Goal: Task Accomplishment & Management: Complete application form

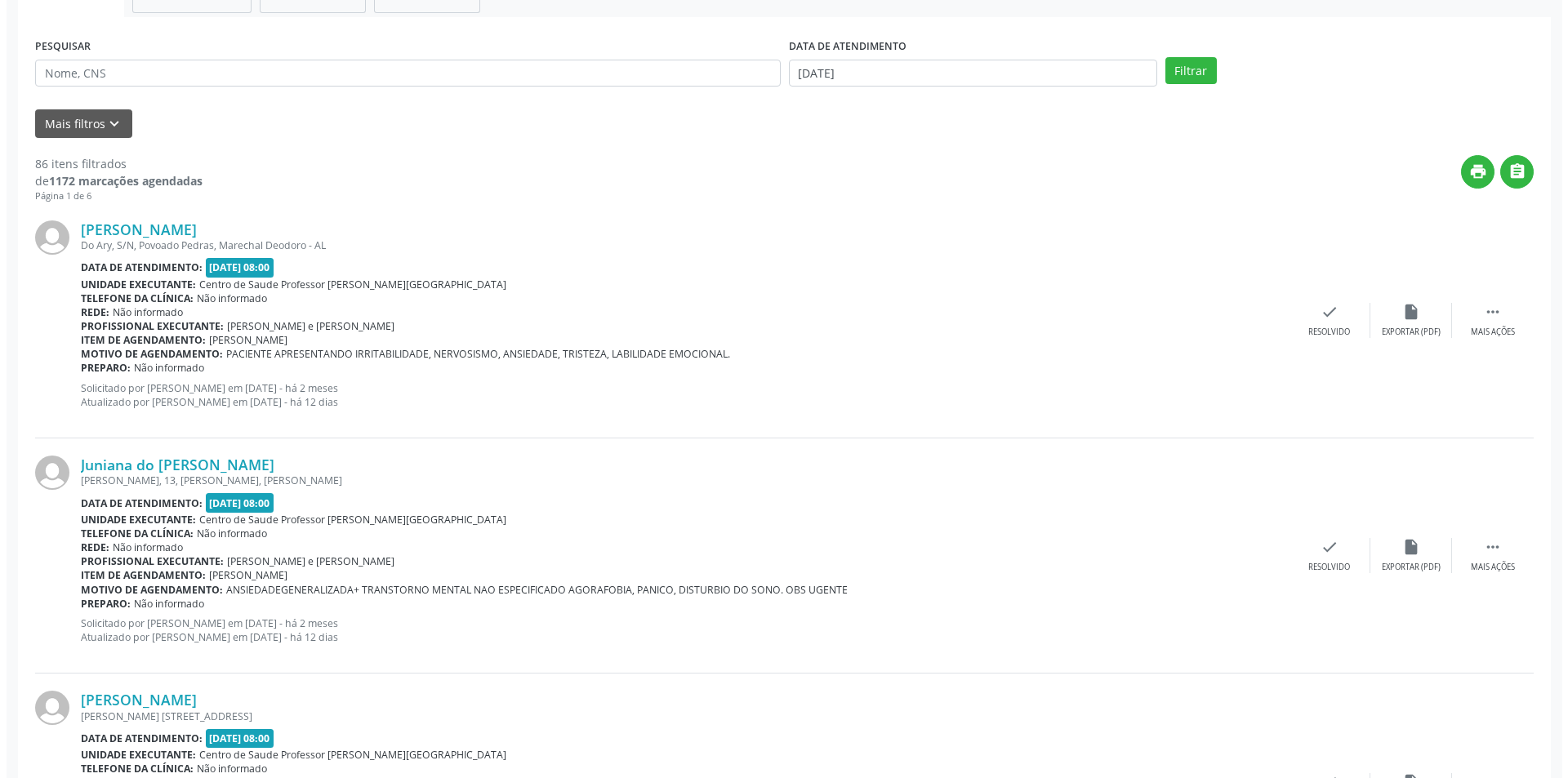
scroll to position [326, 0]
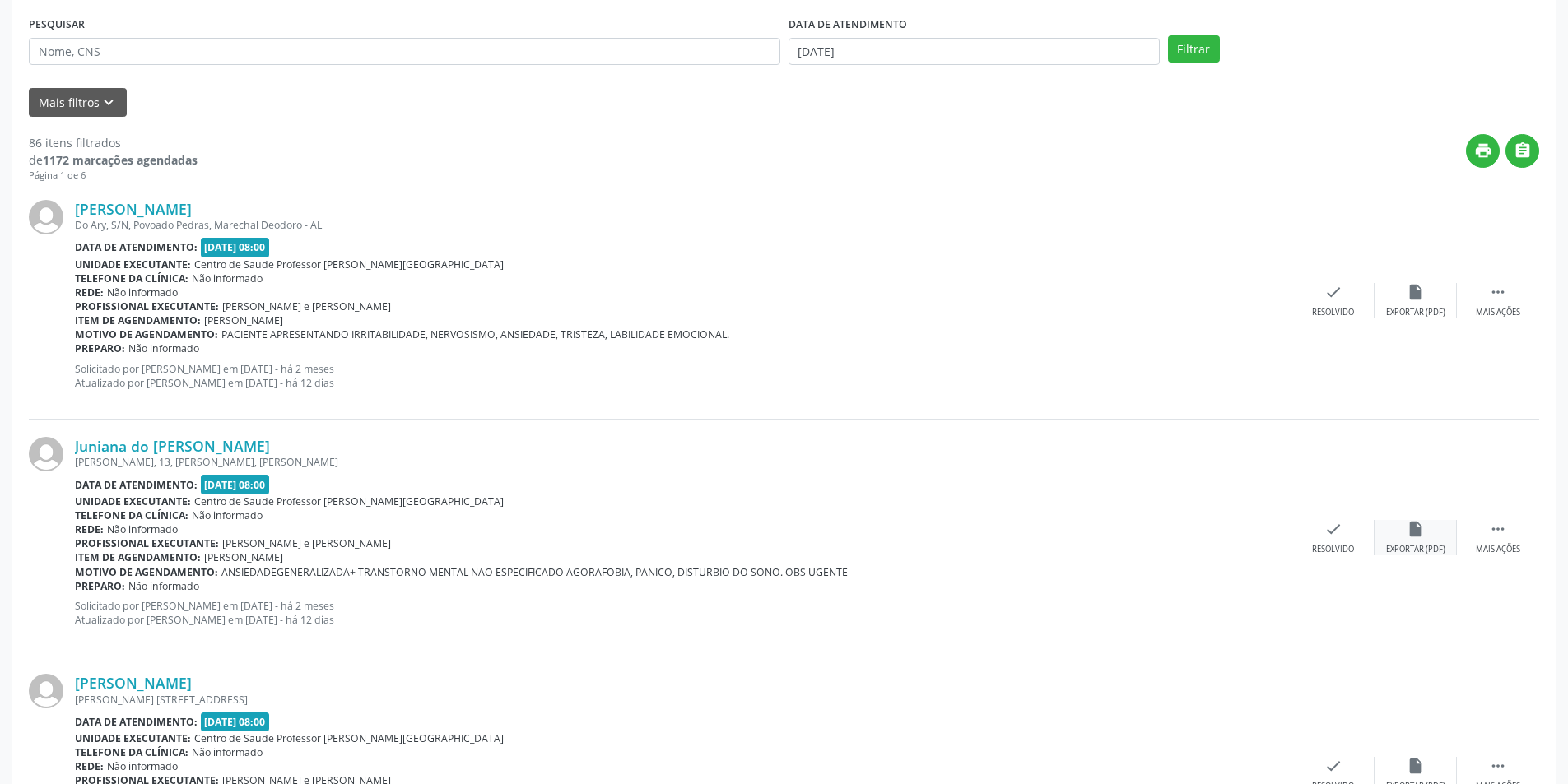
click at [1423, 552] on div "Exportar (PDF)" at bounding box center [1415, 549] width 60 height 12
drag, startPoint x: 1342, startPoint y: 520, endPoint x: 1324, endPoint y: 524, distance: 18.4
click at [1348, 518] on div "Juniana do [PERSON_NAME] [PERSON_NAME], 13, [PERSON_NAME], [PERSON_NAME] Data d…" at bounding box center [784, 538] width 1510 height 237
click at [1321, 542] on div "check Resolvido" at bounding box center [1333, 537] width 82 height 35
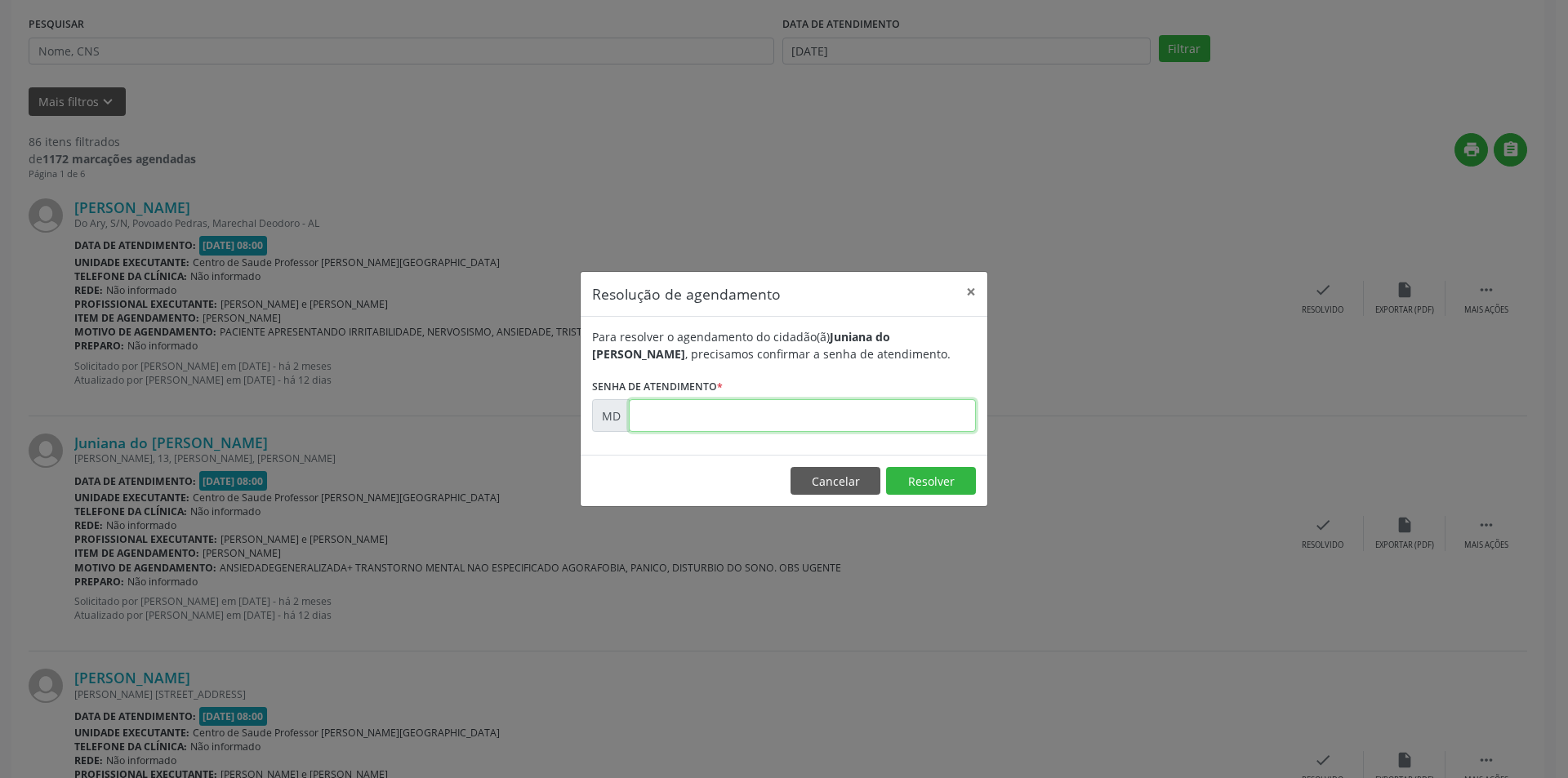
paste input "00004140"
type input "00004140"
click at [921, 480] on button "Resolver" at bounding box center [931, 480] width 90 height 28
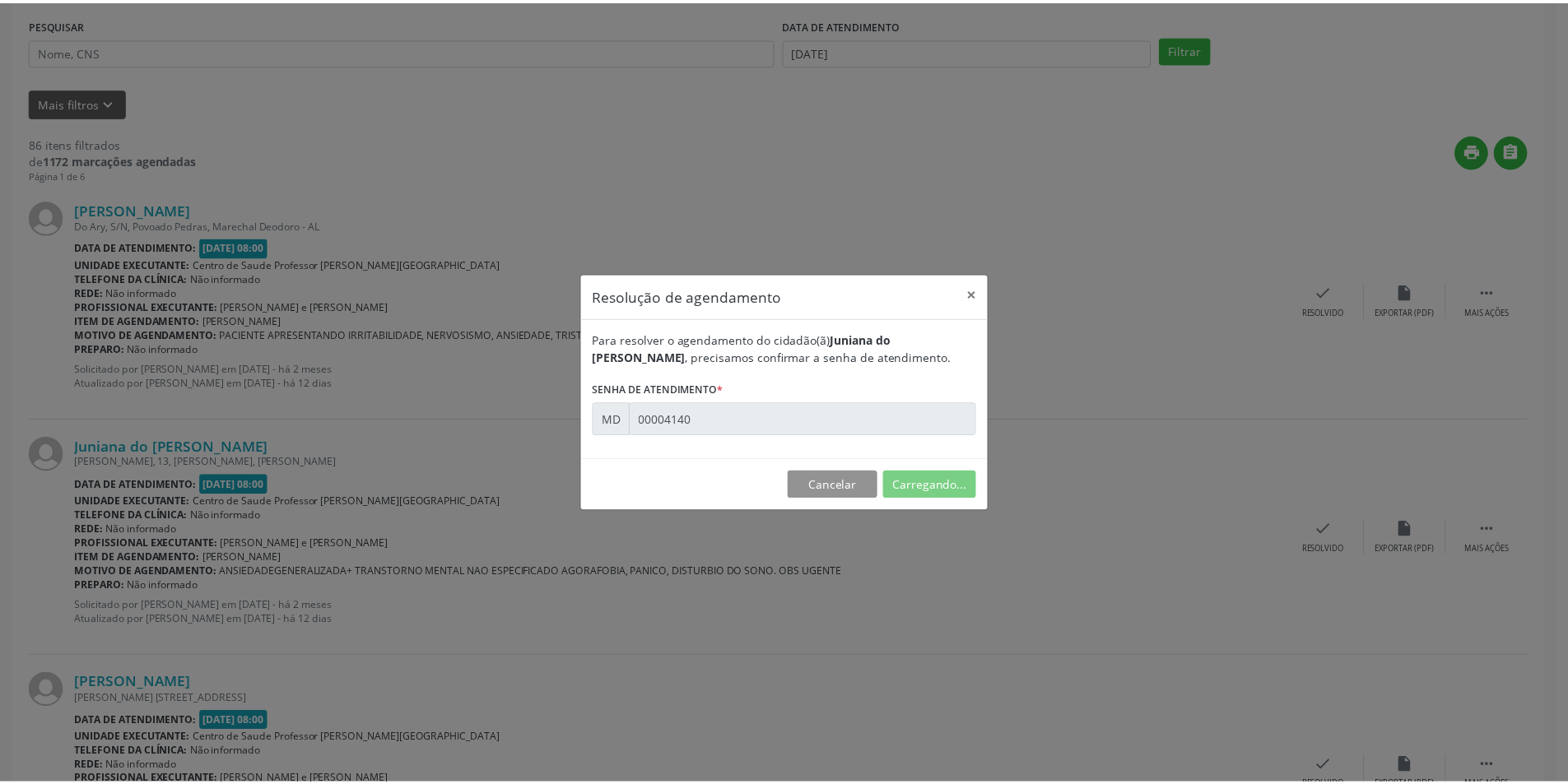
scroll to position [0, 0]
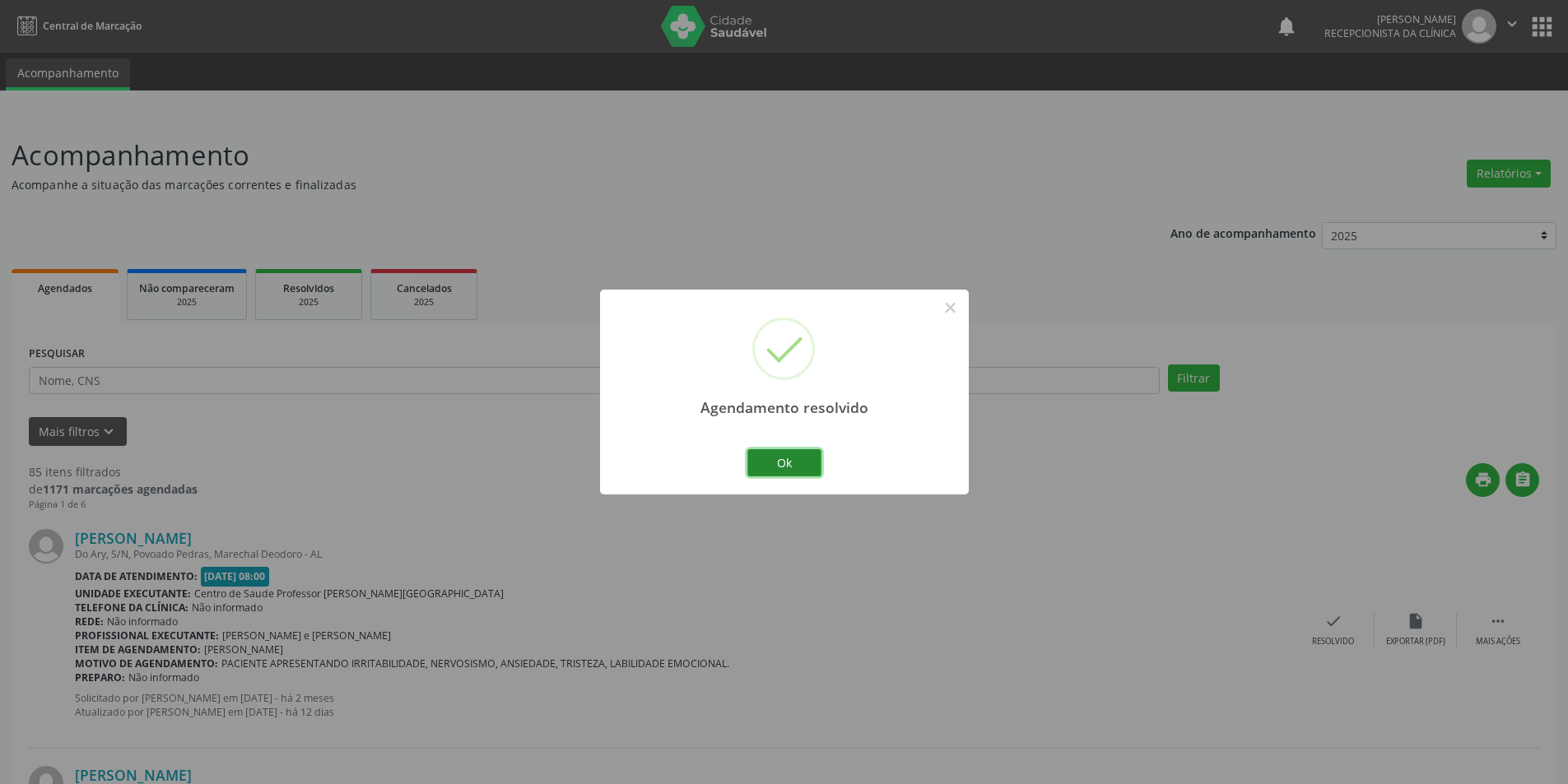
drag, startPoint x: 800, startPoint y: 462, endPoint x: 795, endPoint y: 428, distance: 34.4
click at [799, 459] on button "Ok" at bounding box center [784, 463] width 74 height 28
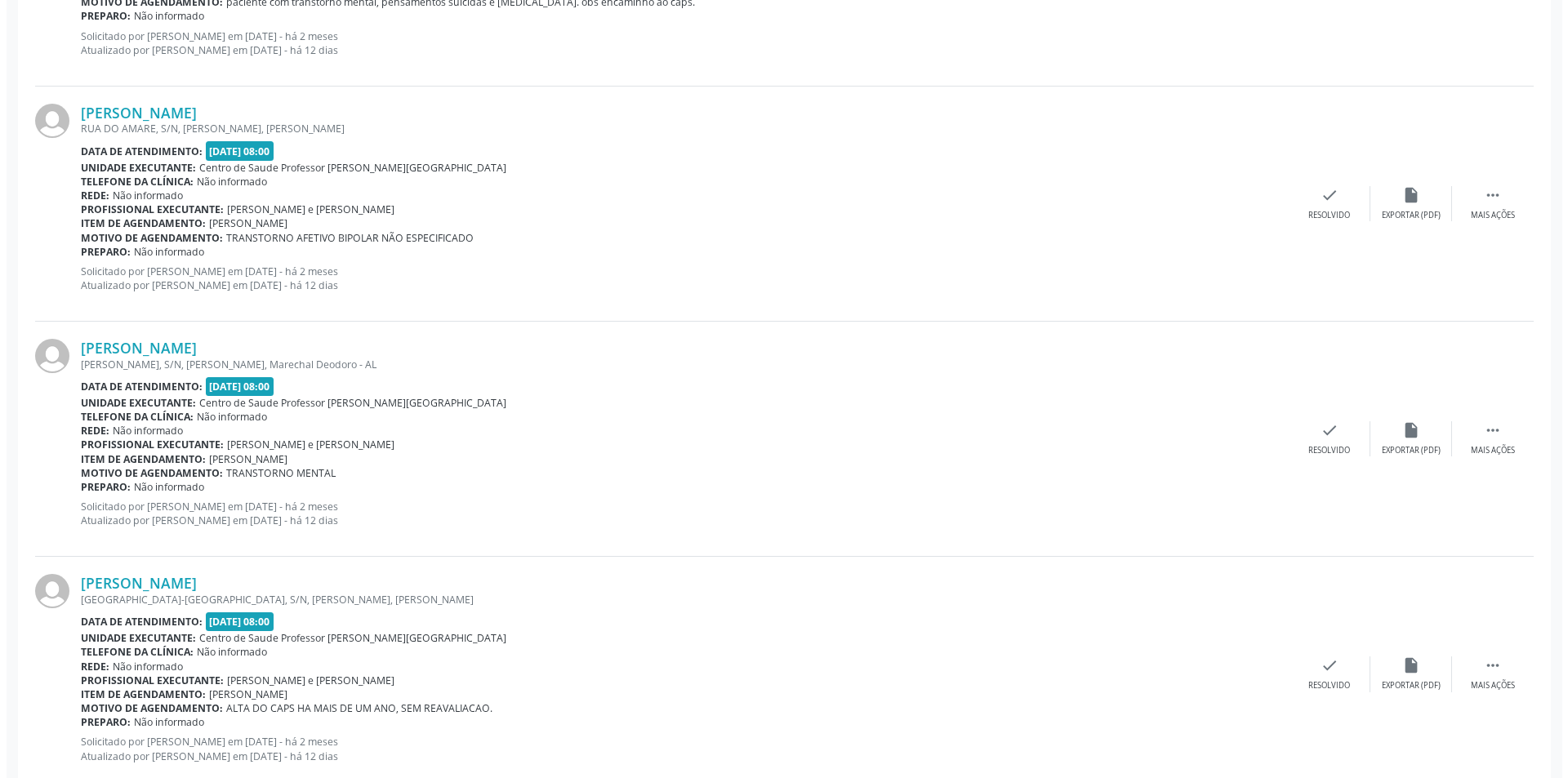
scroll to position [1633, 0]
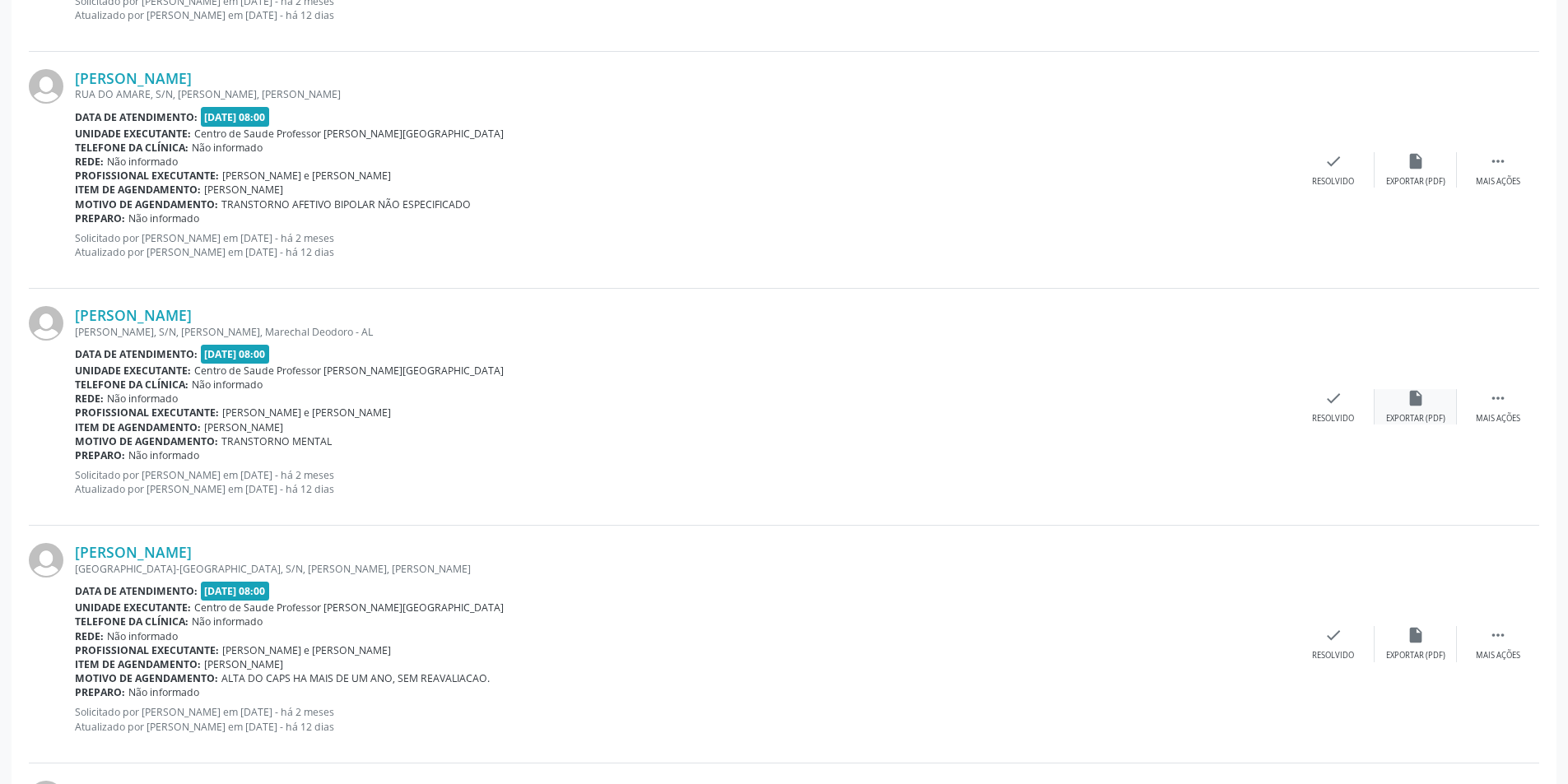
click at [1420, 413] on div "insert_drive_file Exportar (PDF)" at bounding box center [1415, 406] width 82 height 35
click at [1320, 407] on div "check Resolvido" at bounding box center [1333, 406] width 82 height 35
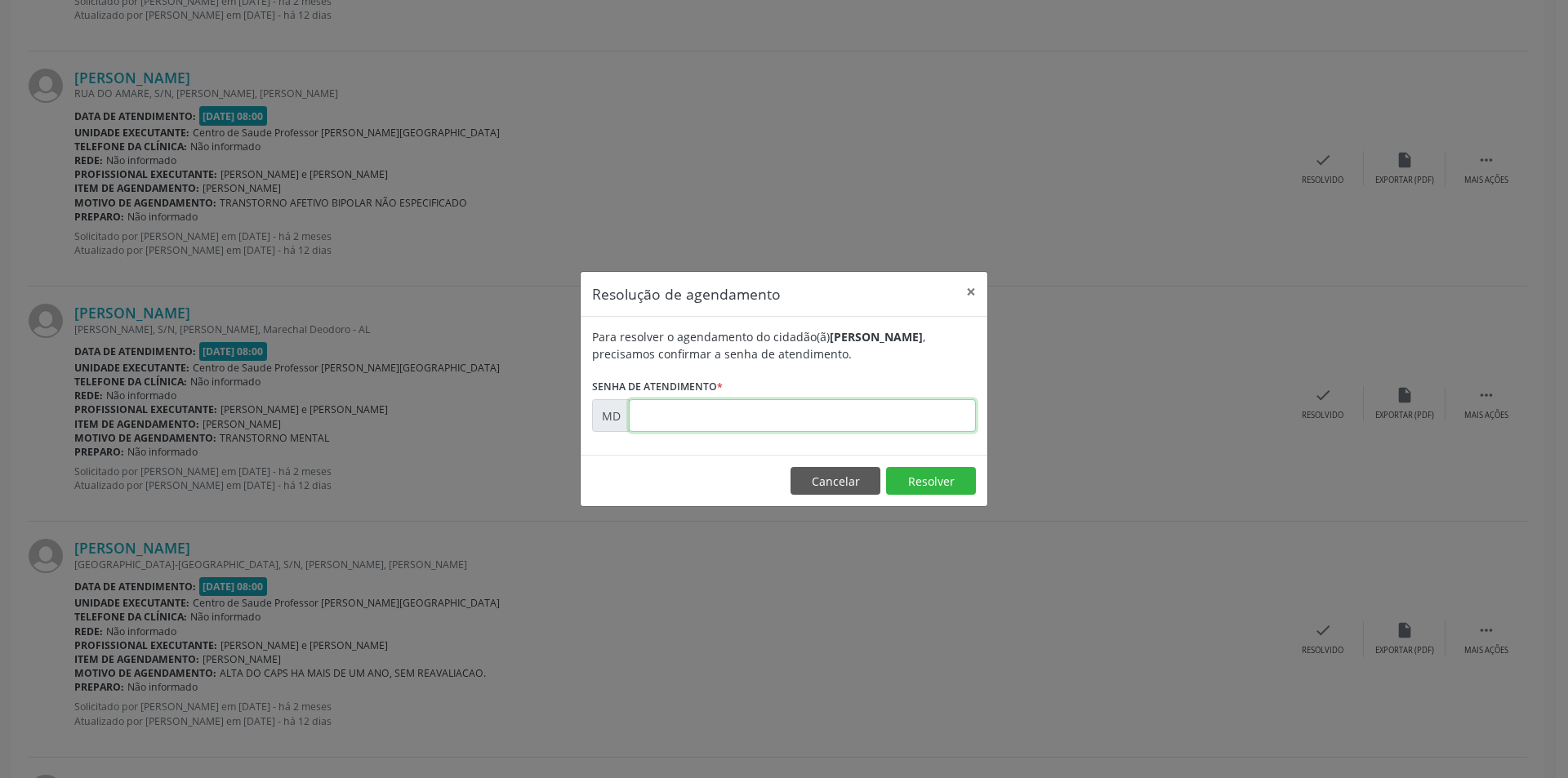
paste input "00004340"
type input "00004340"
click at [931, 487] on button "Resolver" at bounding box center [931, 480] width 90 height 28
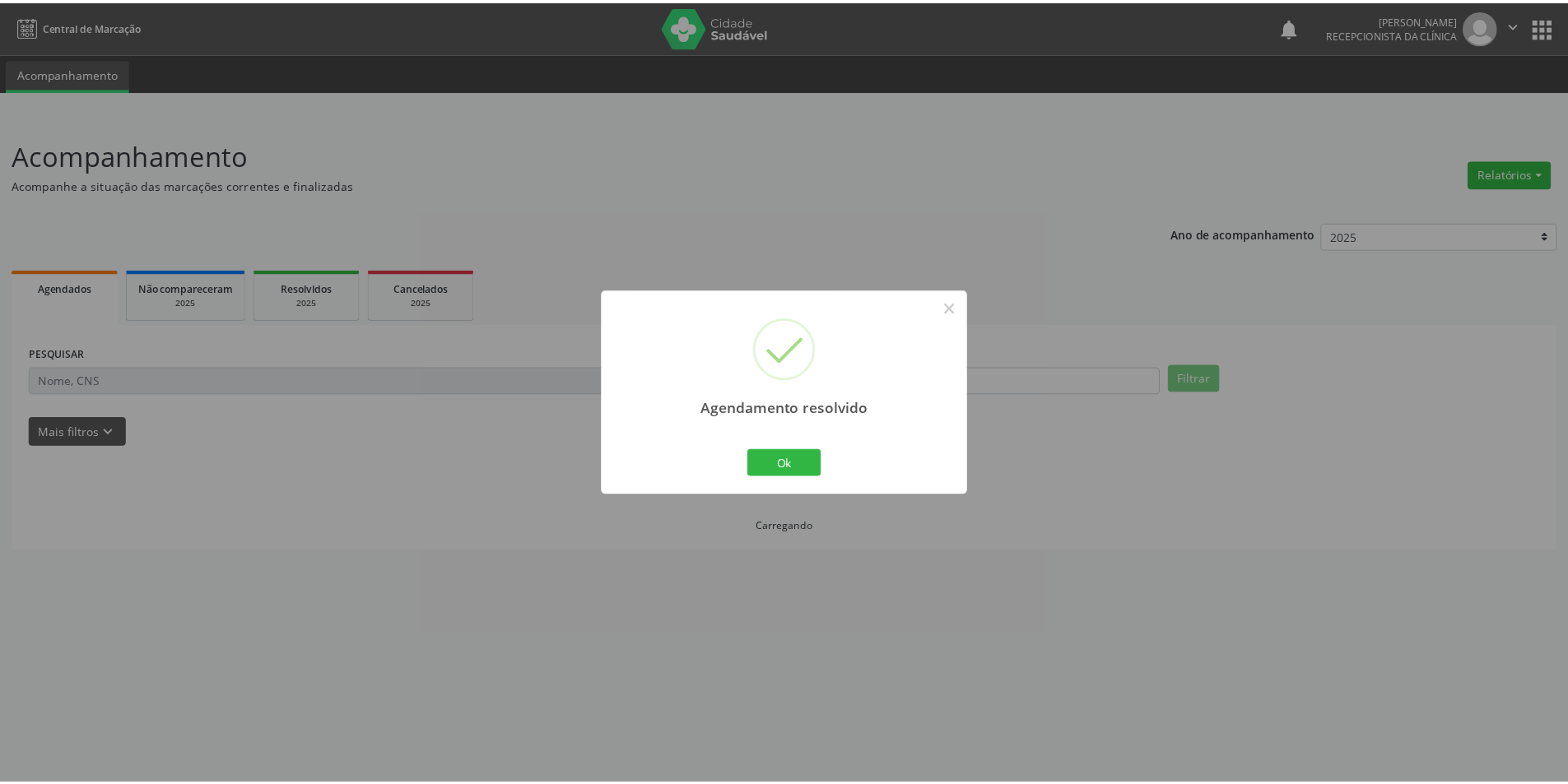
scroll to position [0, 0]
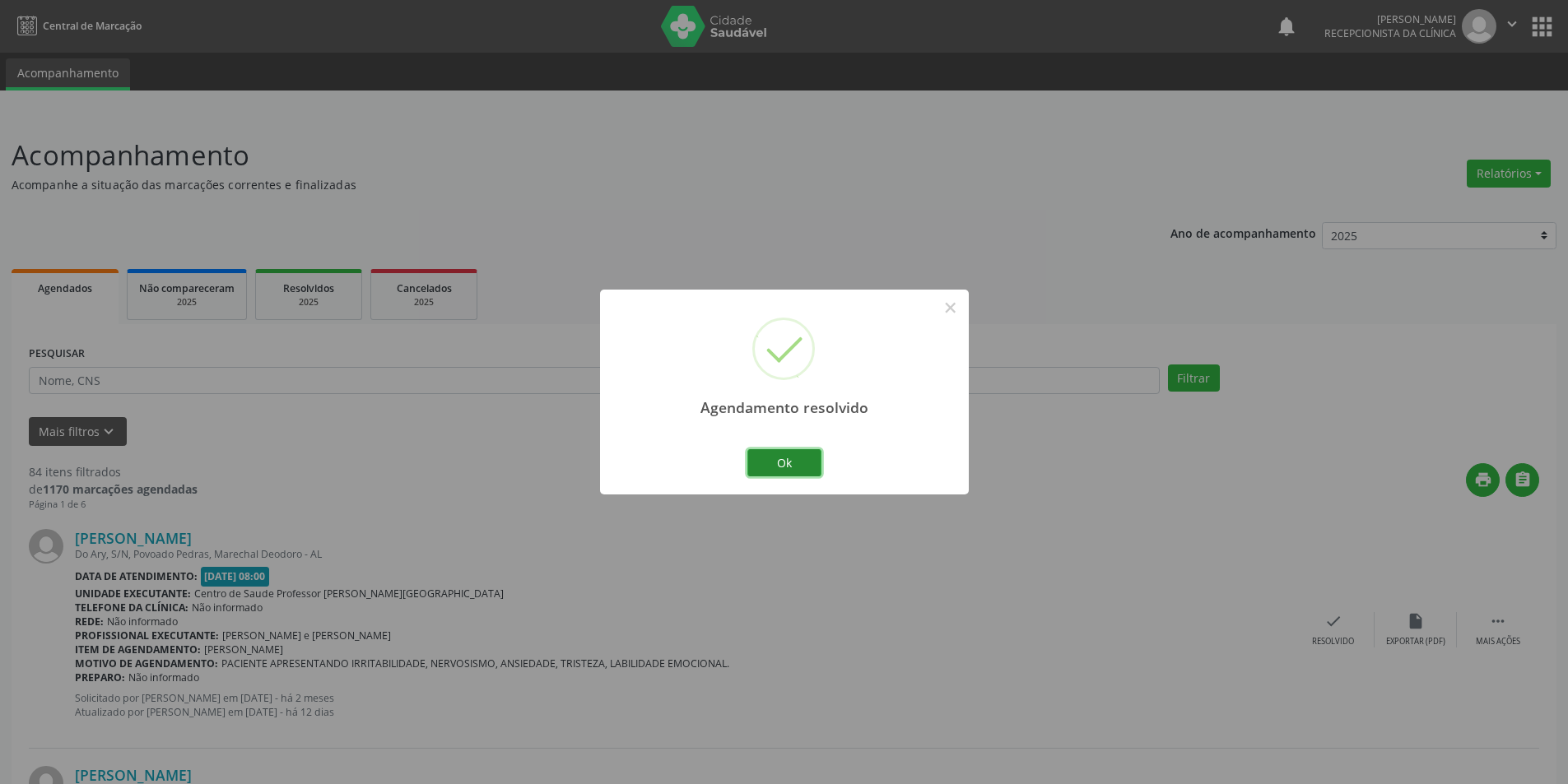
click at [761, 459] on button "Ok" at bounding box center [784, 463] width 74 height 28
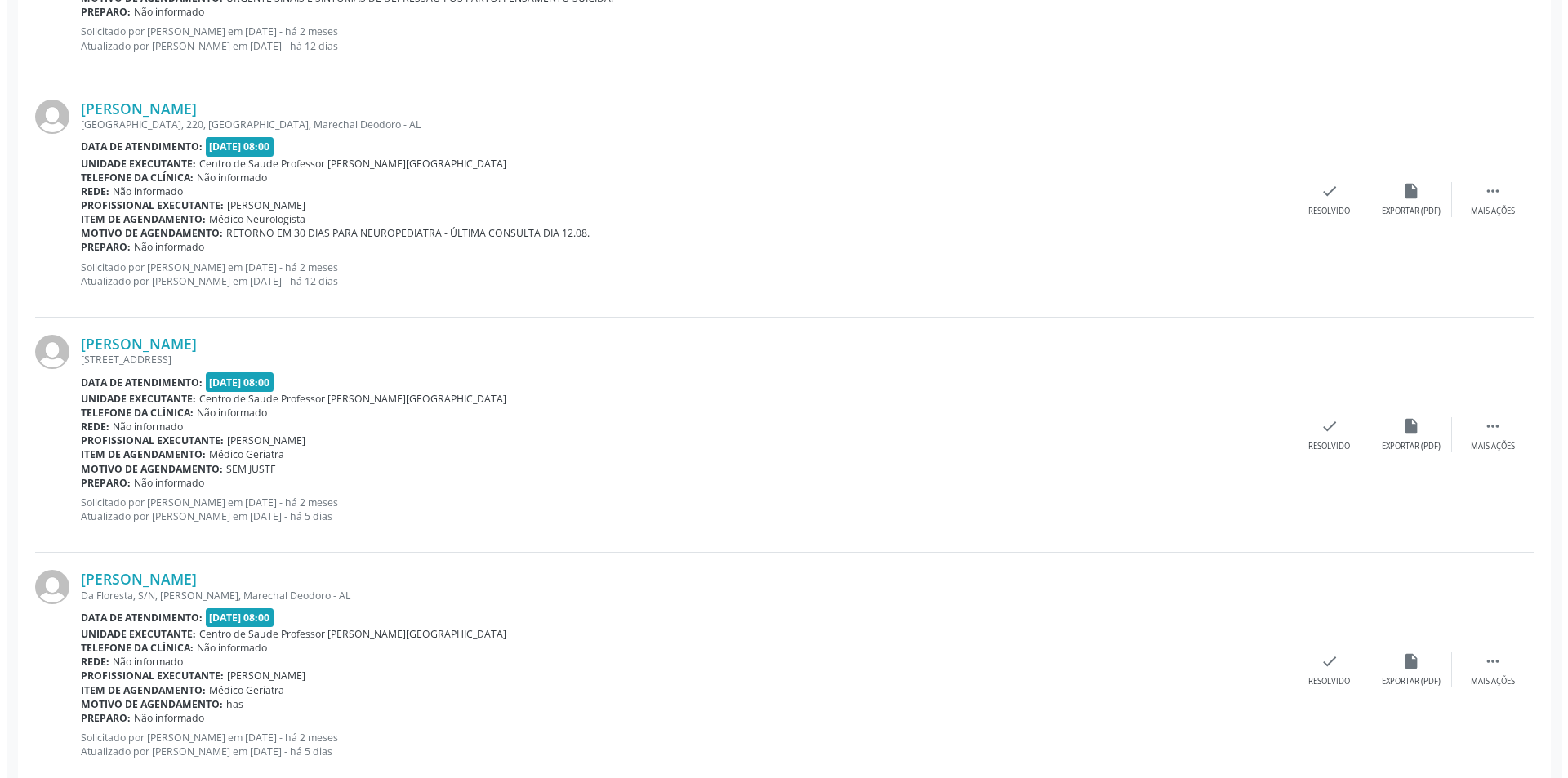
scroll to position [3335, 0]
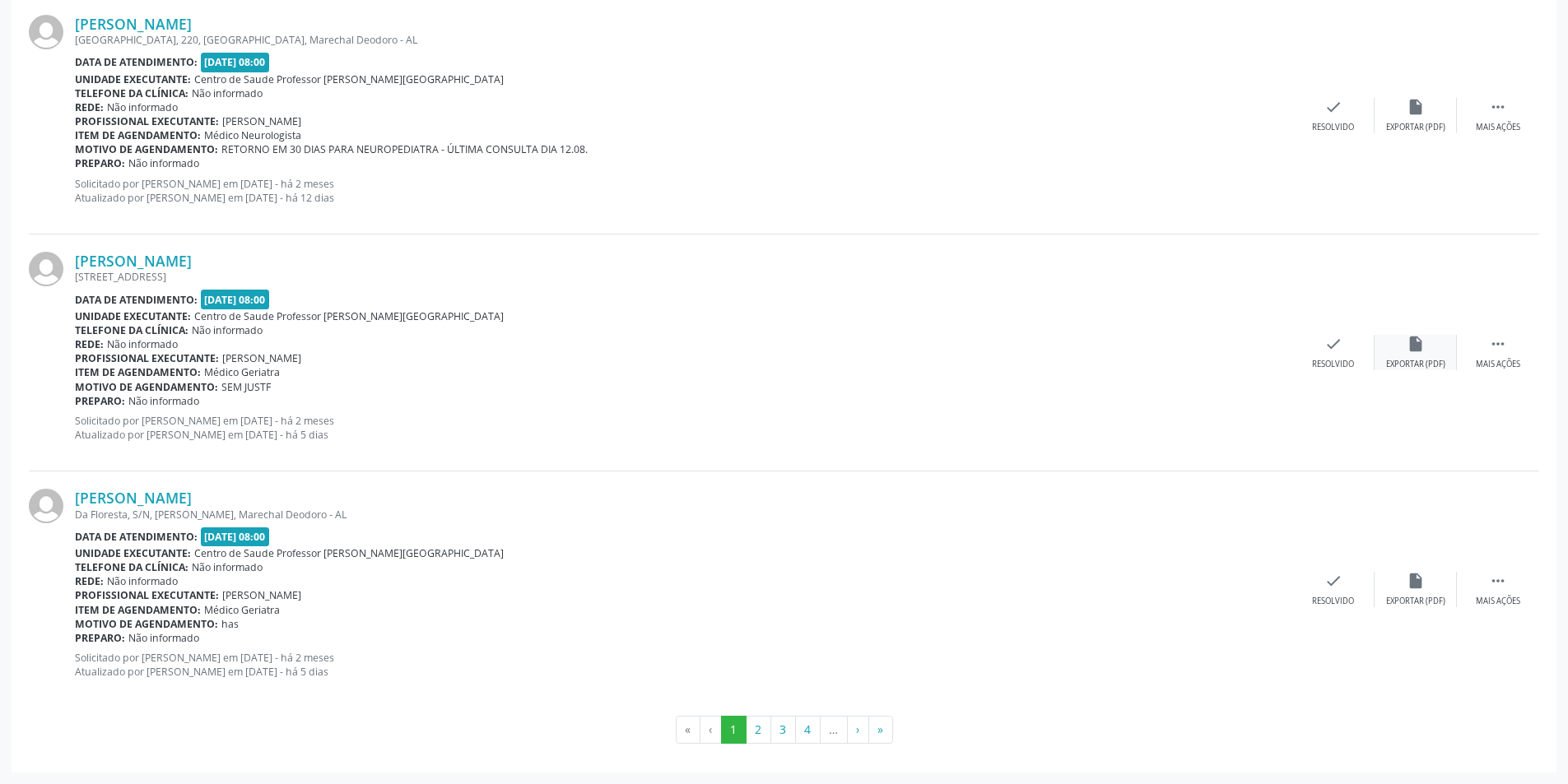
click at [1414, 352] on icon "insert_drive_file" at bounding box center [1415, 344] width 18 height 18
click at [1335, 354] on div "check Resolvido" at bounding box center [1333, 352] width 82 height 35
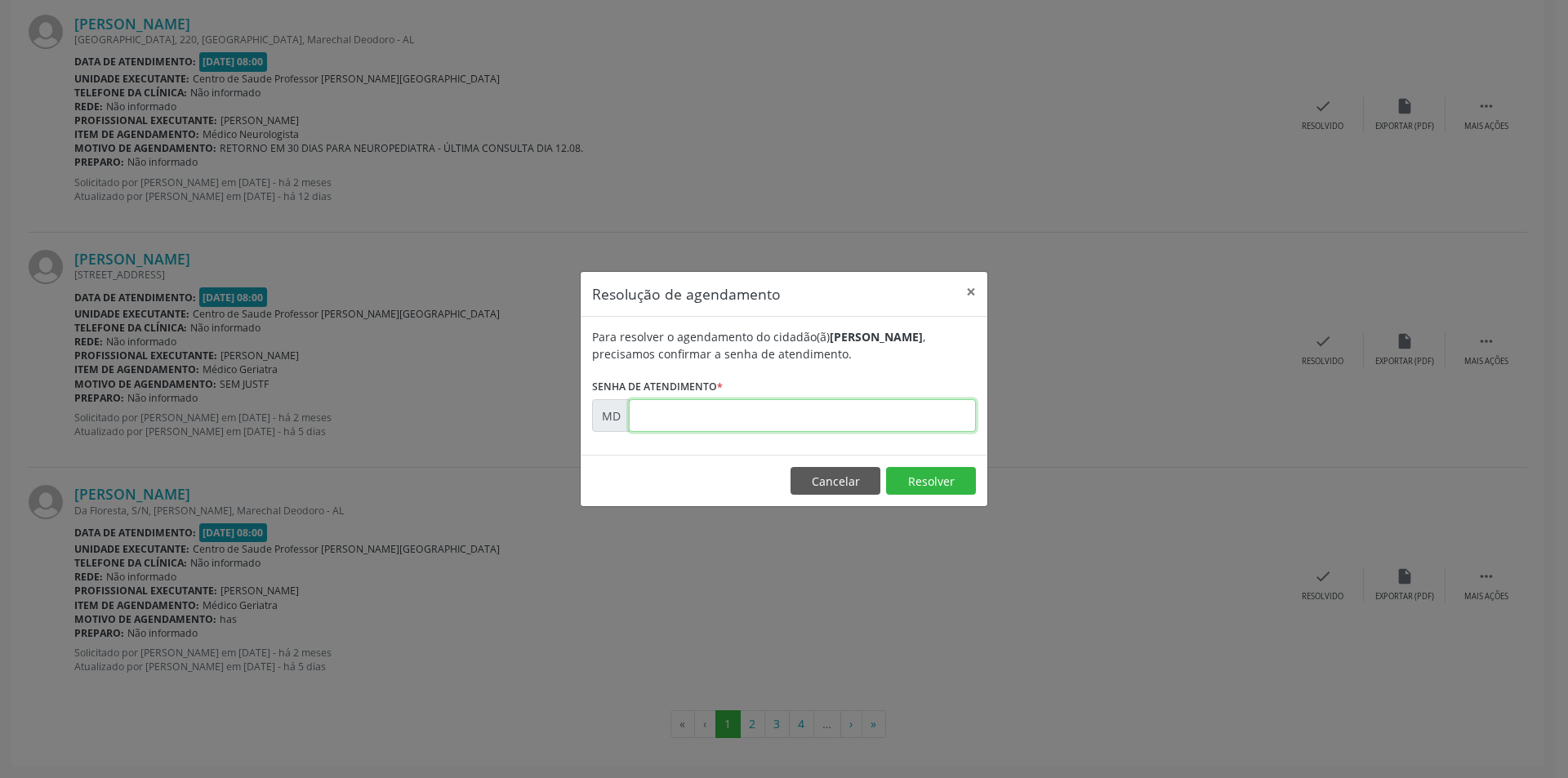
click at [725, 428] on input "text" at bounding box center [802, 416] width 347 height 32
paste input "00006659"
type input "00006659"
click at [926, 485] on button "Resolver" at bounding box center [931, 480] width 90 height 28
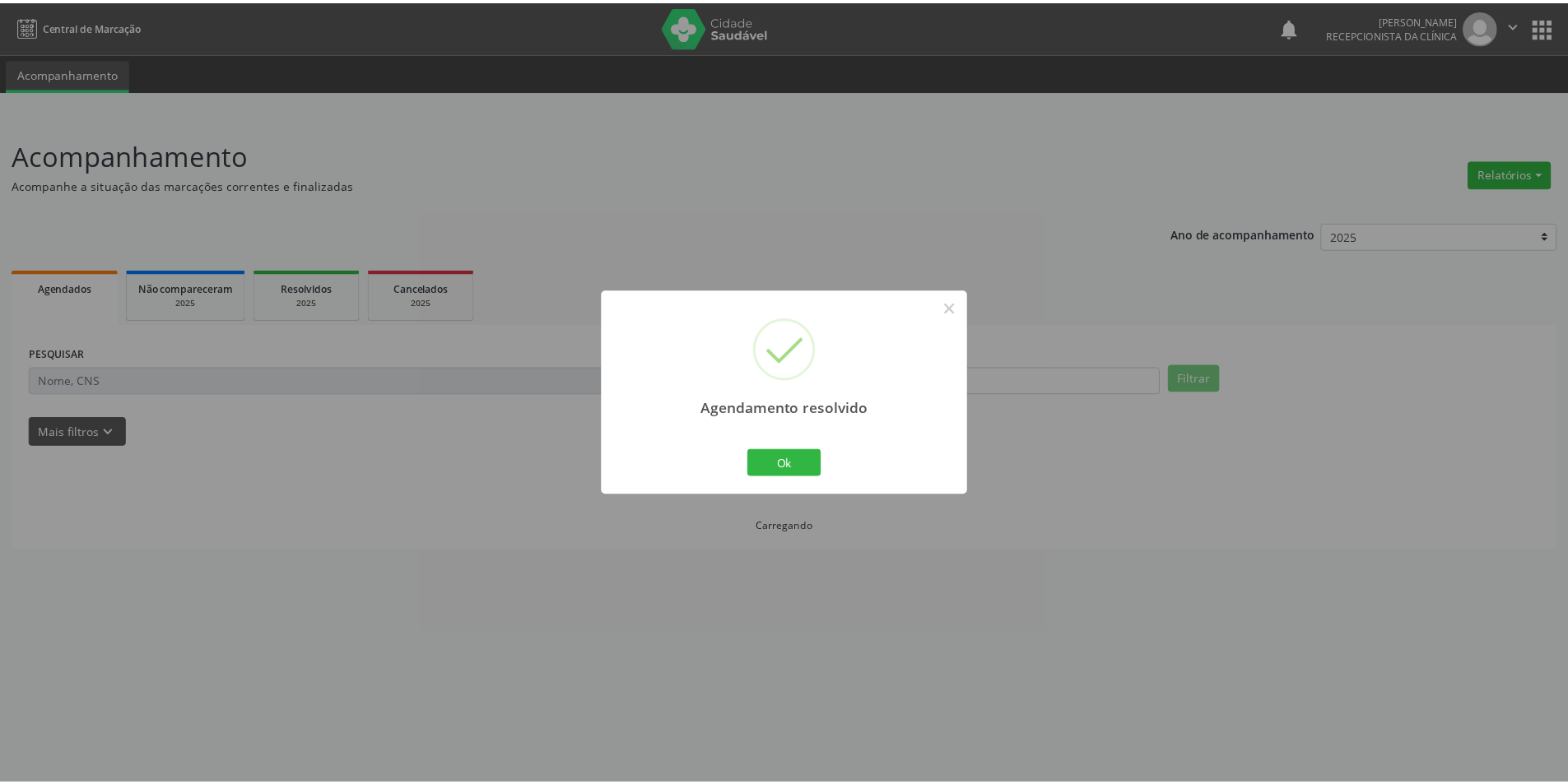
scroll to position [0, 0]
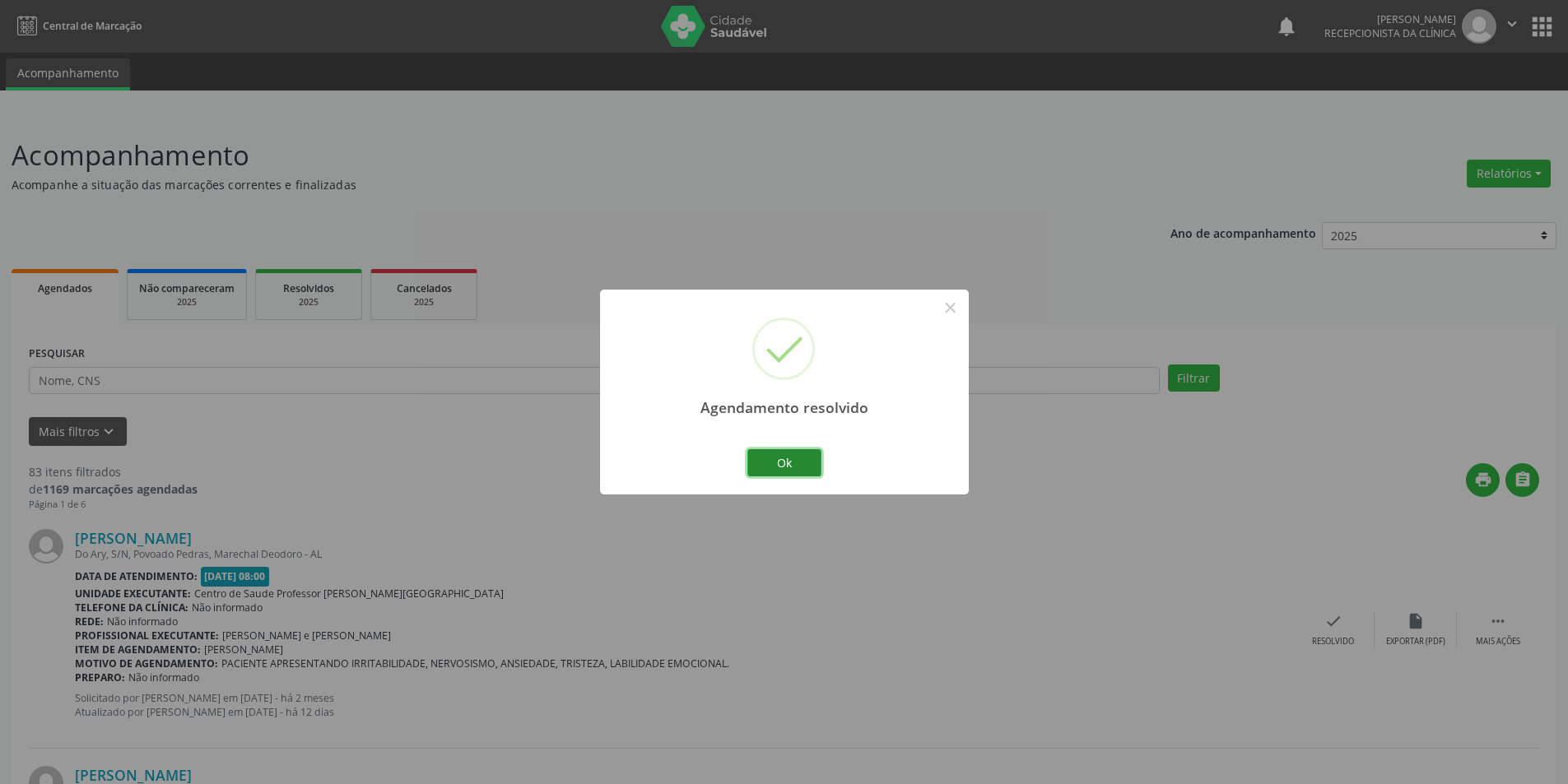
click at [765, 461] on button "Ok" at bounding box center [784, 463] width 74 height 28
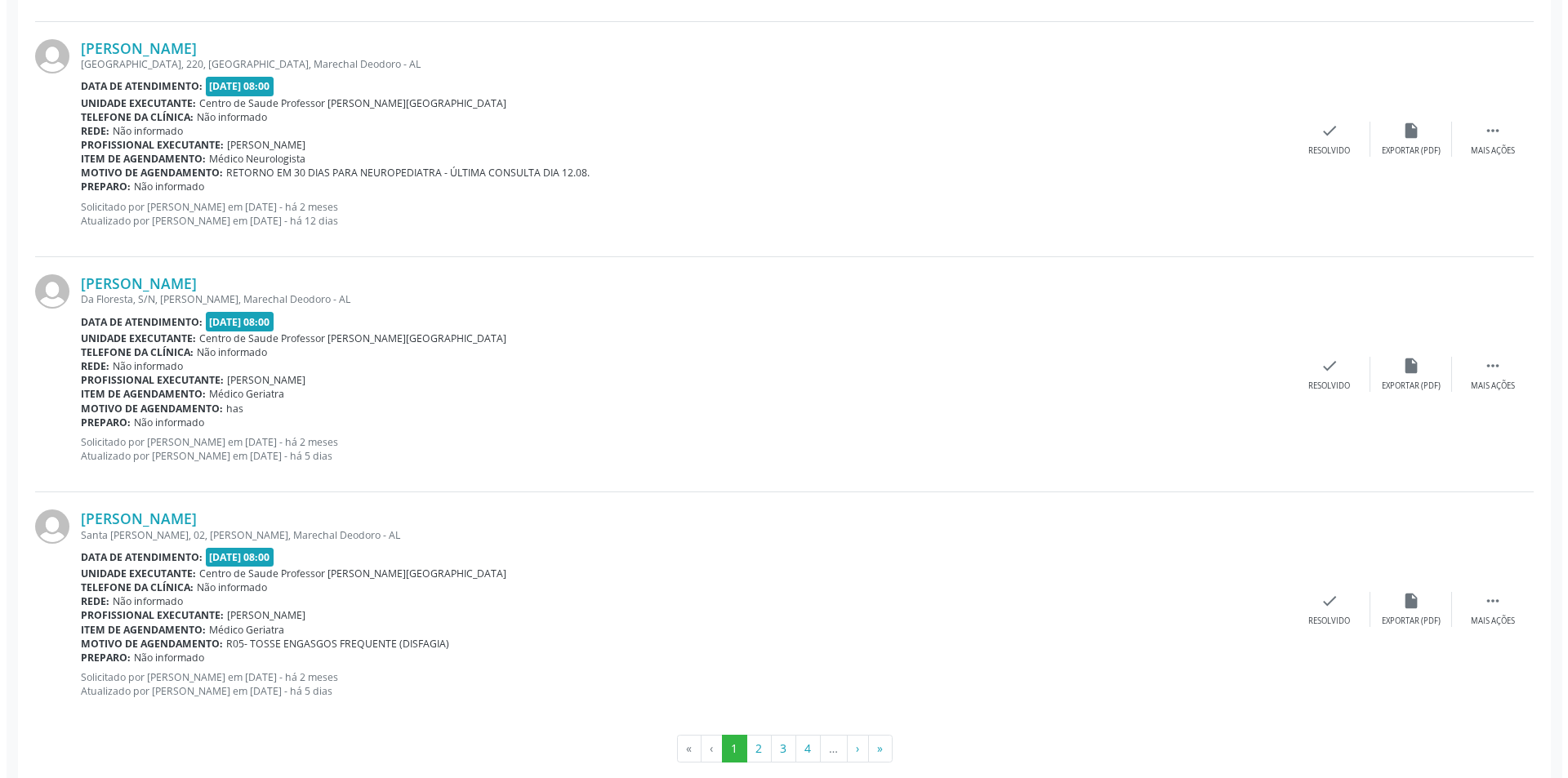
scroll to position [3335, 0]
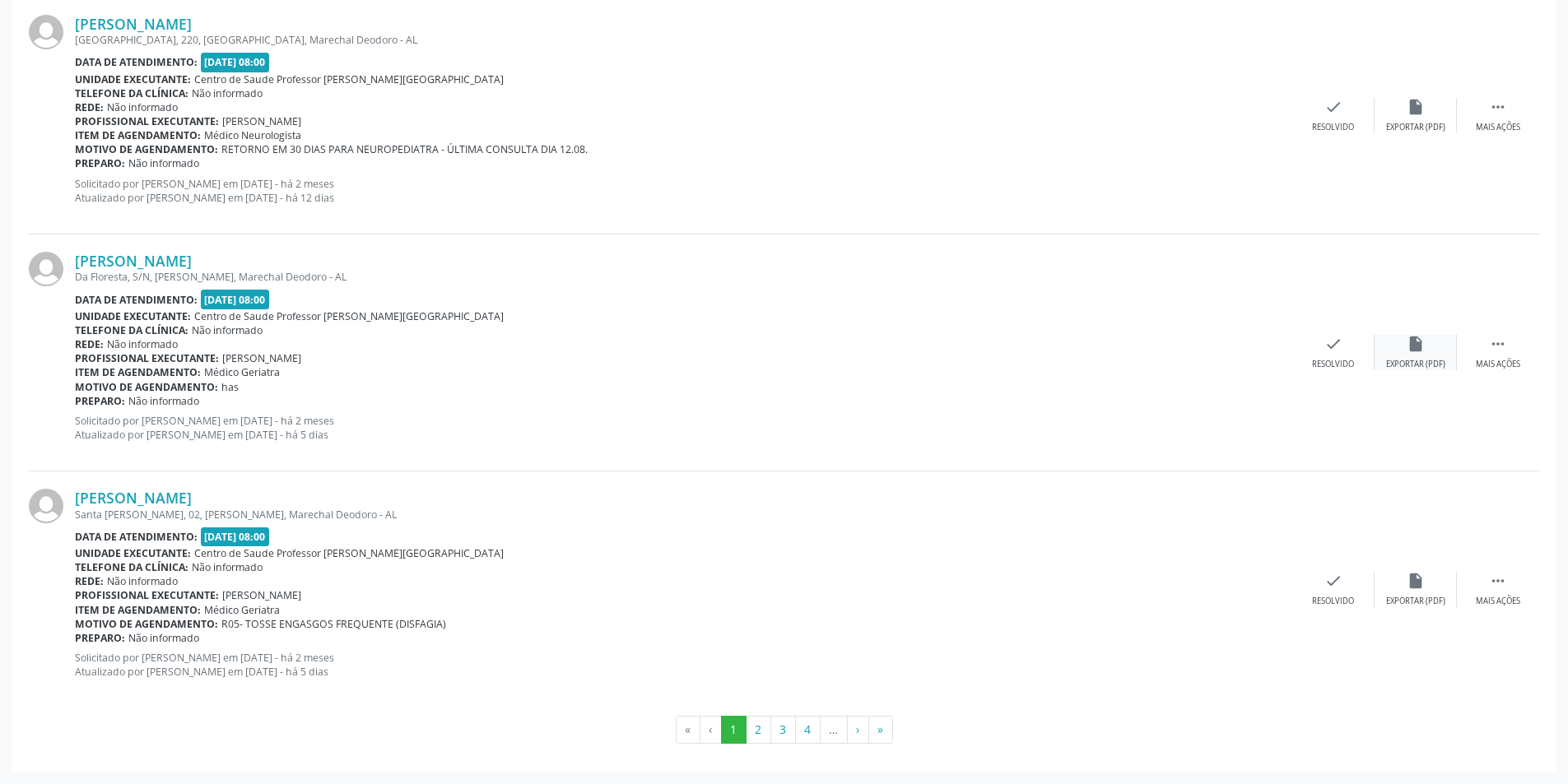
click at [1439, 362] on div "Exportar (PDF)" at bounding box center [1415, 364] width 60 height 12
click at [1339, 349] on icon "check" at bounding box center [1333, 344] width 18 height 18
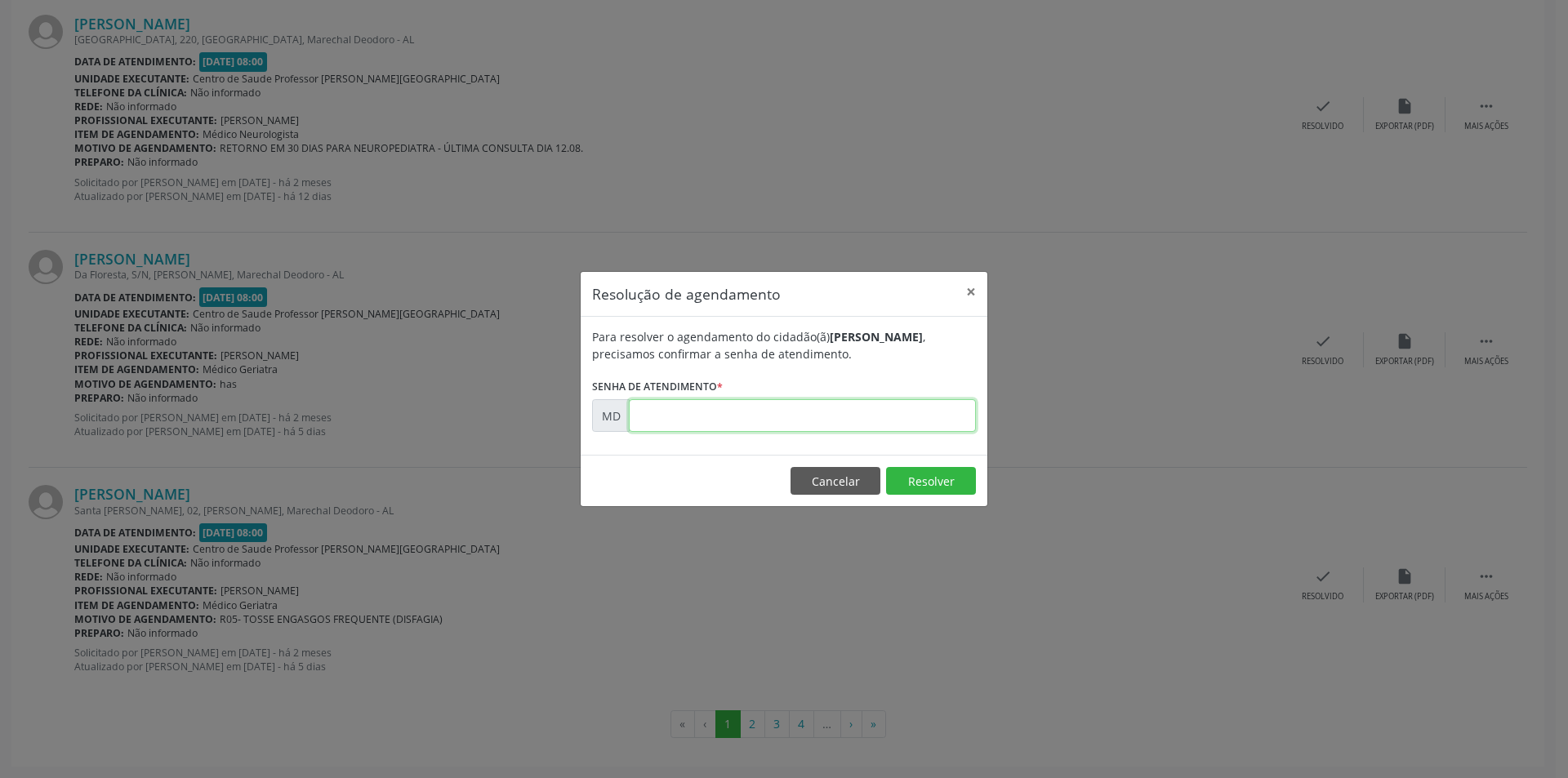
paste input "00006815"
type input "00006815"
click at [956, 481] on button "Resolver" at bounding box center [931, 480] width 90 height 28
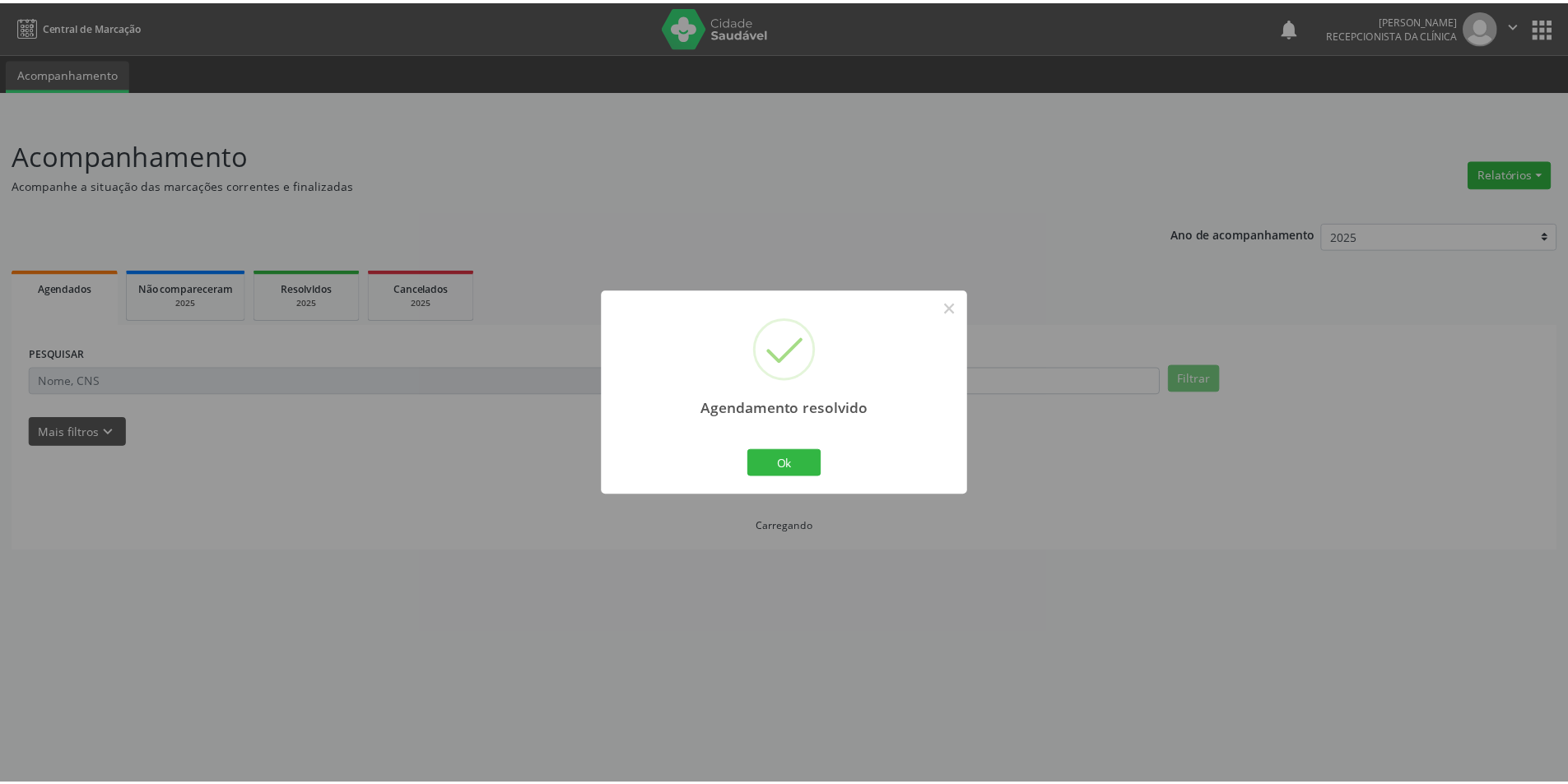
scroll to position [0, 0]
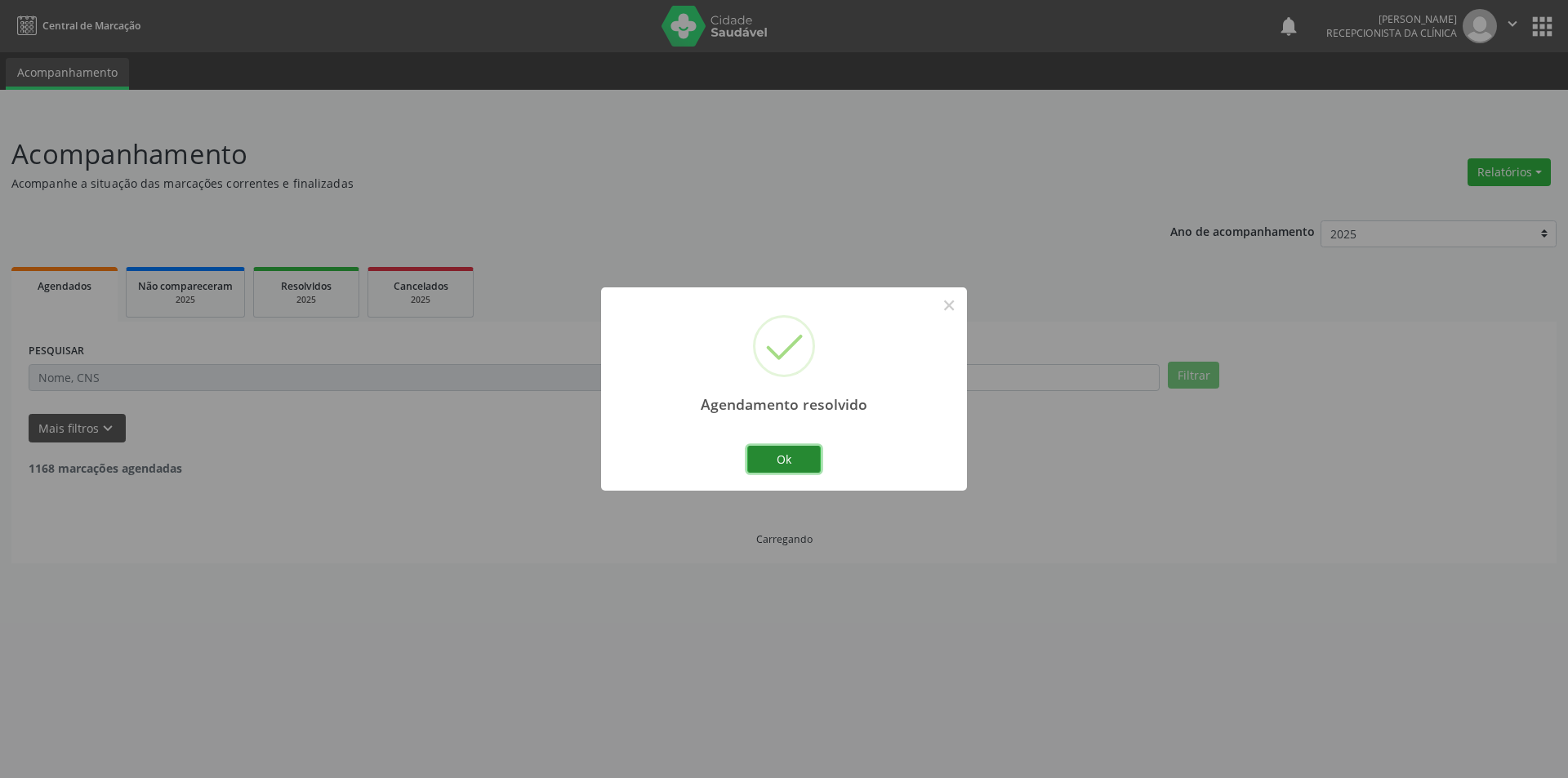
click at [786, 455] on button "Ok" at bounding box center [784, 460] width 74 height 28
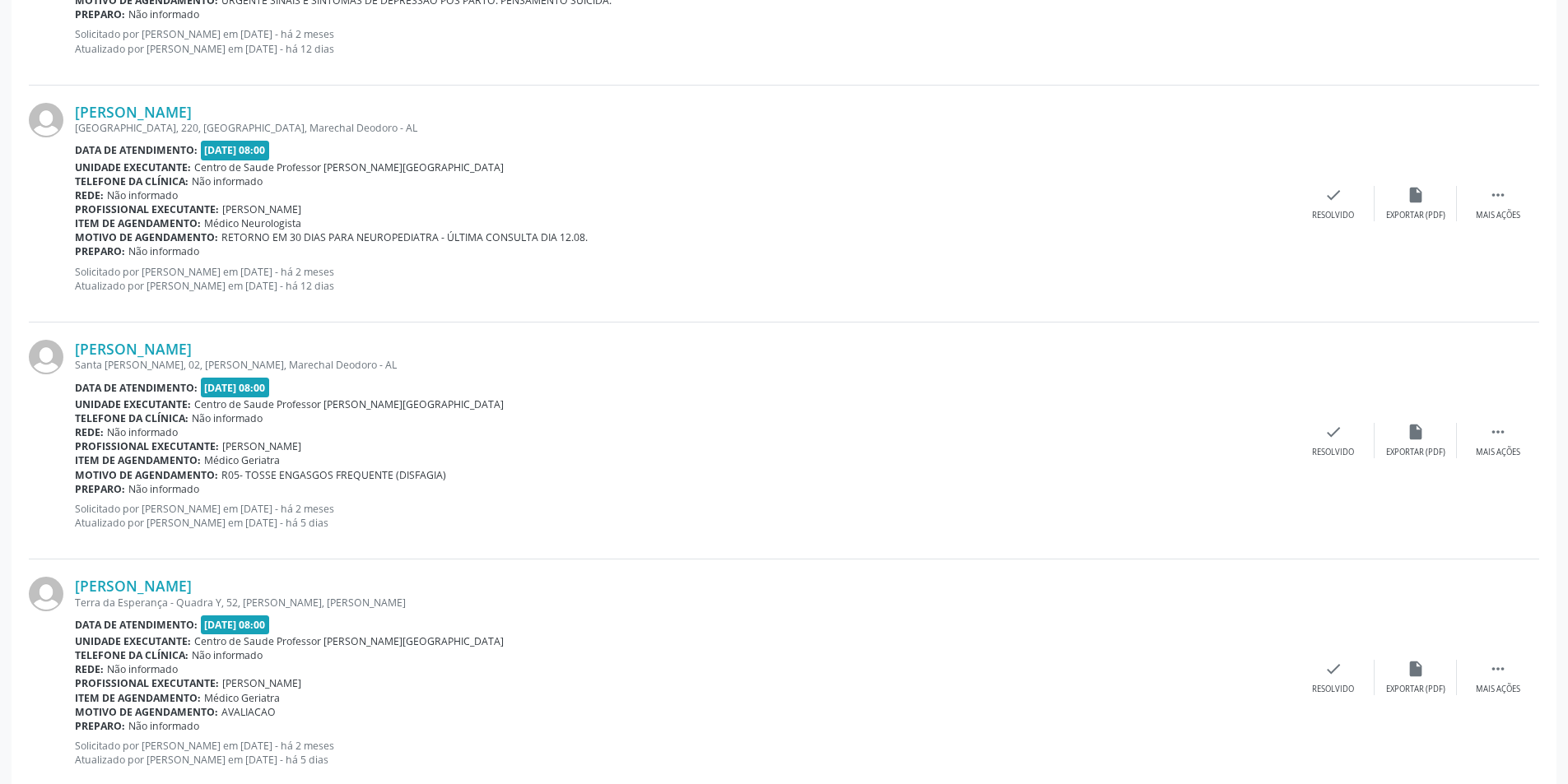
scroll to position [3361, 0]
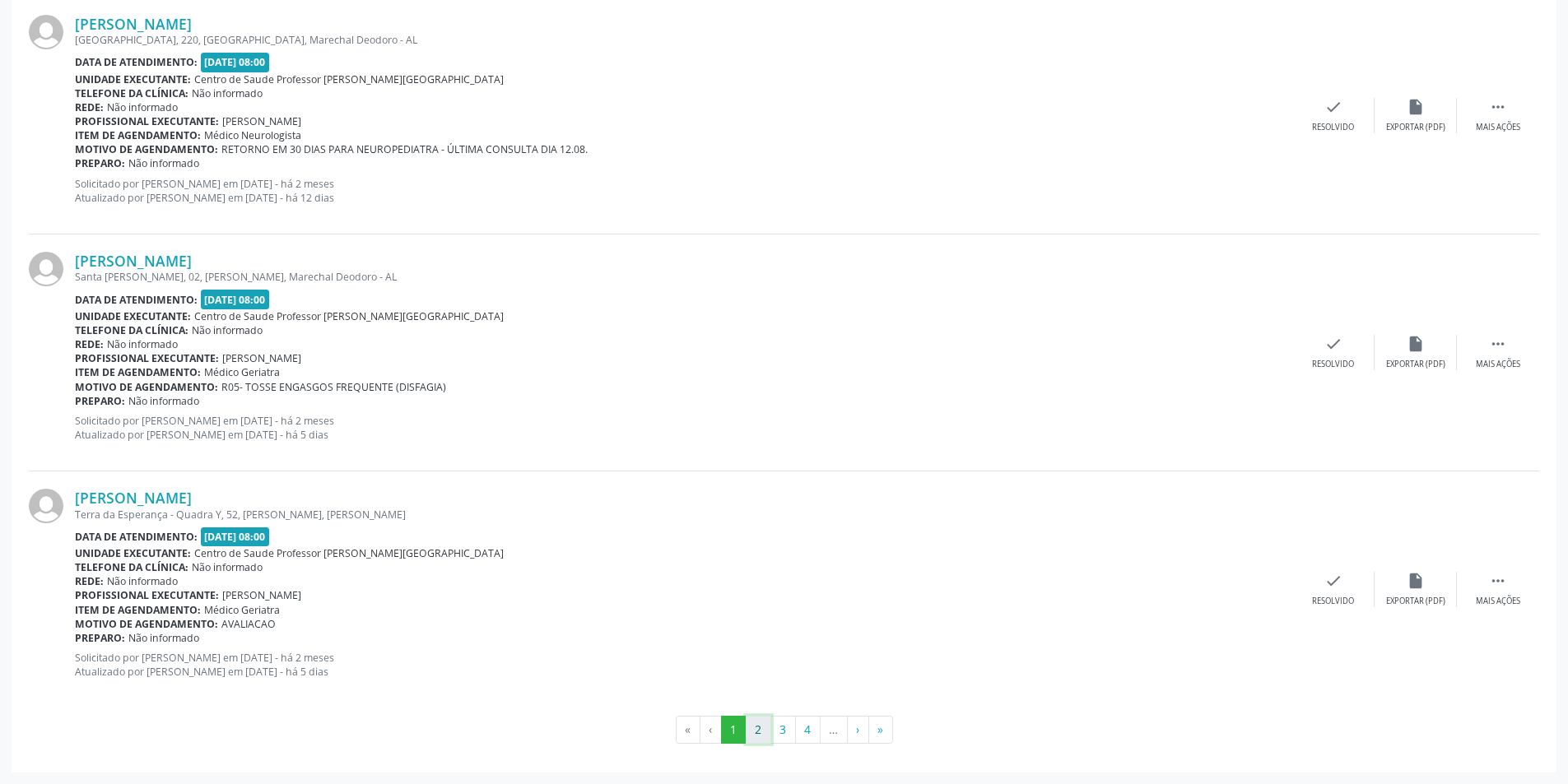
click at [769, 724] on button "2" at bounding box center [759, 730] width 25 height 28
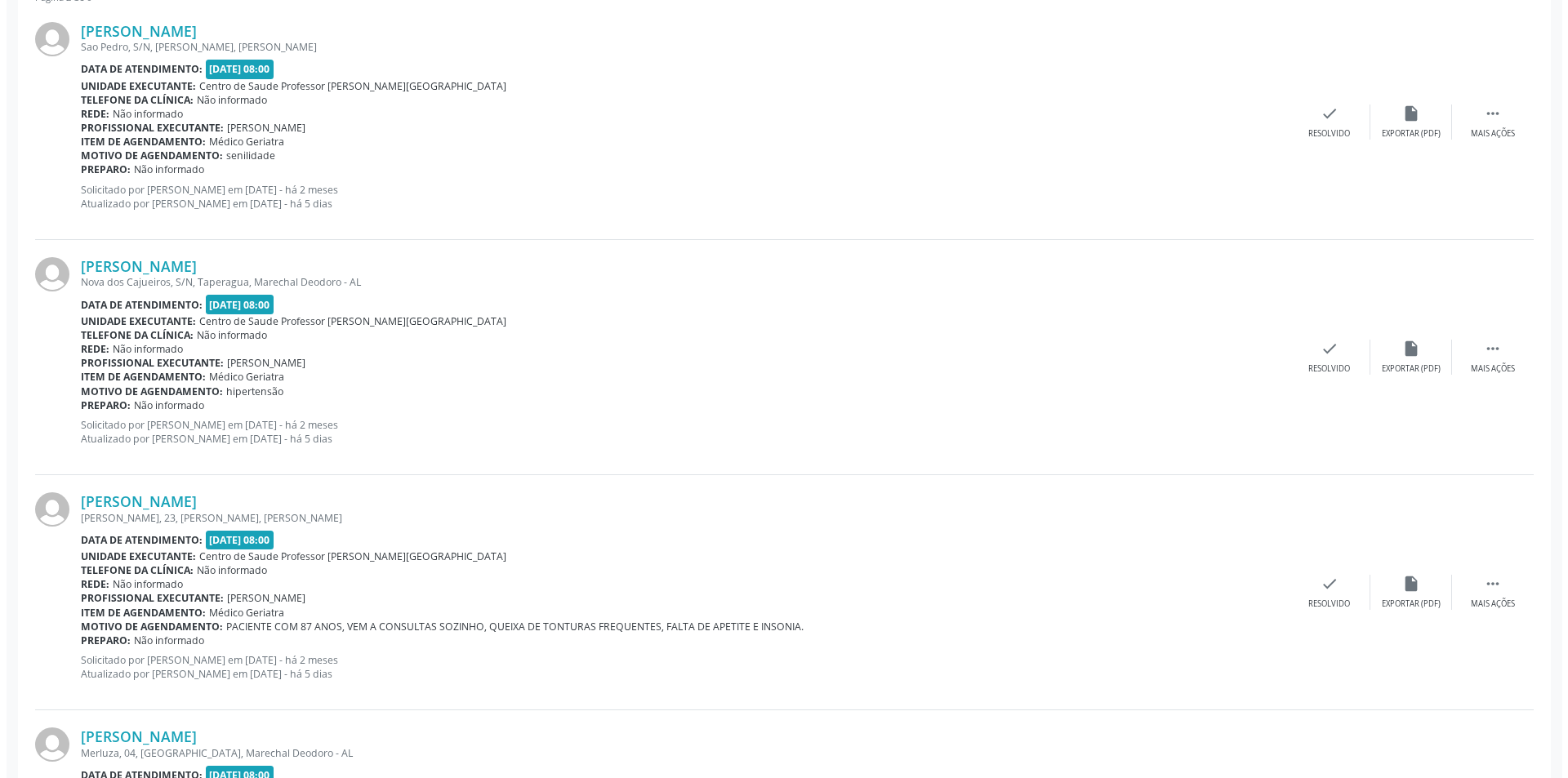
scroll to position [409, 0]
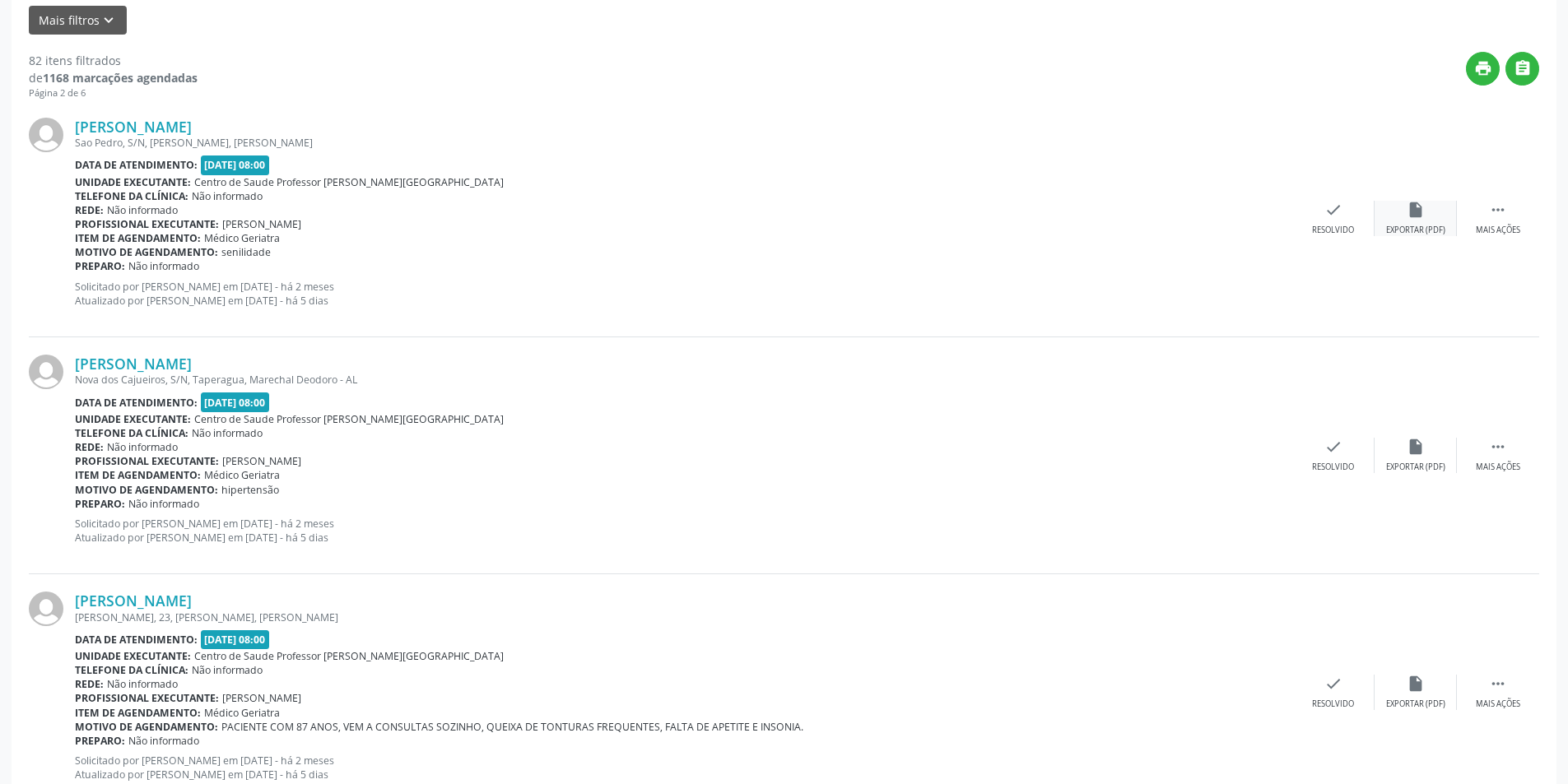
click at [1416, 218] on icon "insert_drive_file" at bounding box center [1415, 210] width 18 height 18
click at [1332, 213] on icon "check" at bounding box center [1333, 210] width 18 height 18
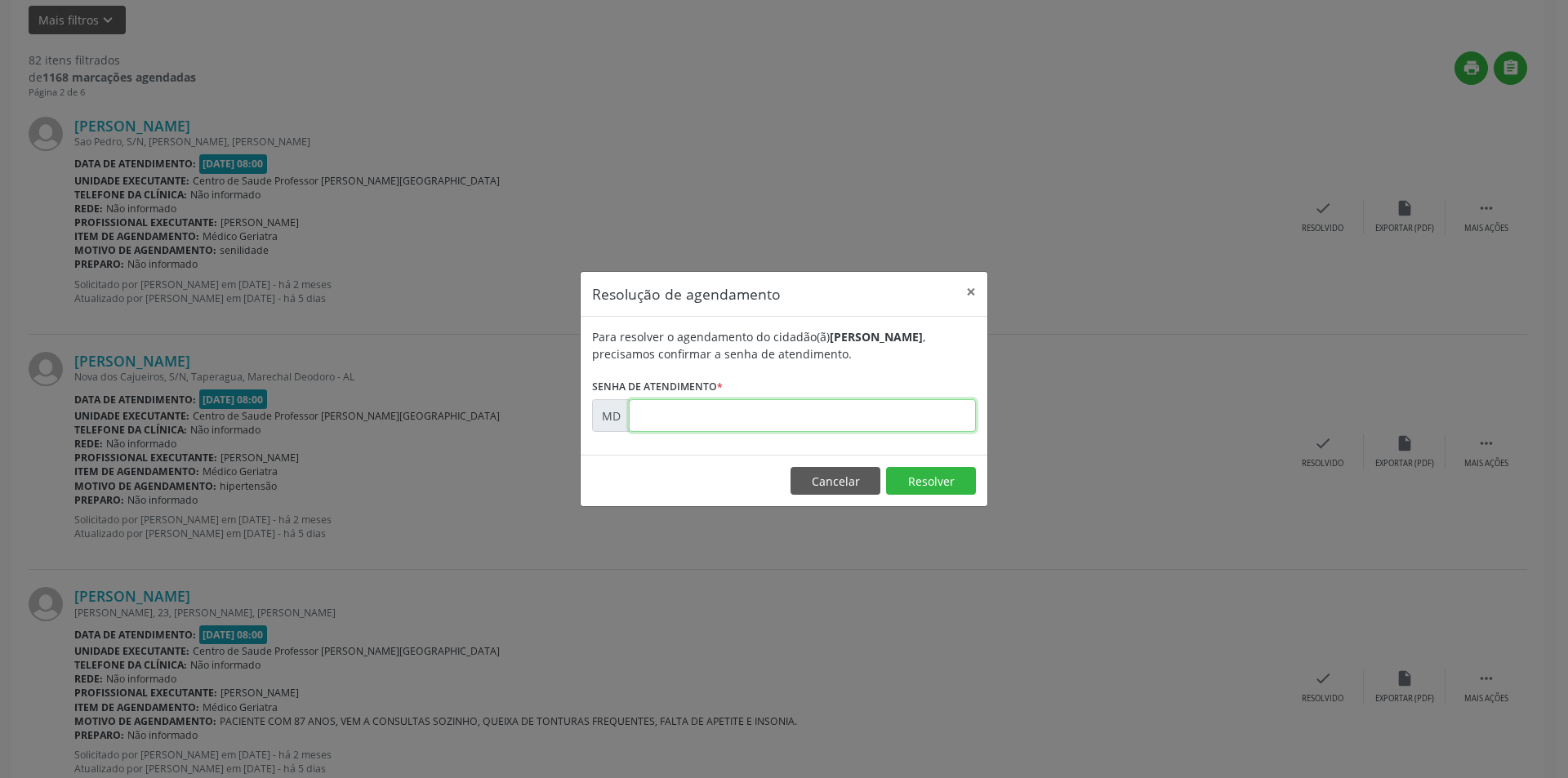
paste input "00007388"
type input "00007388"
click at [943, 471] on button "Resolver" at bounding box center [931, 480] width 90 height 28
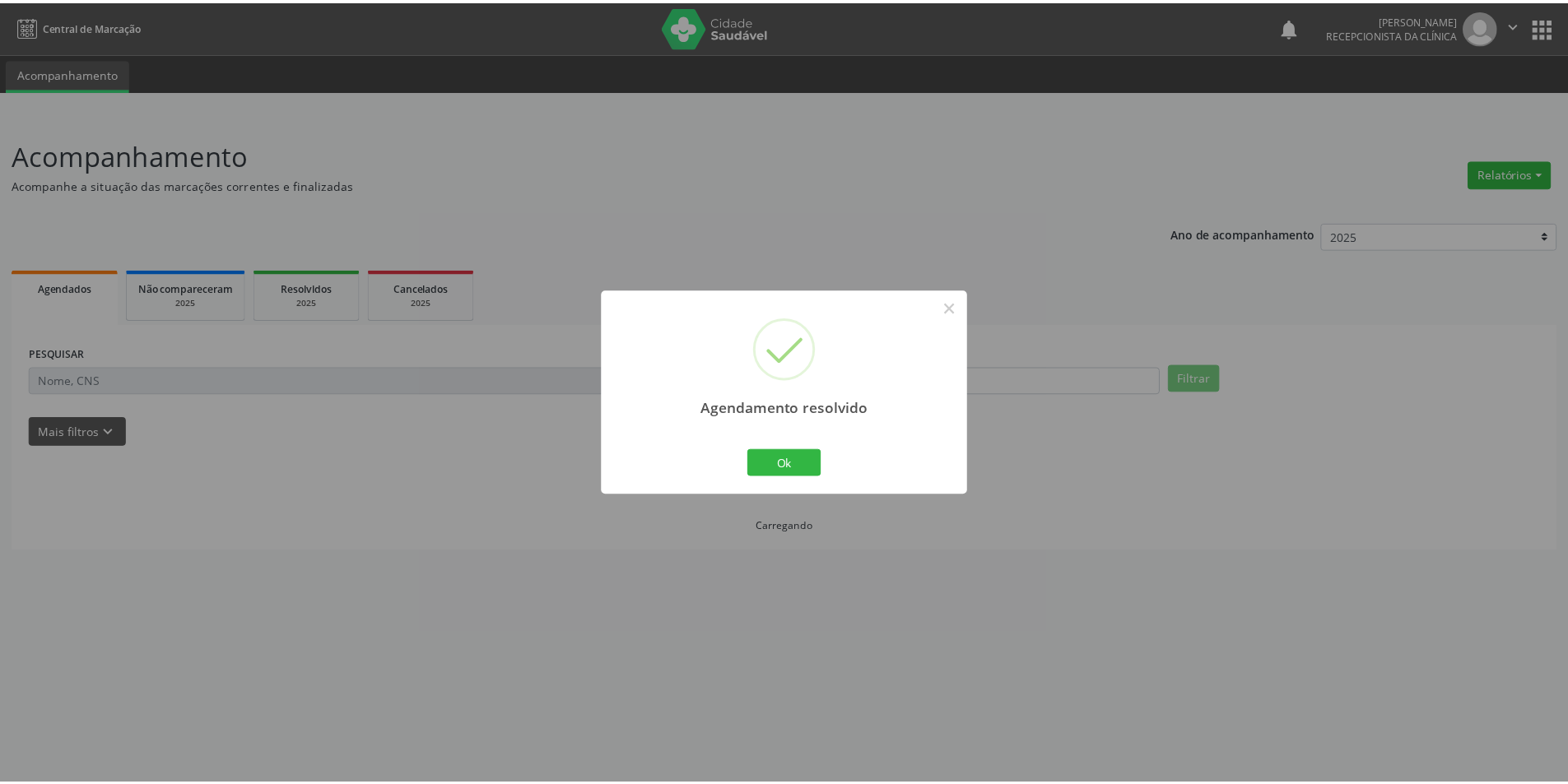
scroll to position [0, 0]
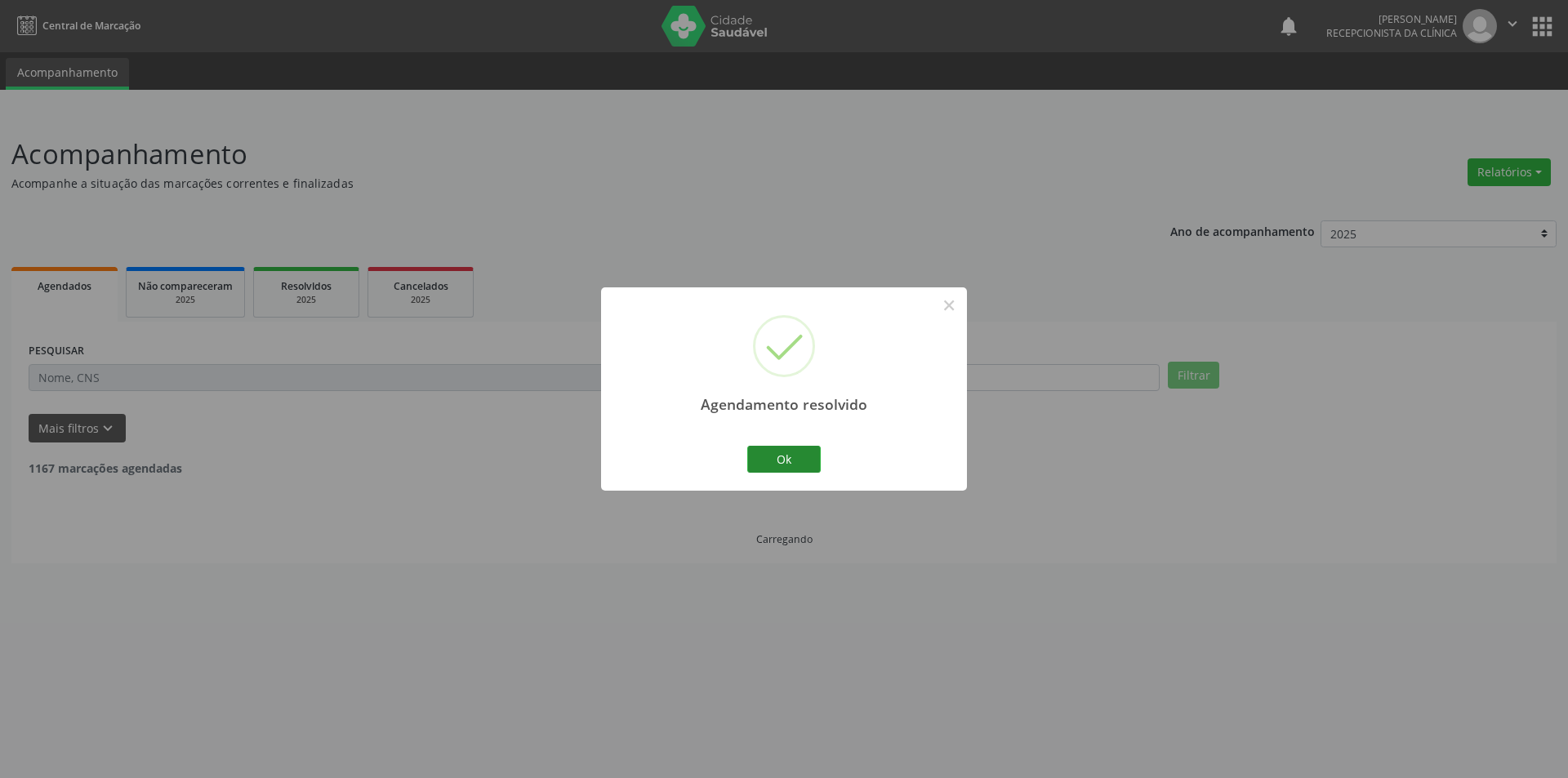
click at [799, 466] on button "Ok" at bounding box center [784, 460] width 74 height 28
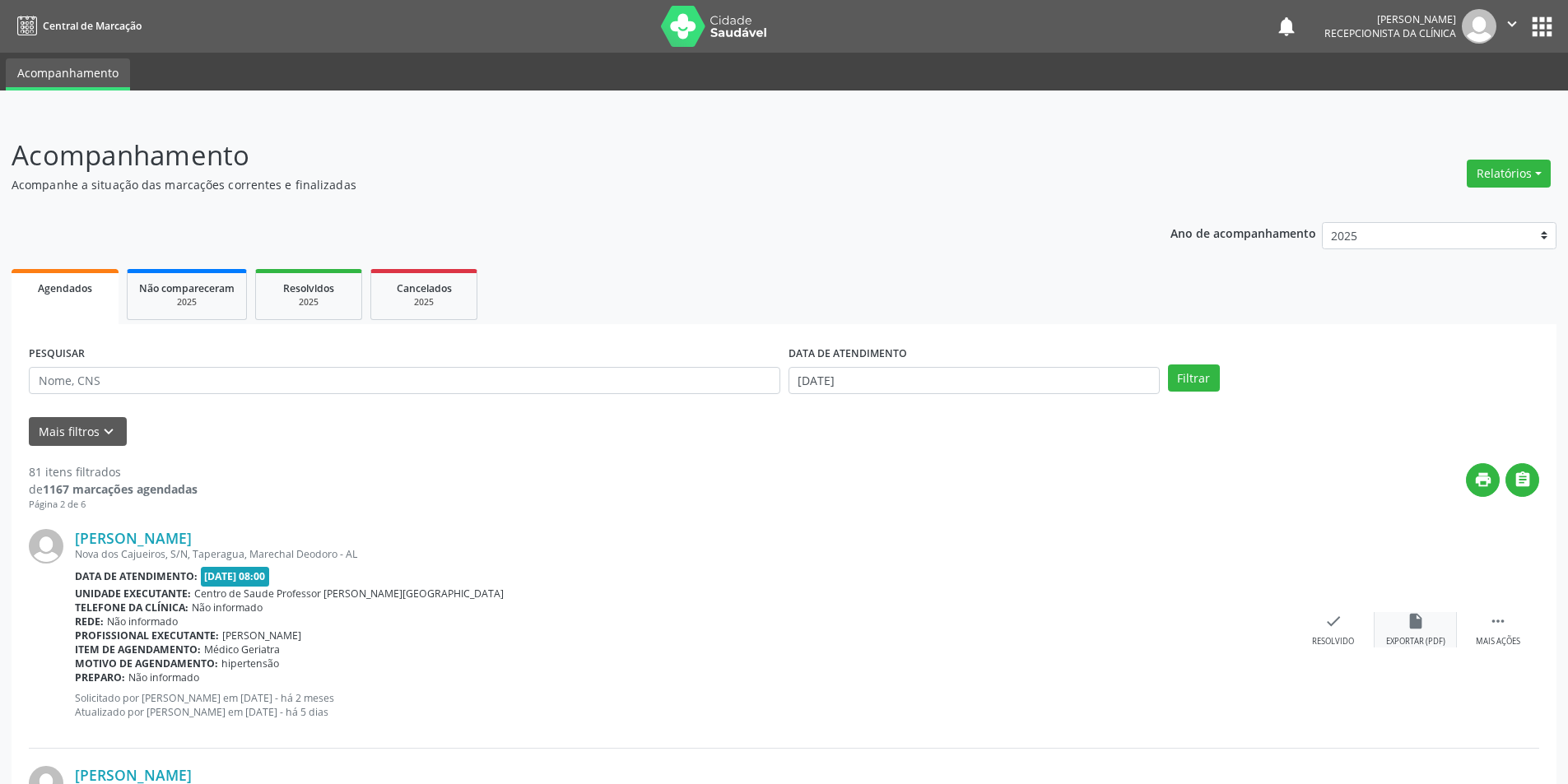
click at [1425, 630] on div "insert_drive_file Exportar (PDF)" at bounding box center [1415, 630] width 82 height 35
click at [1330, 632] on div "check Resolvido" at bounding box center [1333, 630] width 82 height 35
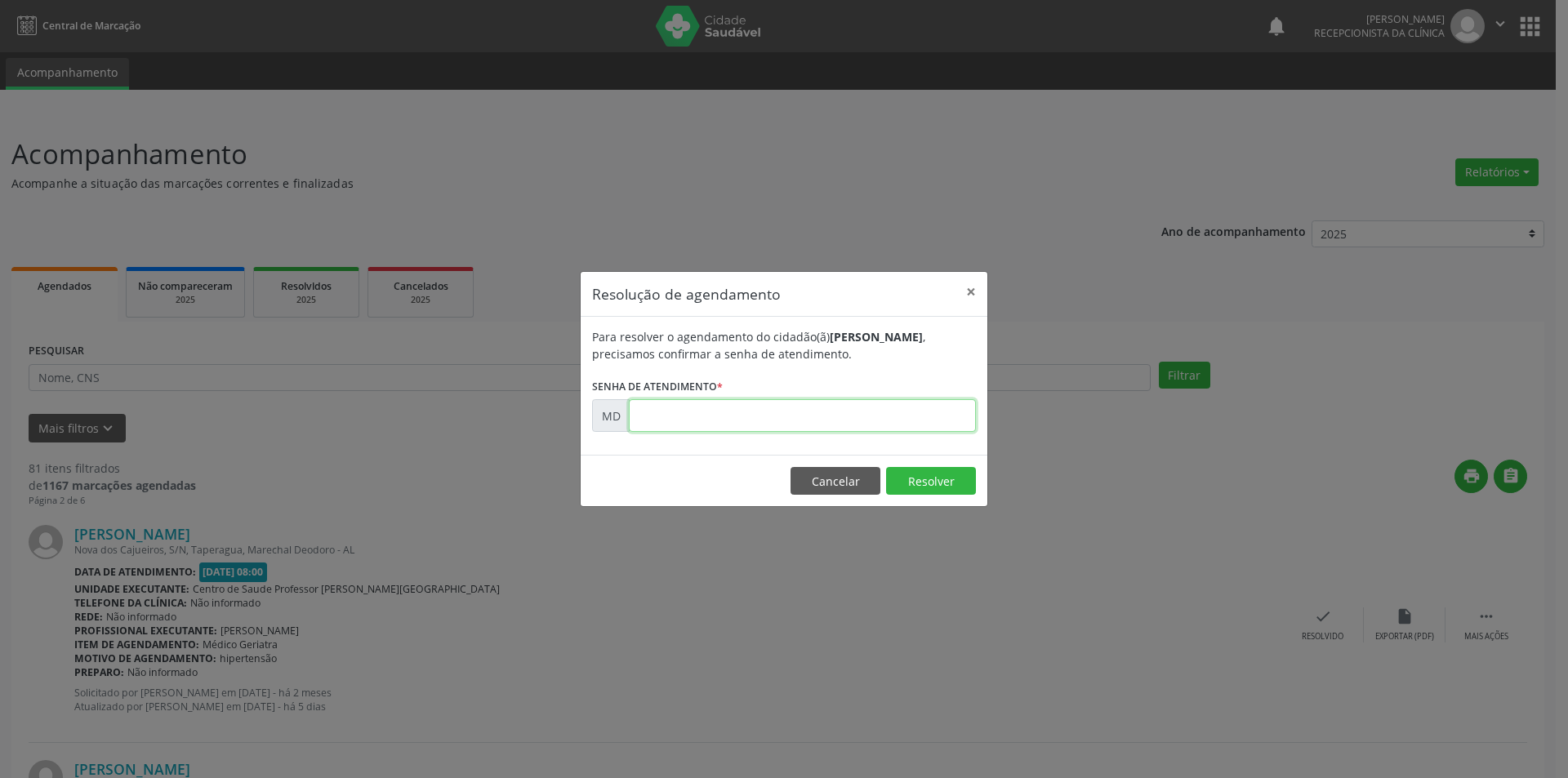
paste input "00007410"
type input "00007410"
click at [947, 480] on button "Resolver" at bounding box center [931, 480] width 90 height 28
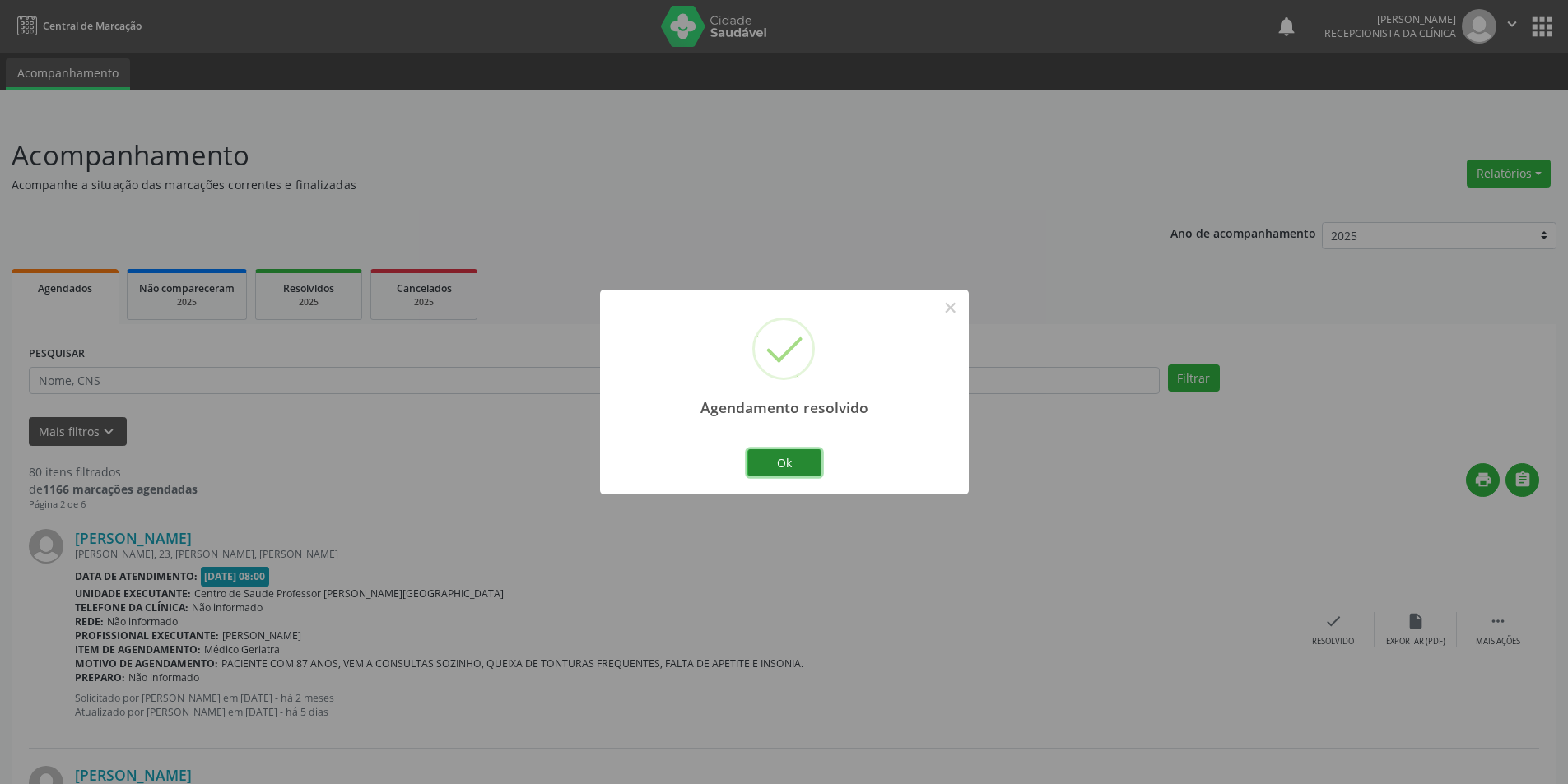
click at [817, 454] on button "Ok" at bounding box center [784, 463] width 74 height 28
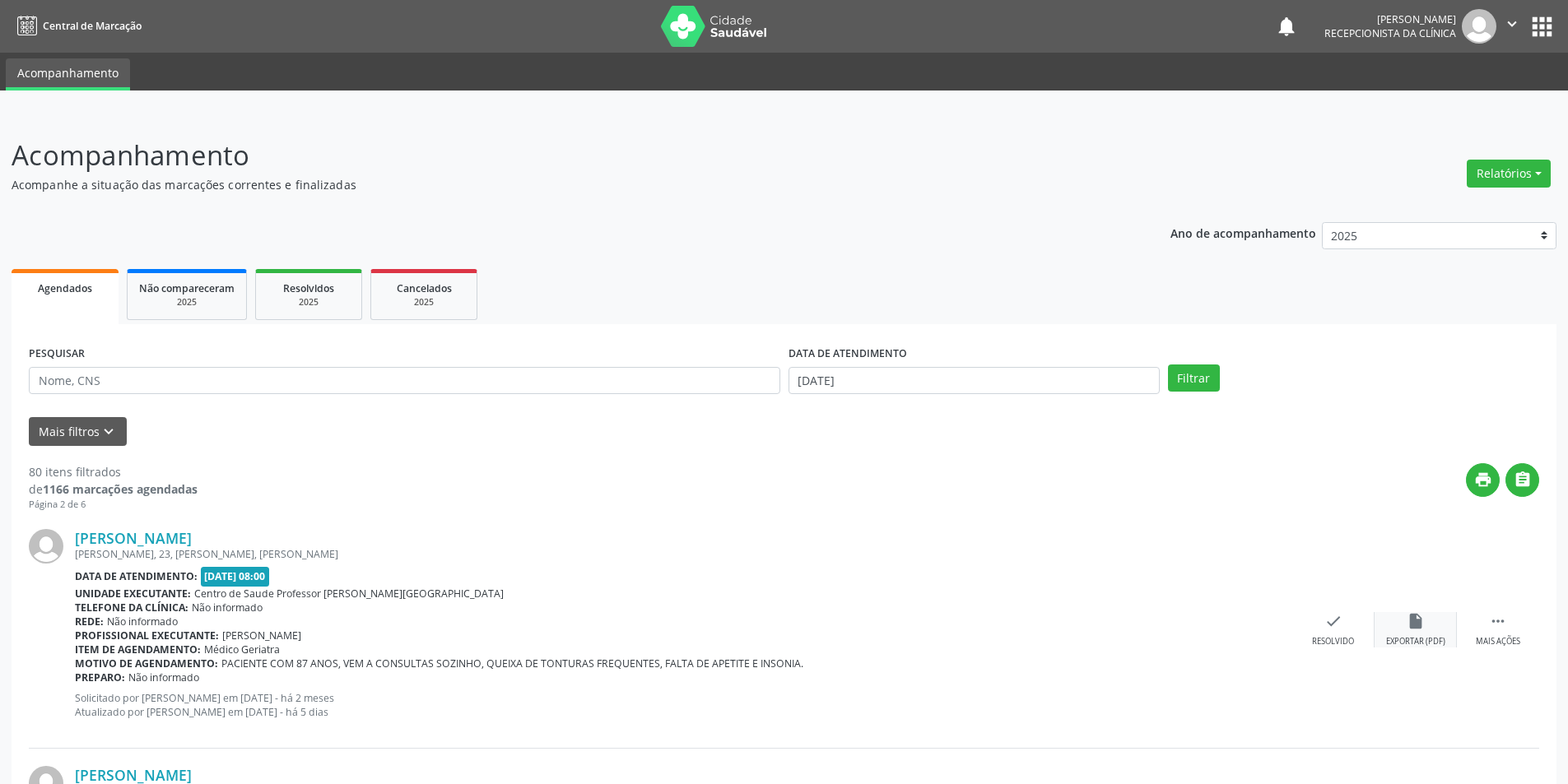
click at [1438, 629] on div "insert_drive_file Exportar (PDF)" at bounding box center [1415, 630] width 82 height 35
click at [1352, 639] on div "Resolvido" at bounding box center [1332, 641] width 42 height 12
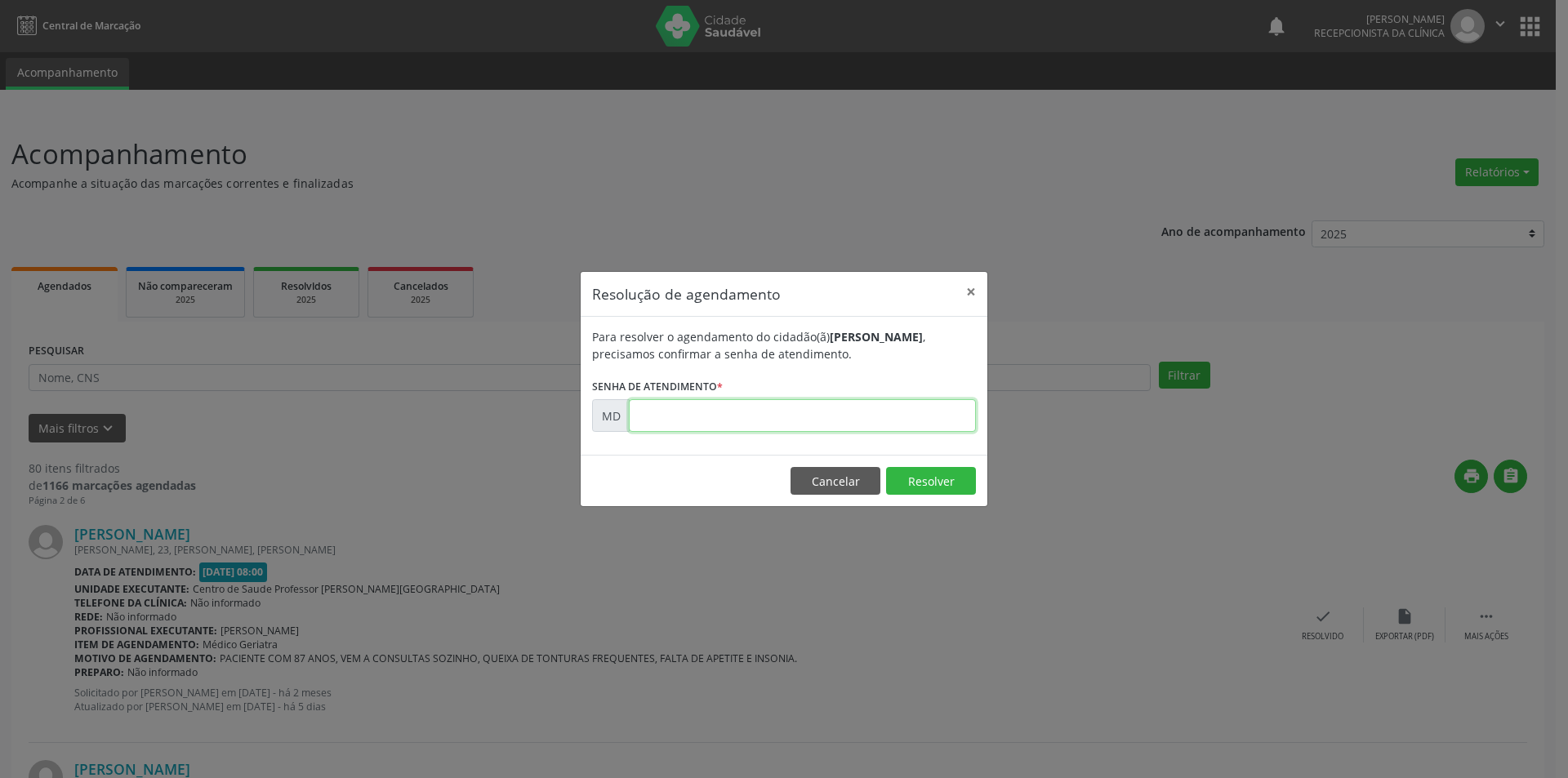
paste input "00007426"
type input "00007426"
click at [932, 480] on button "Resolver" at bounding box center [931, 480] width 90 height 28
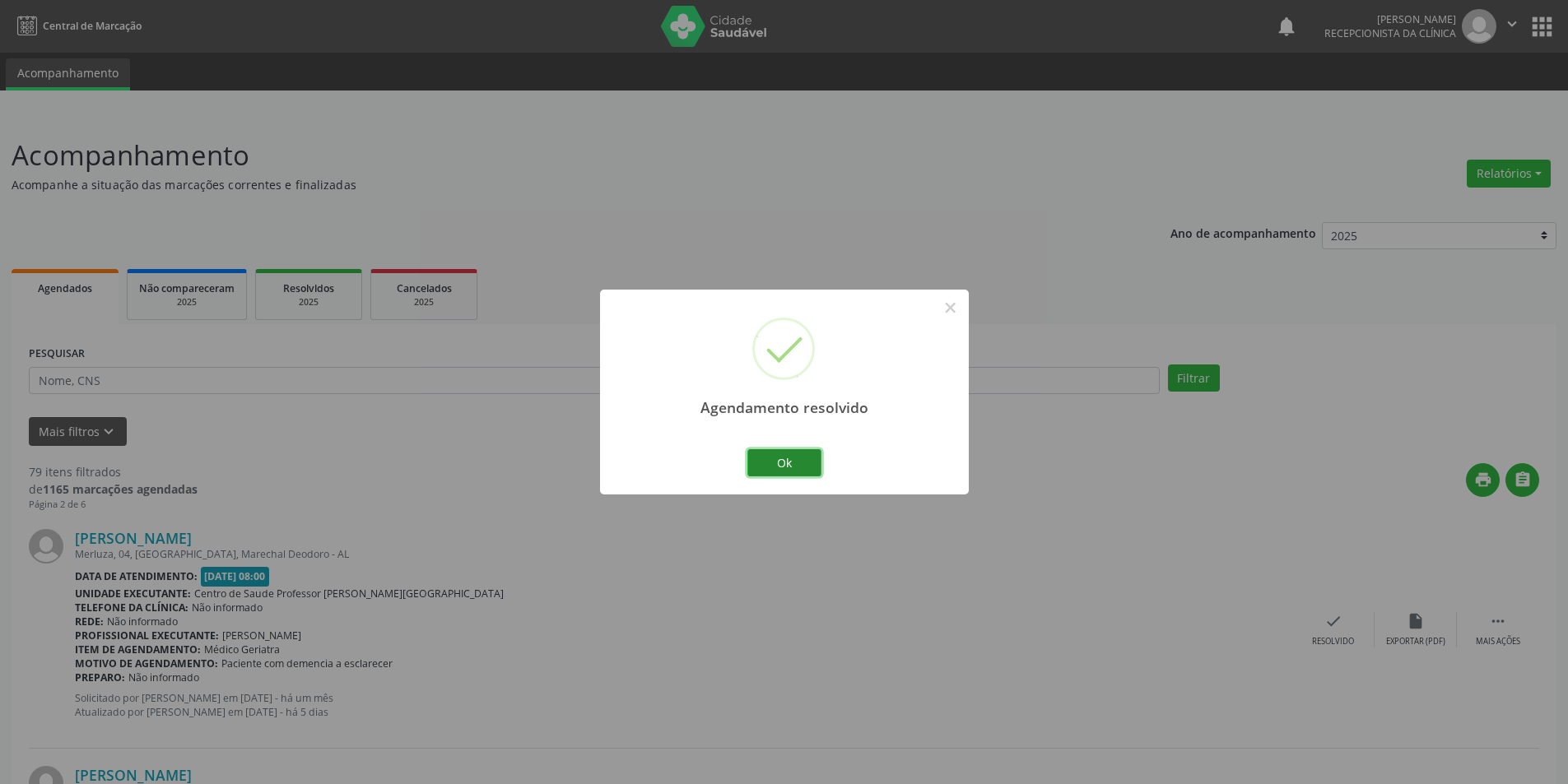
click at [814, 467] on button "Ok" at bounding box center [784, 463] width 74 height 28
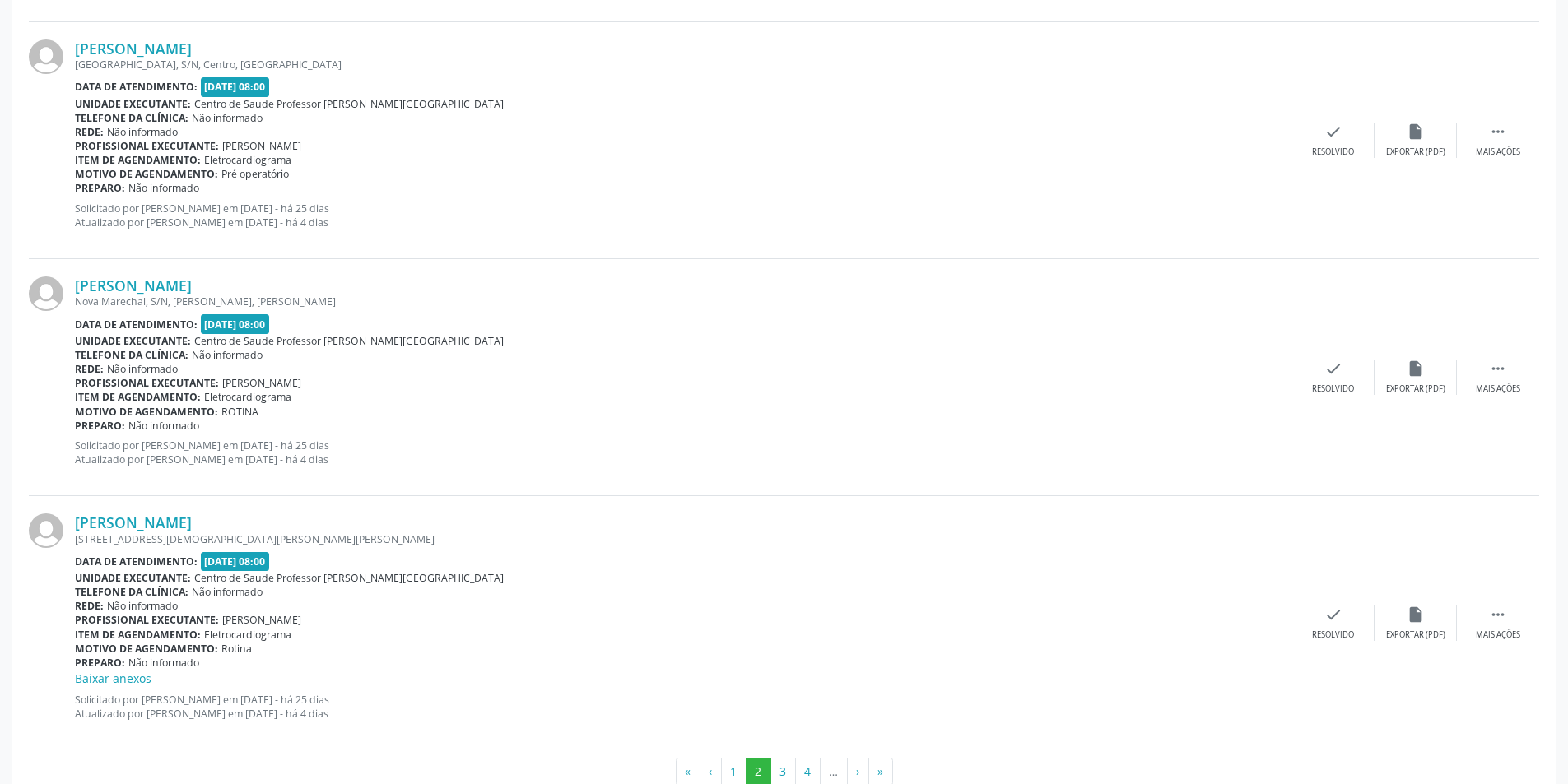
scroll to position [3378, 0]
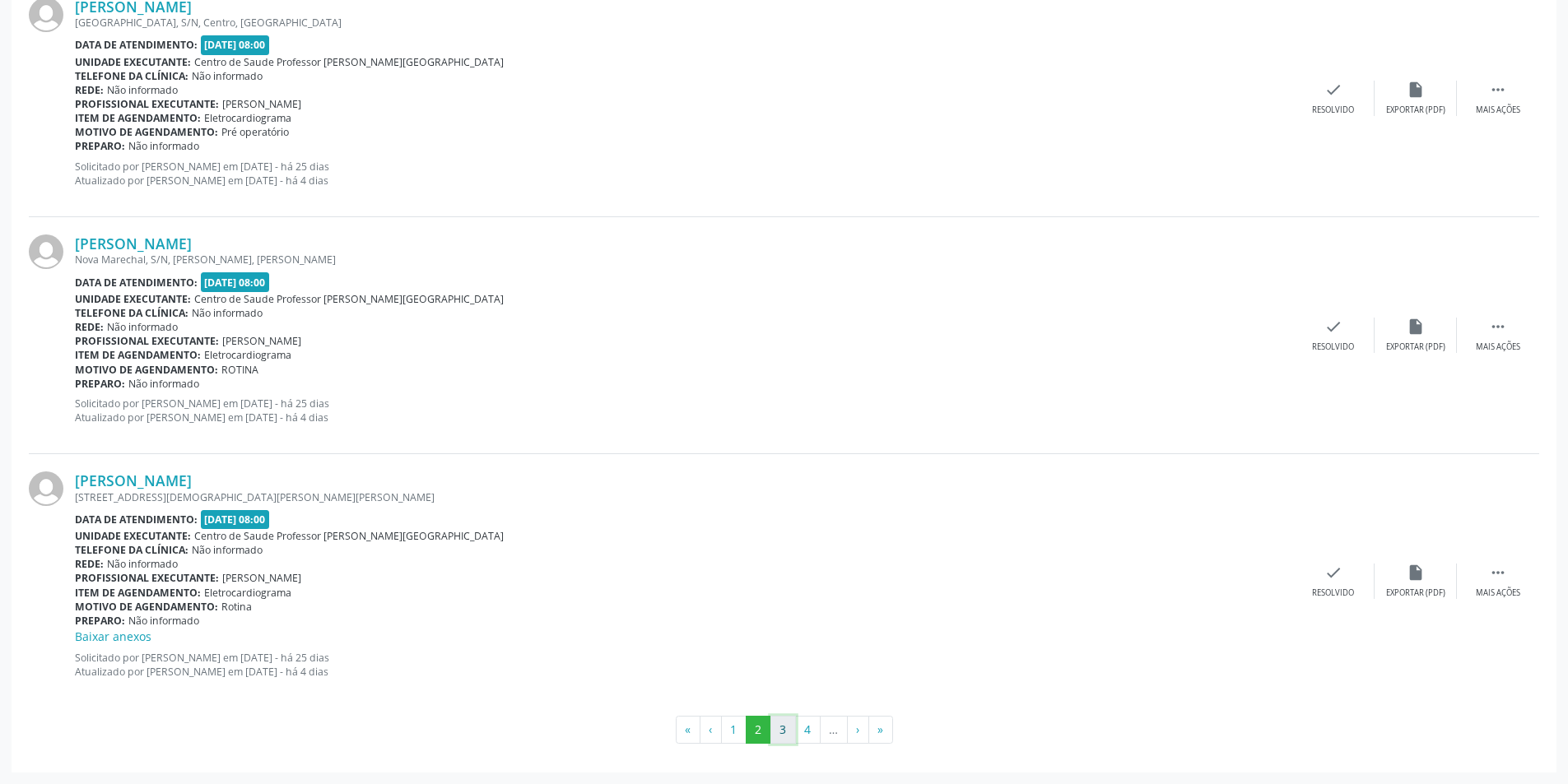
click at [787, 722] on button "3" at bounding box center [783, 730] width 25 height 28
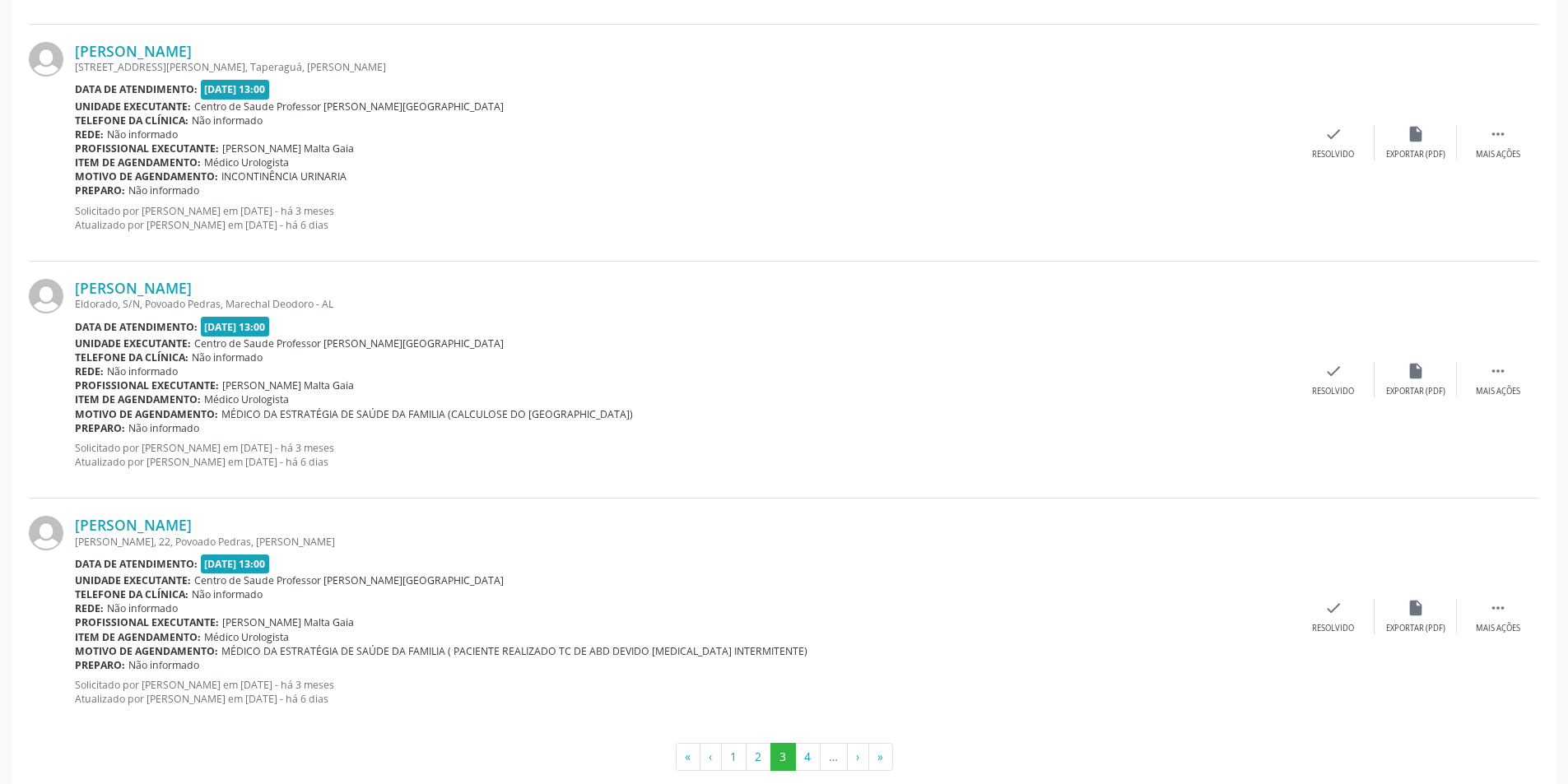
scroll to position [3499, 0]
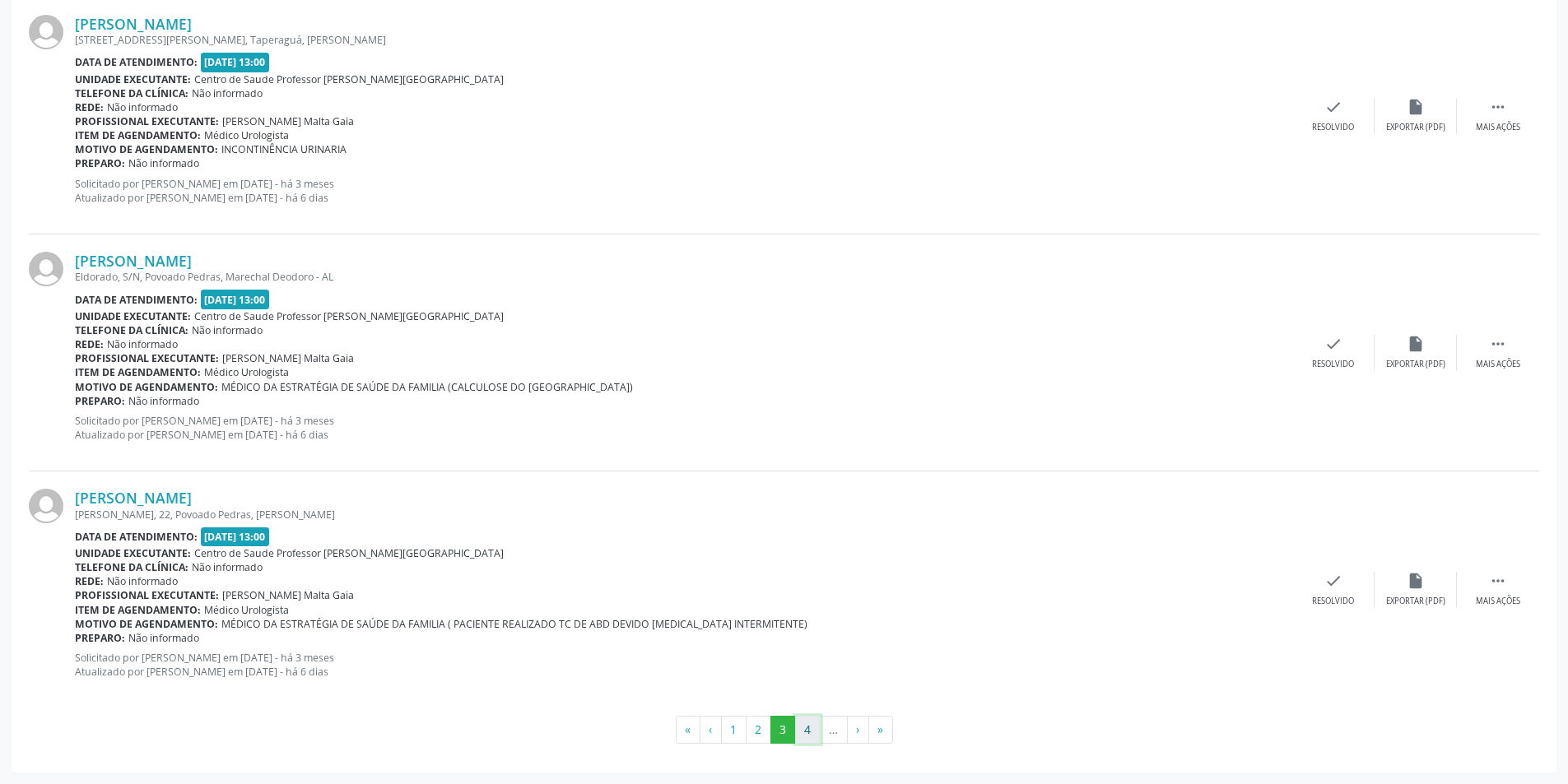
click at [799, 723] on button "4" at bounding box center [807, 730] width 25 height 28
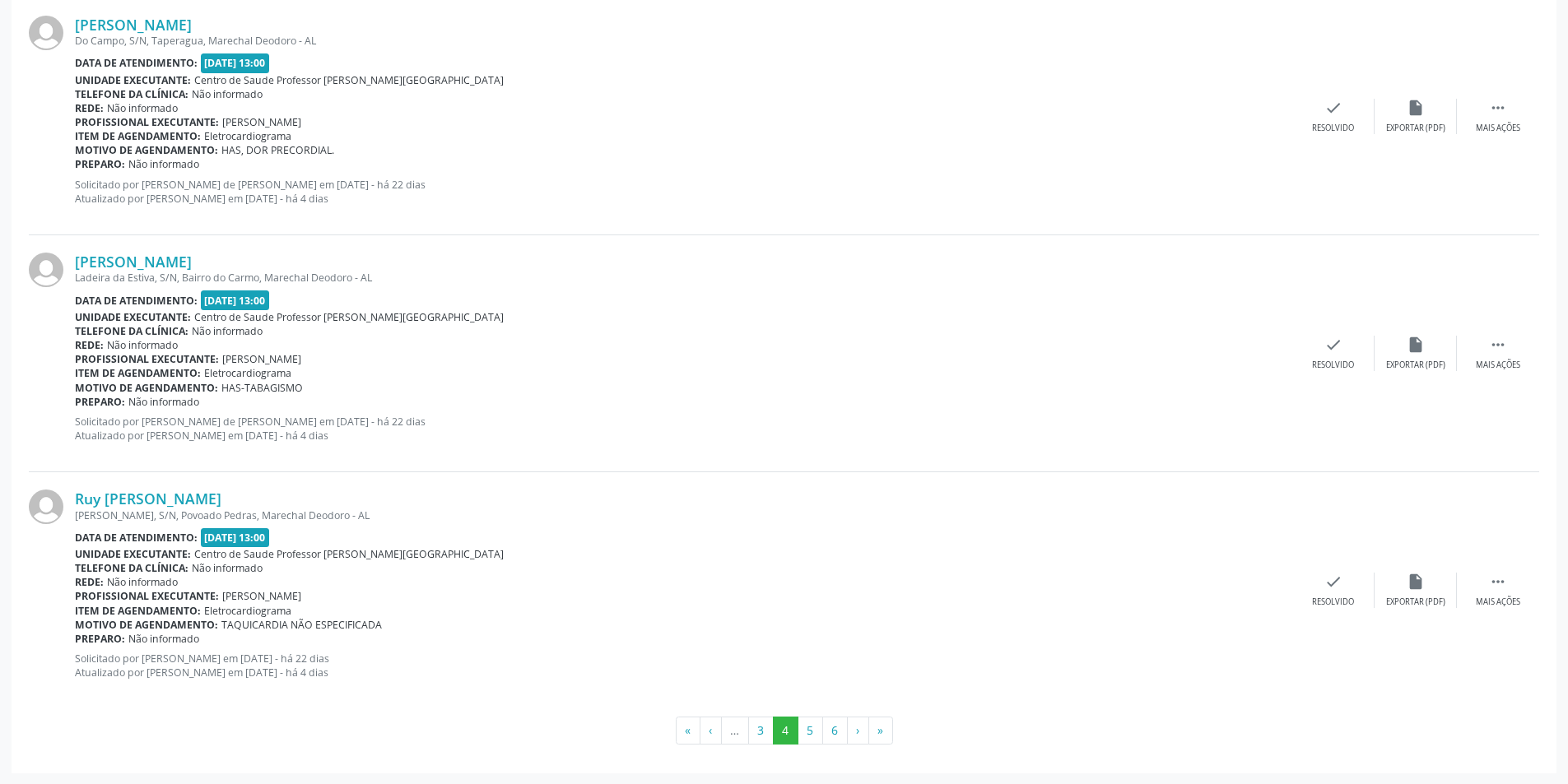
scroll to position [3361, 0]
click at [765, 734] on button "3" at bounding box center [761, 730] width 25 height 28
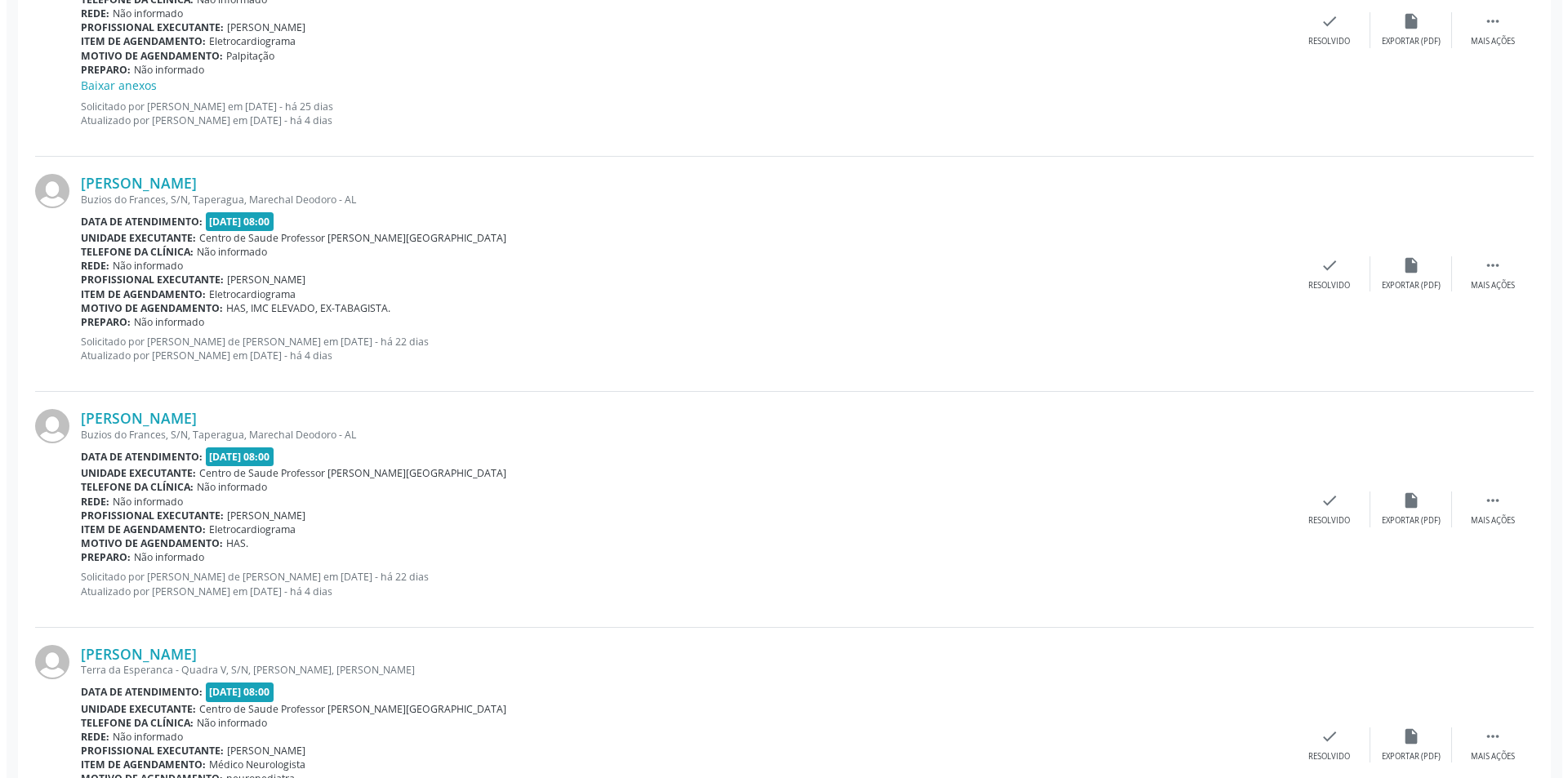
scroll to position [1960, 0]
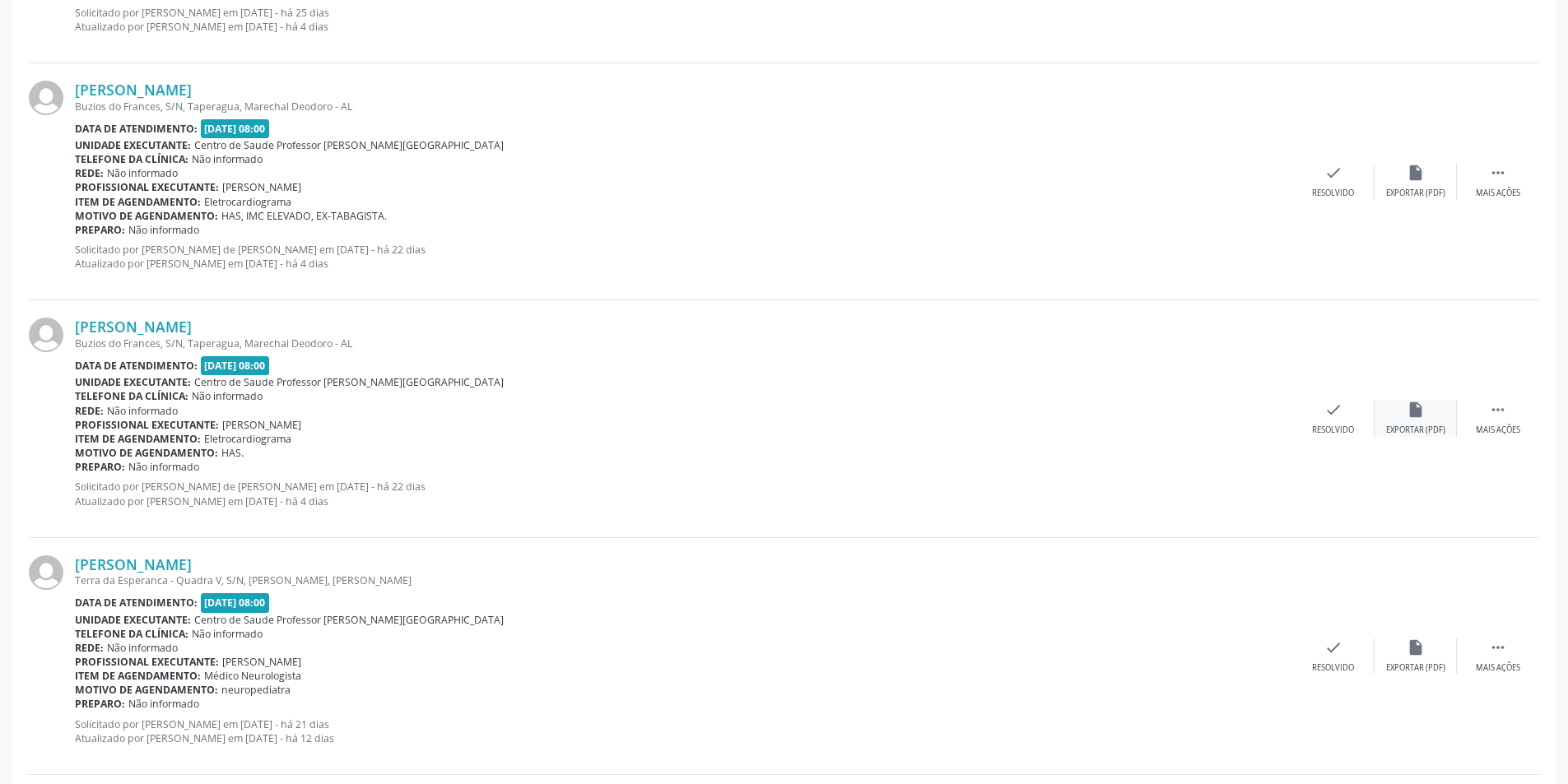
click at [1423, 418] on icon "insert_drive_file" at bounding box center [1415, 410] width 18 height 18
click at [1334, 409] on icon "check" at bounding box center [1333, 410] width 18 height 18
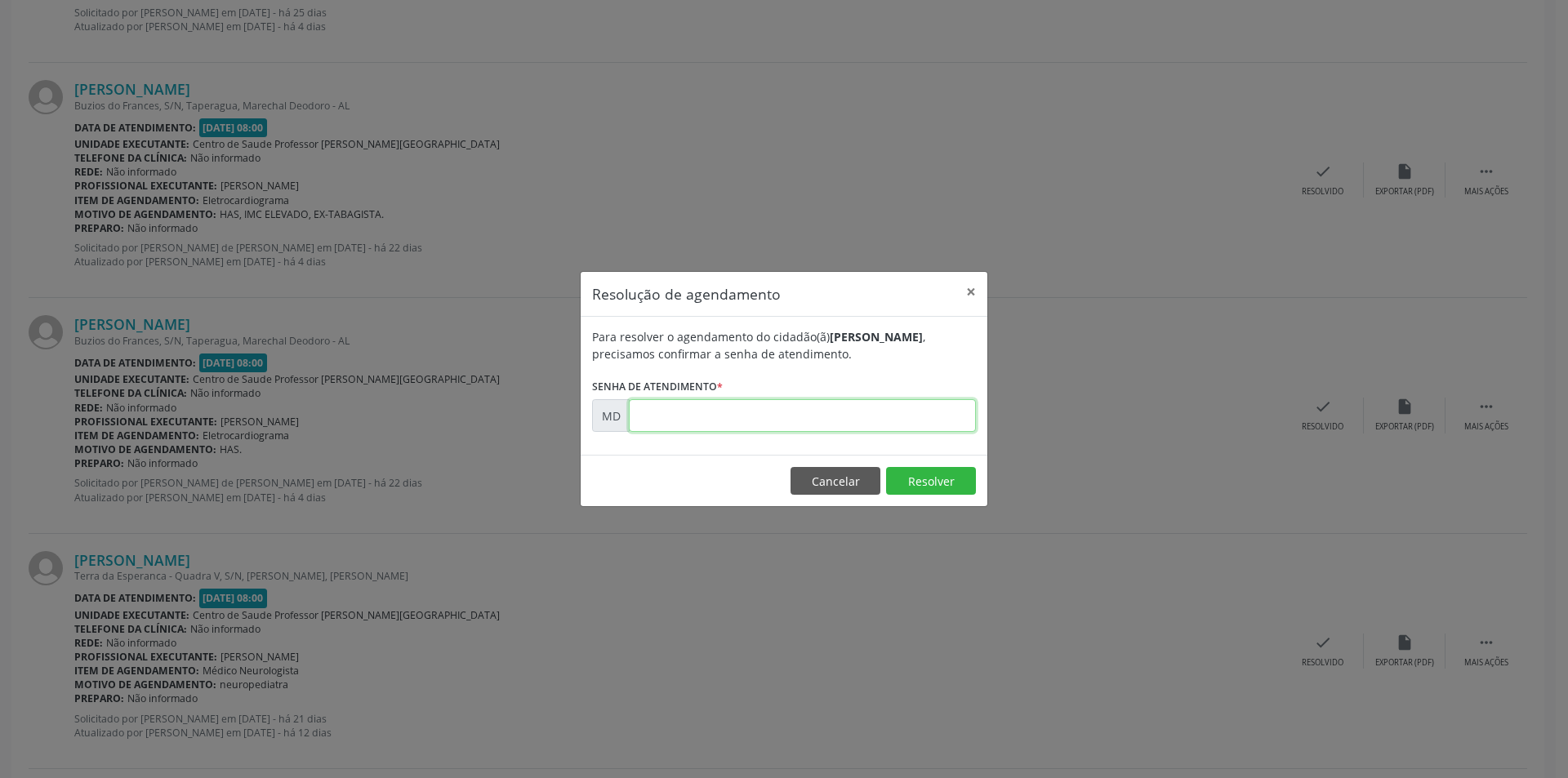
paste input "00010970"
type input "00010970"
click at [923, 492] on button "Resolver" at bounding box center [931, 480] width 90 height 28
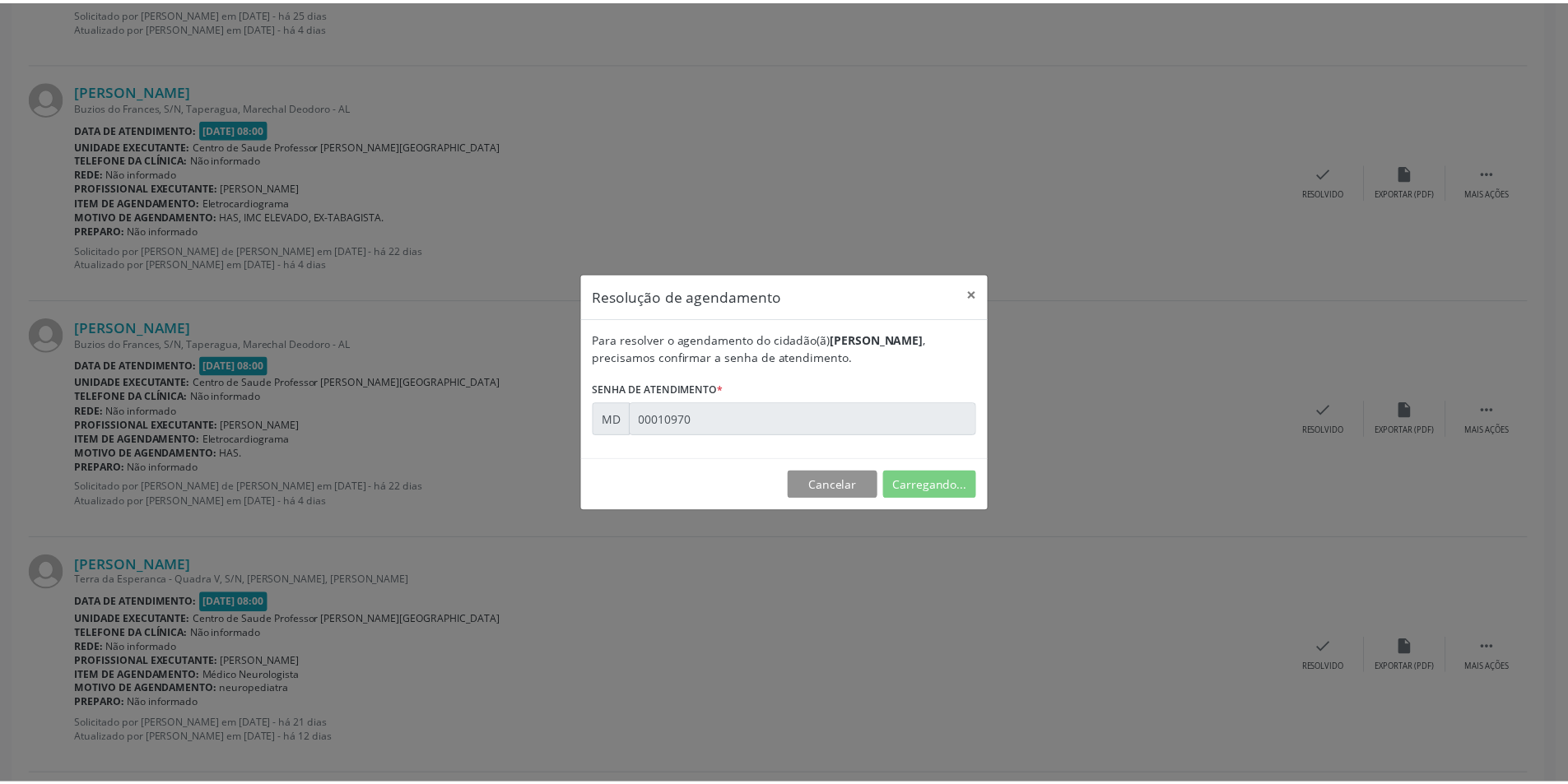
scroll to position [0, 0]
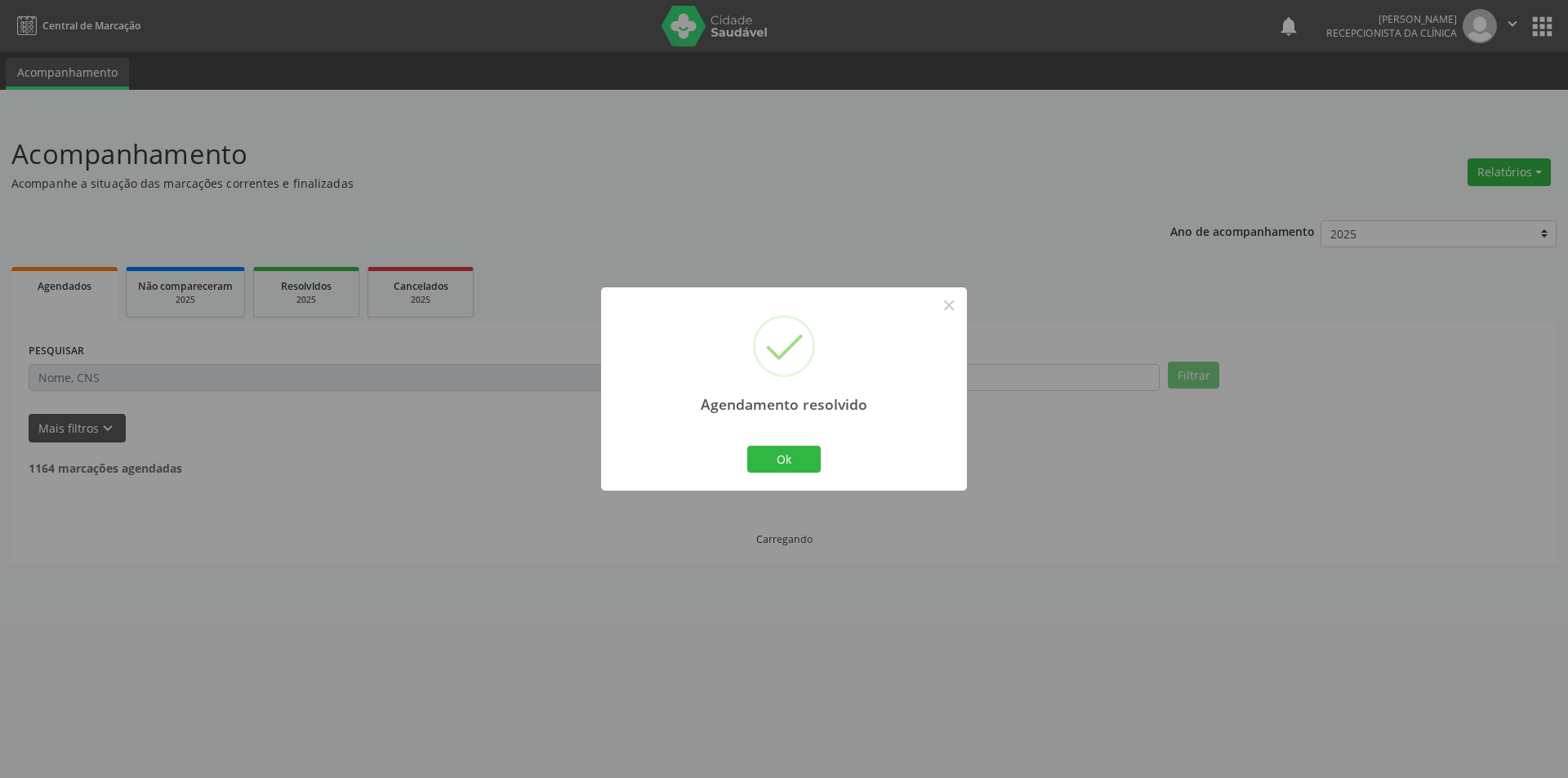
click at [738, 448] on div "Agendamento resolvido × Ok Cancel" at bounding box center [784, 389] width 366 height 203
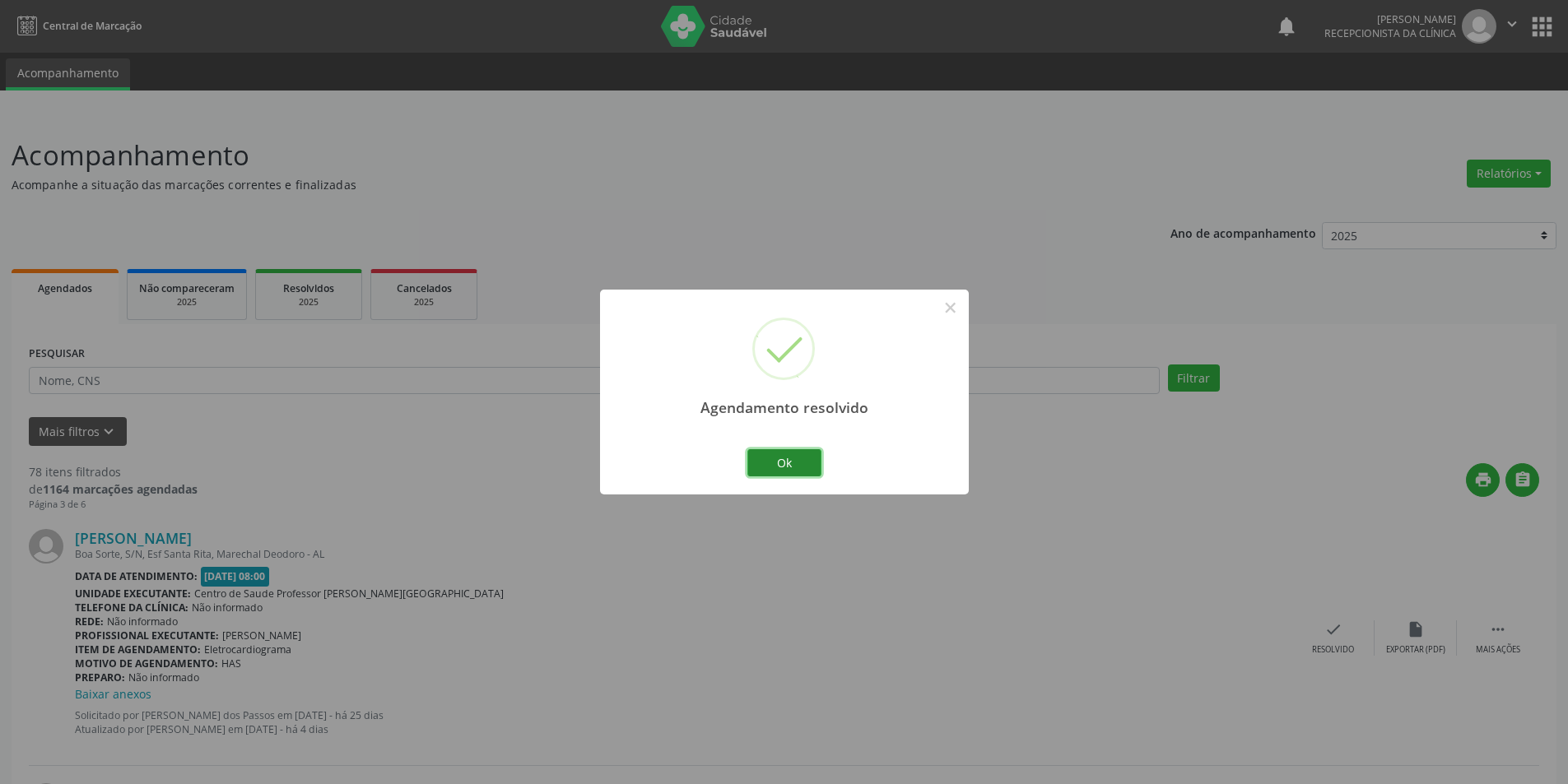
click at [795, 475] on button "Ok" at bounding box center [784, 463] width 74 height 28
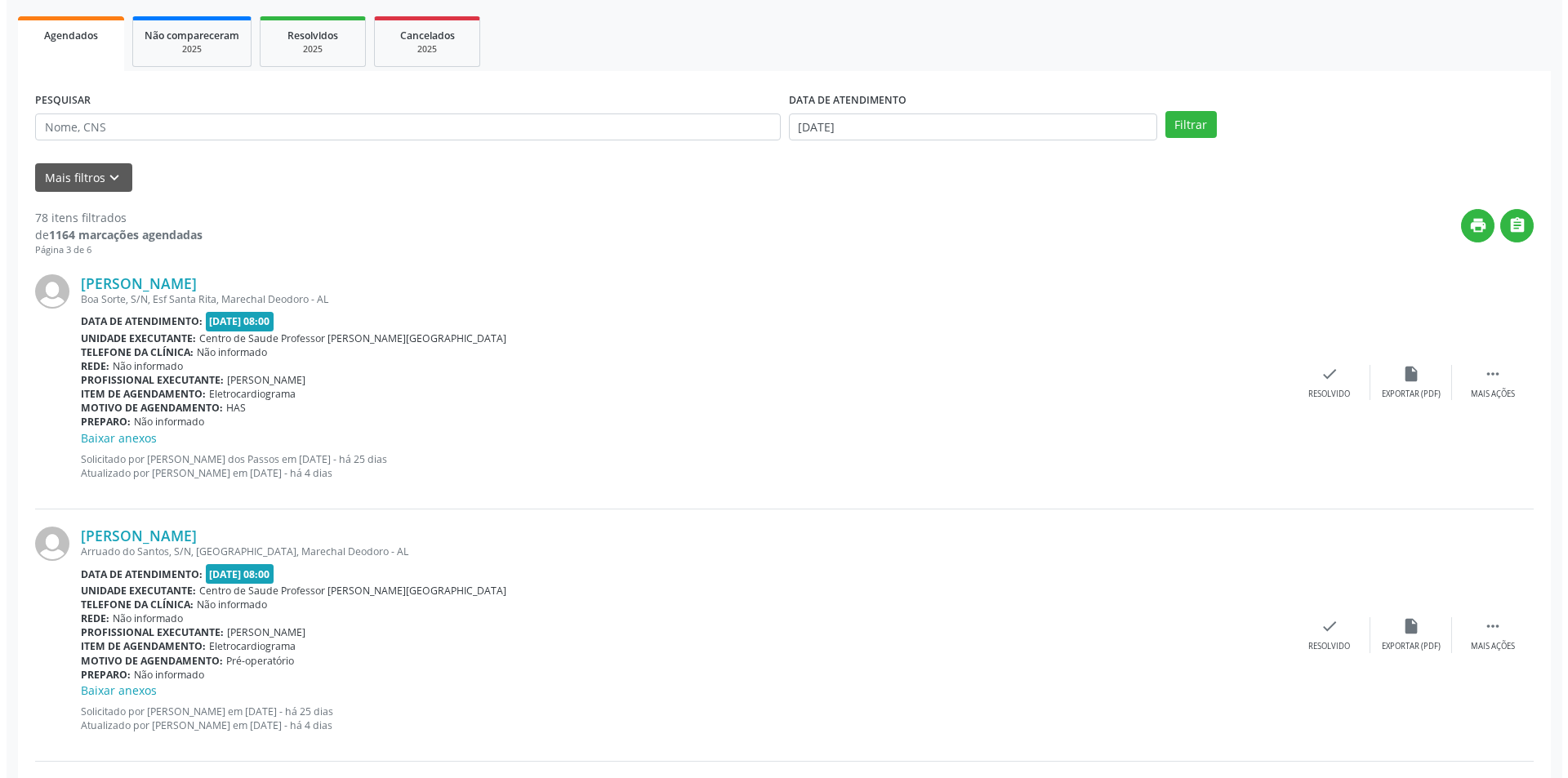
scroll to position [326, 0]
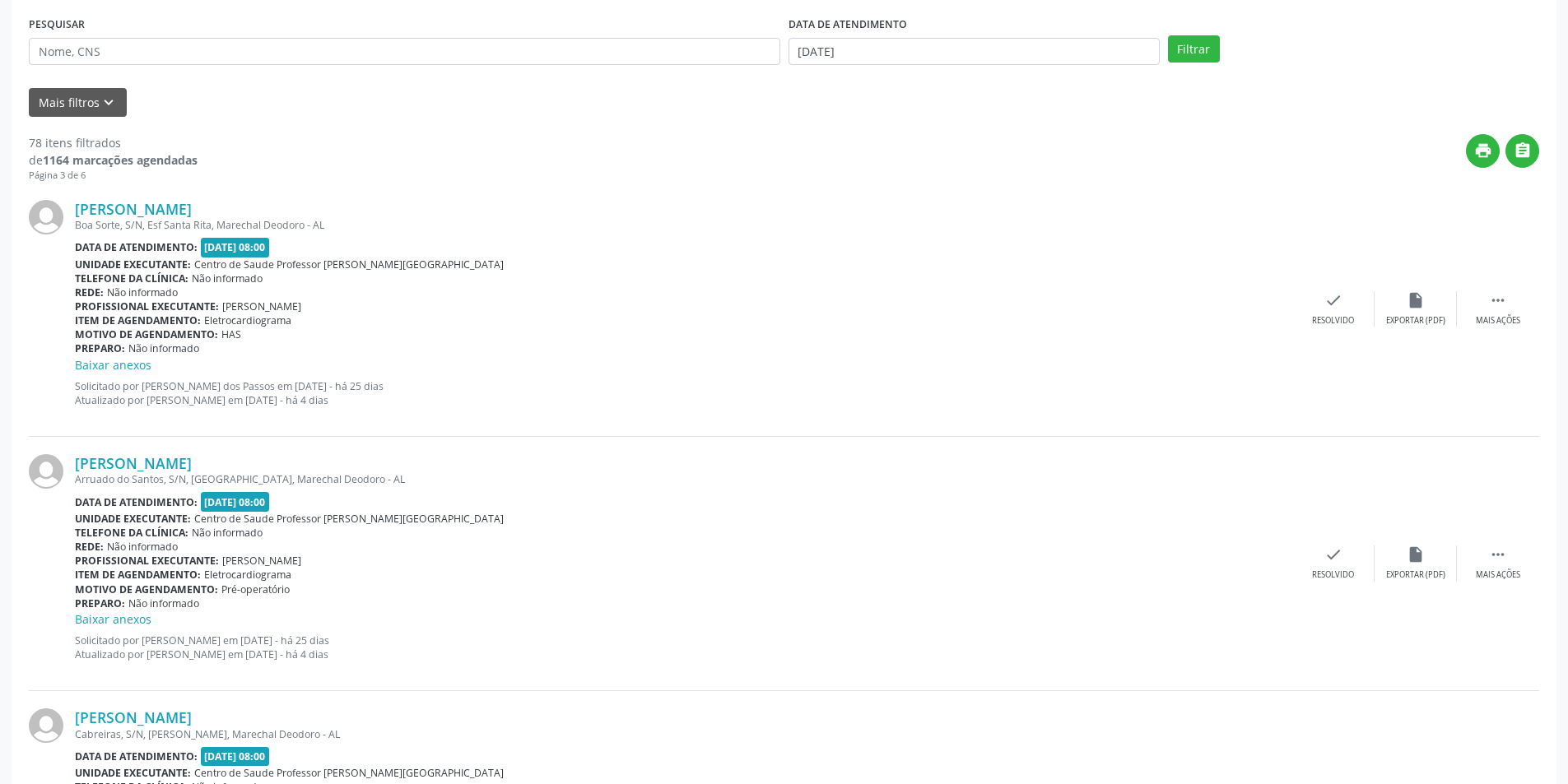
click at [1400, 288] on div "[PERSON_NAME] Boa Sorte, S/N, [GEOGRAPHIC_DATA], Marechal Deodoro - AL Data de …" at bounding box center [784, 310] width 1510 height 255
click at [1421, 315] on div "Exportar (PDF)" at bounding box center [1415, 321] width 60 height 12
click at [1338, 324] on div "Resolvido" at bounding box center [1332, 321] width 42 height 12
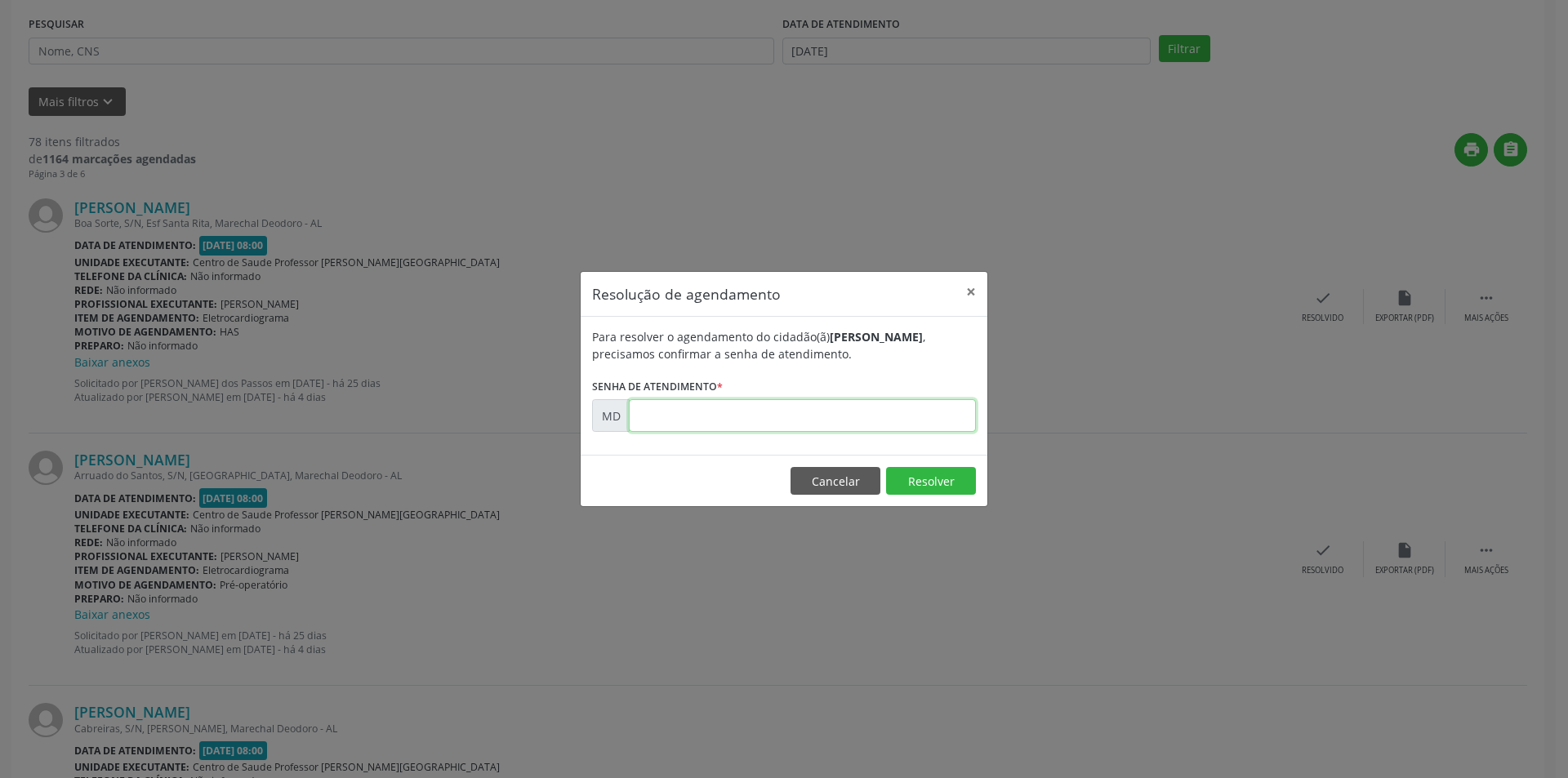
paste input "00010885"
type input "00010885"
click at [918, 484] on button "Resolver" at bounding box center [931, 480] width 90 height 28
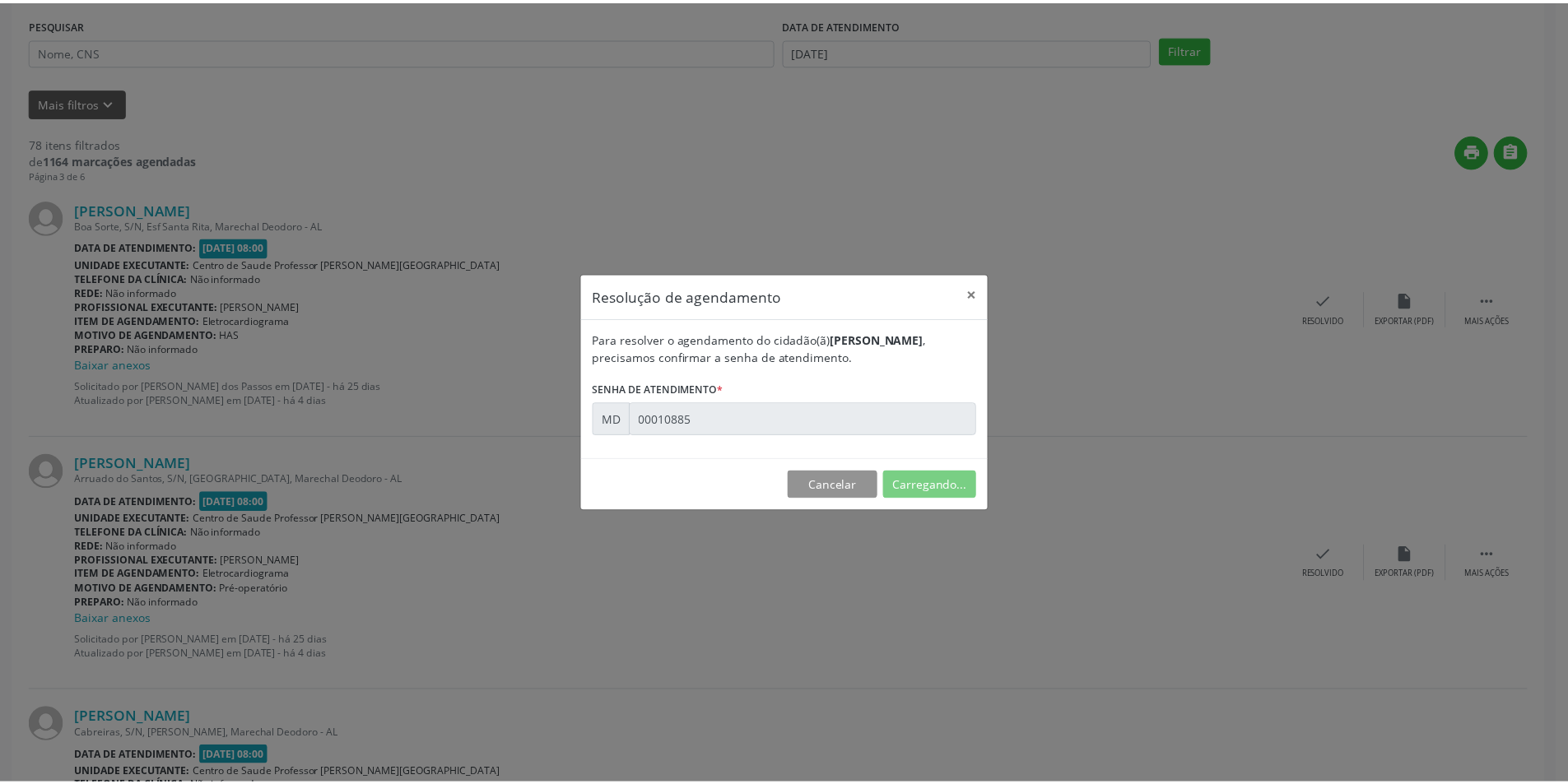
scroll to position [0, 0]
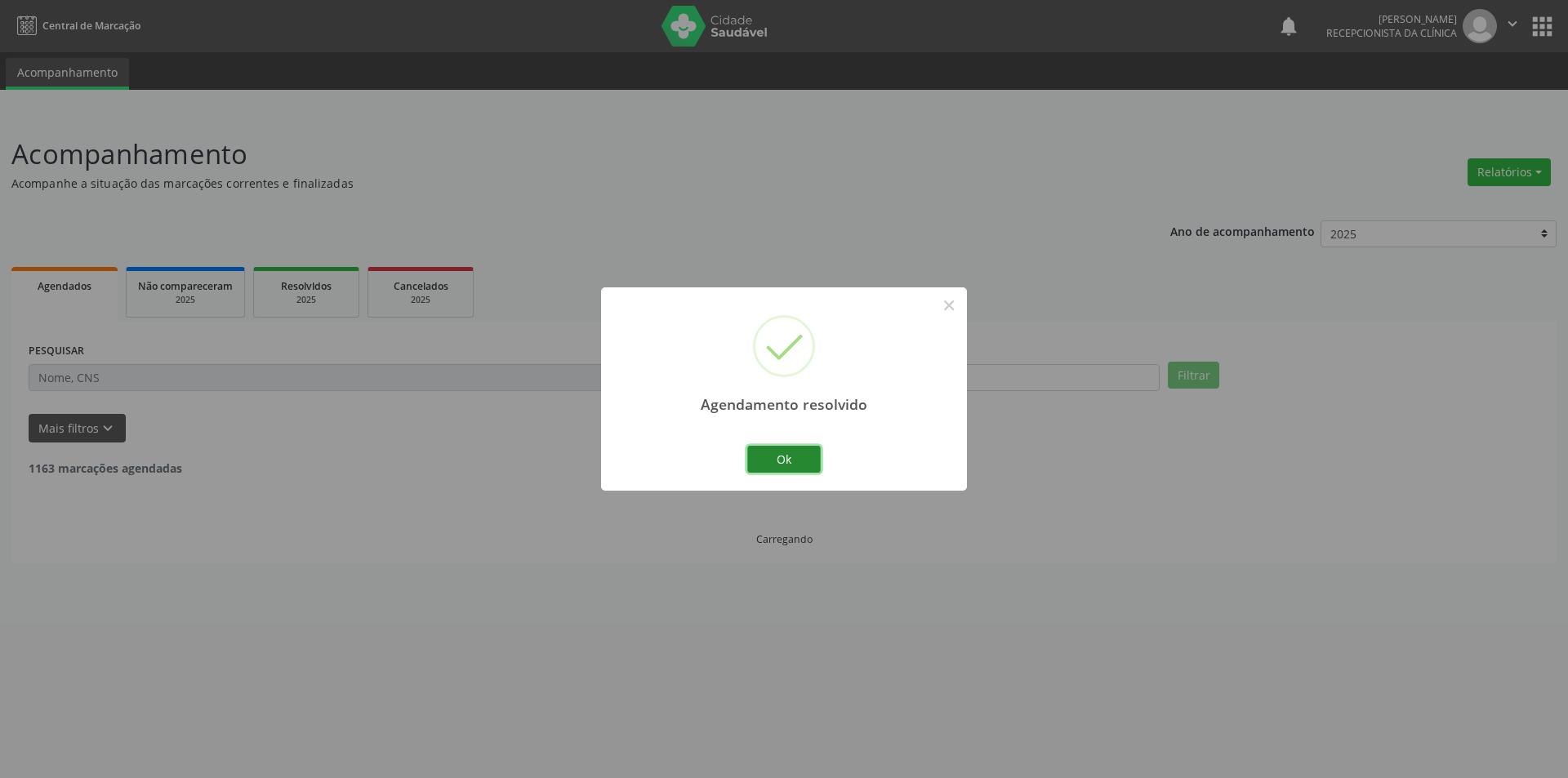
click at [803, 465] on button "Ok" at bounding box center [784, 460] width 74 height 28
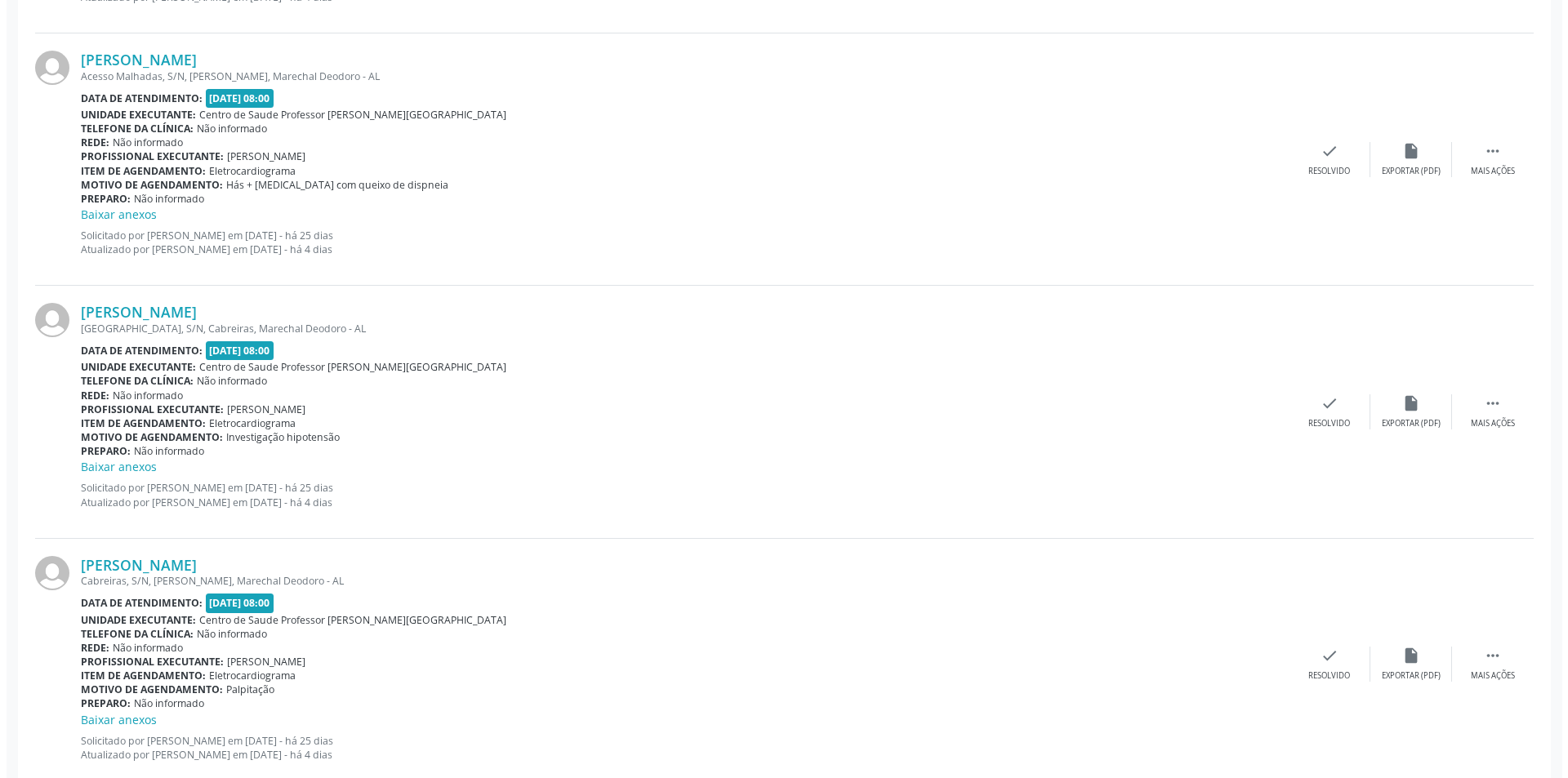
scroll to position [1062, 0]
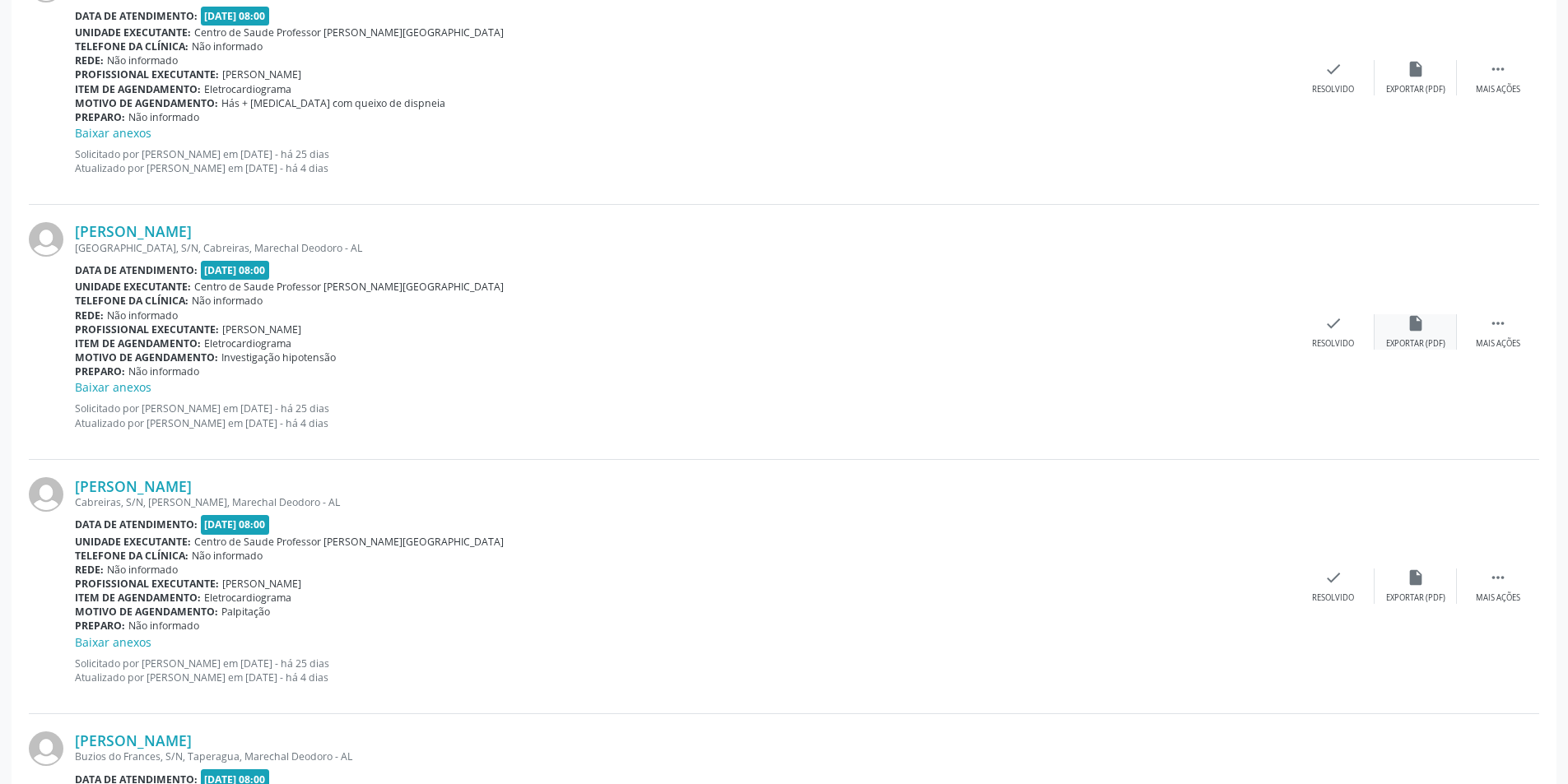
click at [1414, 333] on div "insert_drive_file Exportar (PDF)" at bounding box center [1415, 331] width 82 height 35
click at [1339, 345] on div "Resolvido" at bounding box center [1332, 343] width 42 height 12
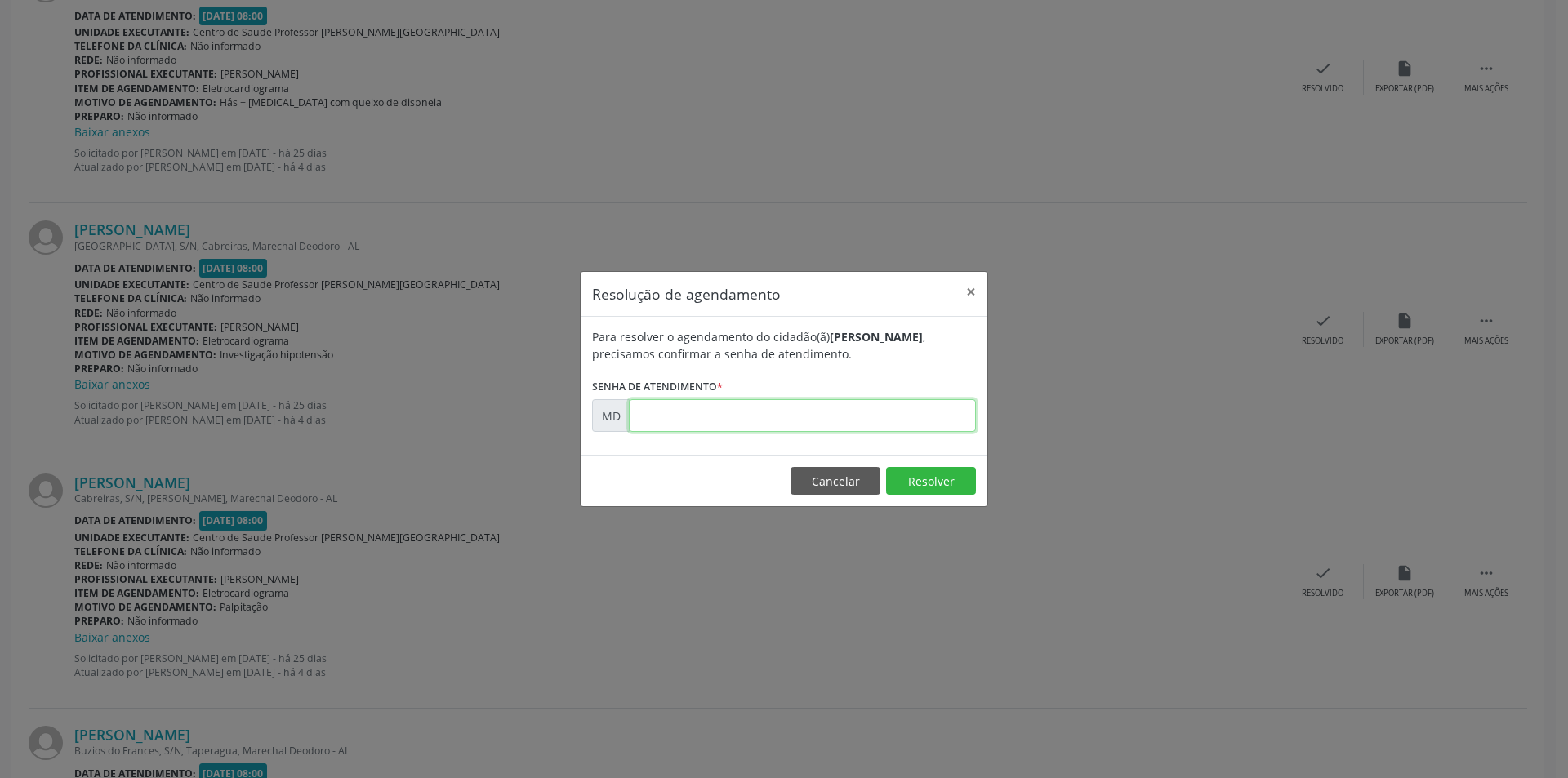
paste input "00010939"
type input "00010939"
click at [952, 489] on button "Resolver" at bounding box center [931, 480] width 90 height 28
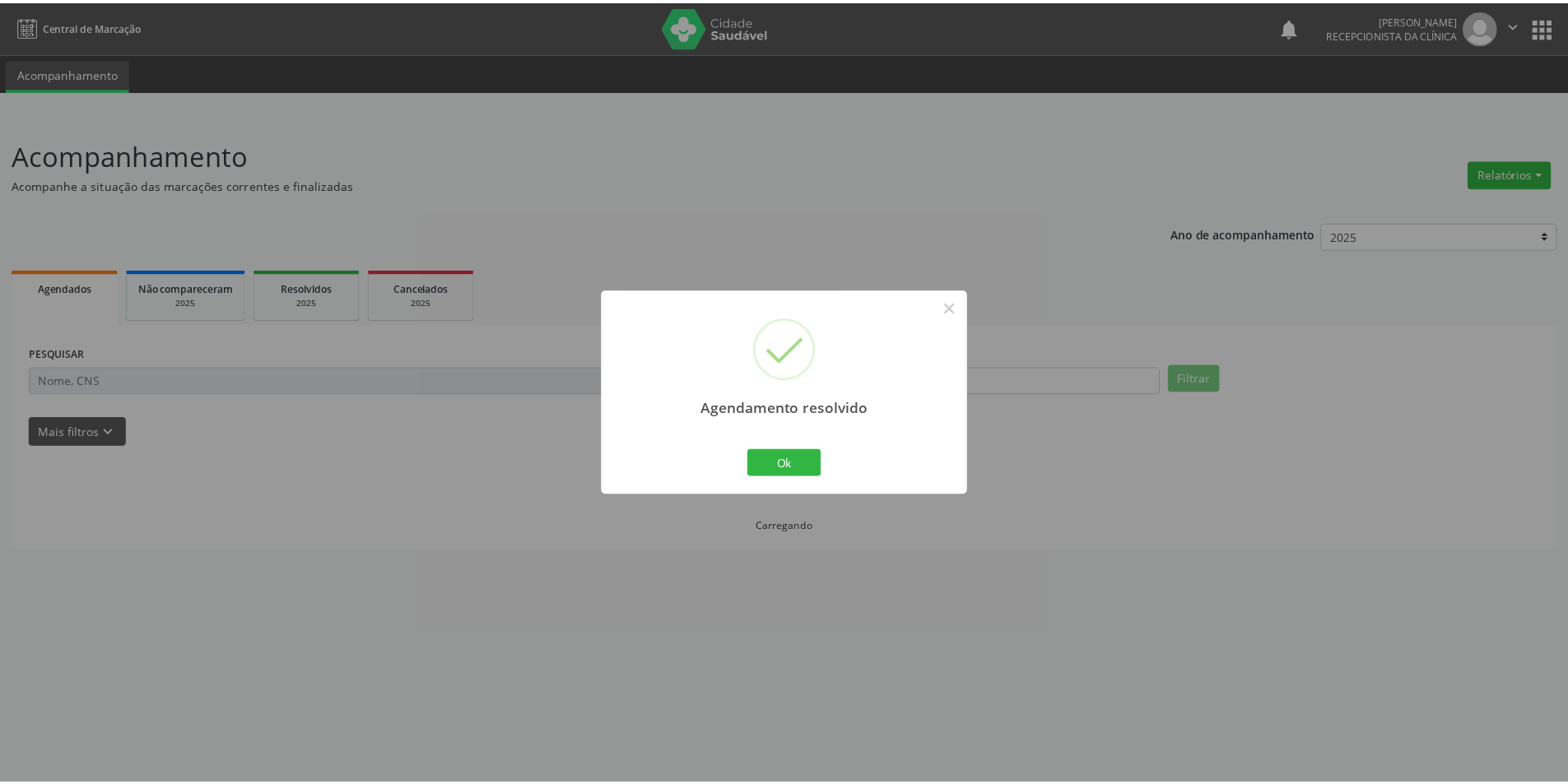
scroll to position [0, 0]
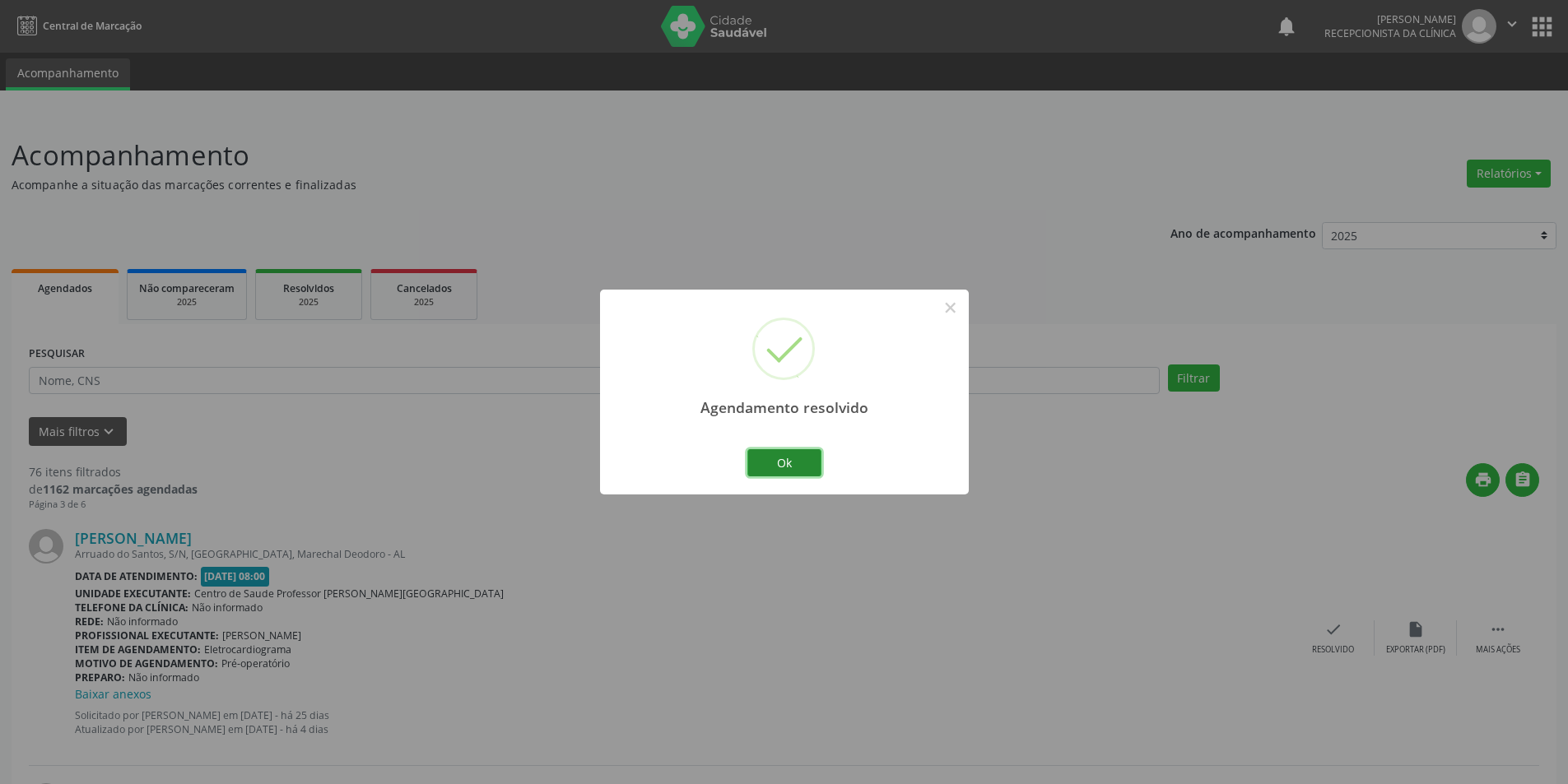
click at [798, 457] on button "Ok" at bounding box center [784, 463] width 74 height 28
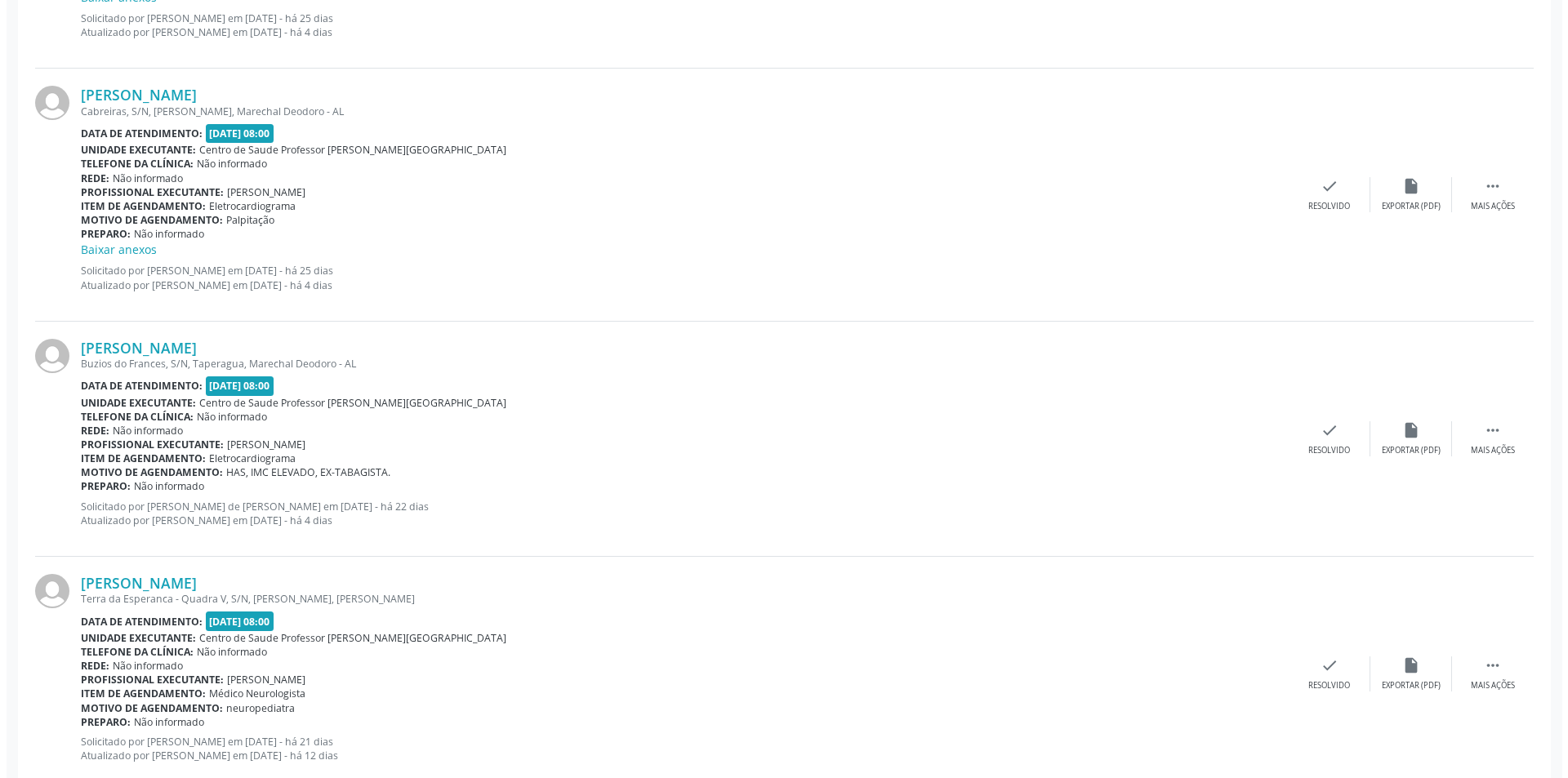
scroll to position [1225, 0]
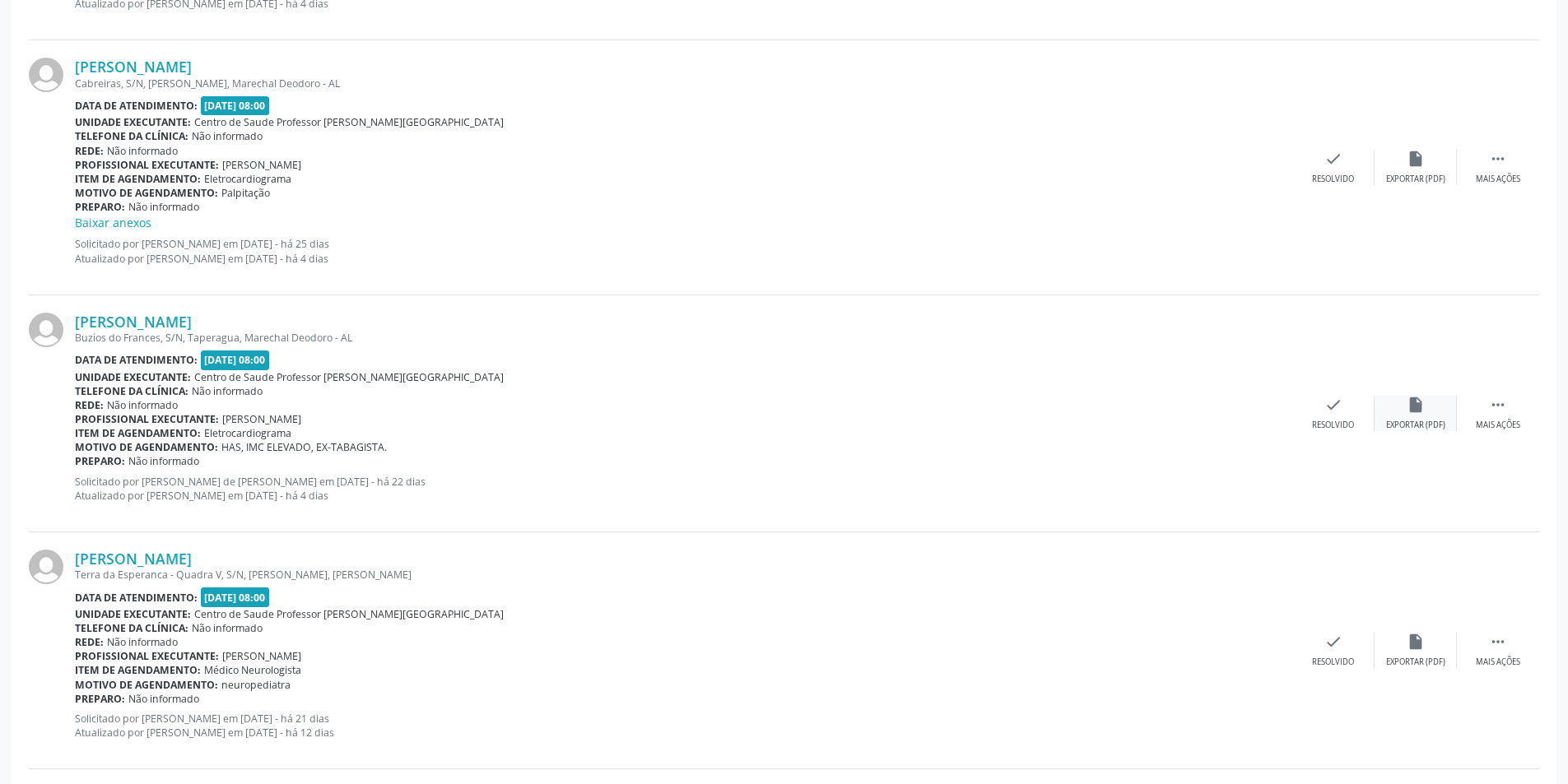
click at [1413, 422] on div "Exportar (PDF)" at bounding box center [1415, 425] width 60 height 12
click at [1325, 431] on div "Resolvido" at bounding box center [1332, 425] width 42 height 12
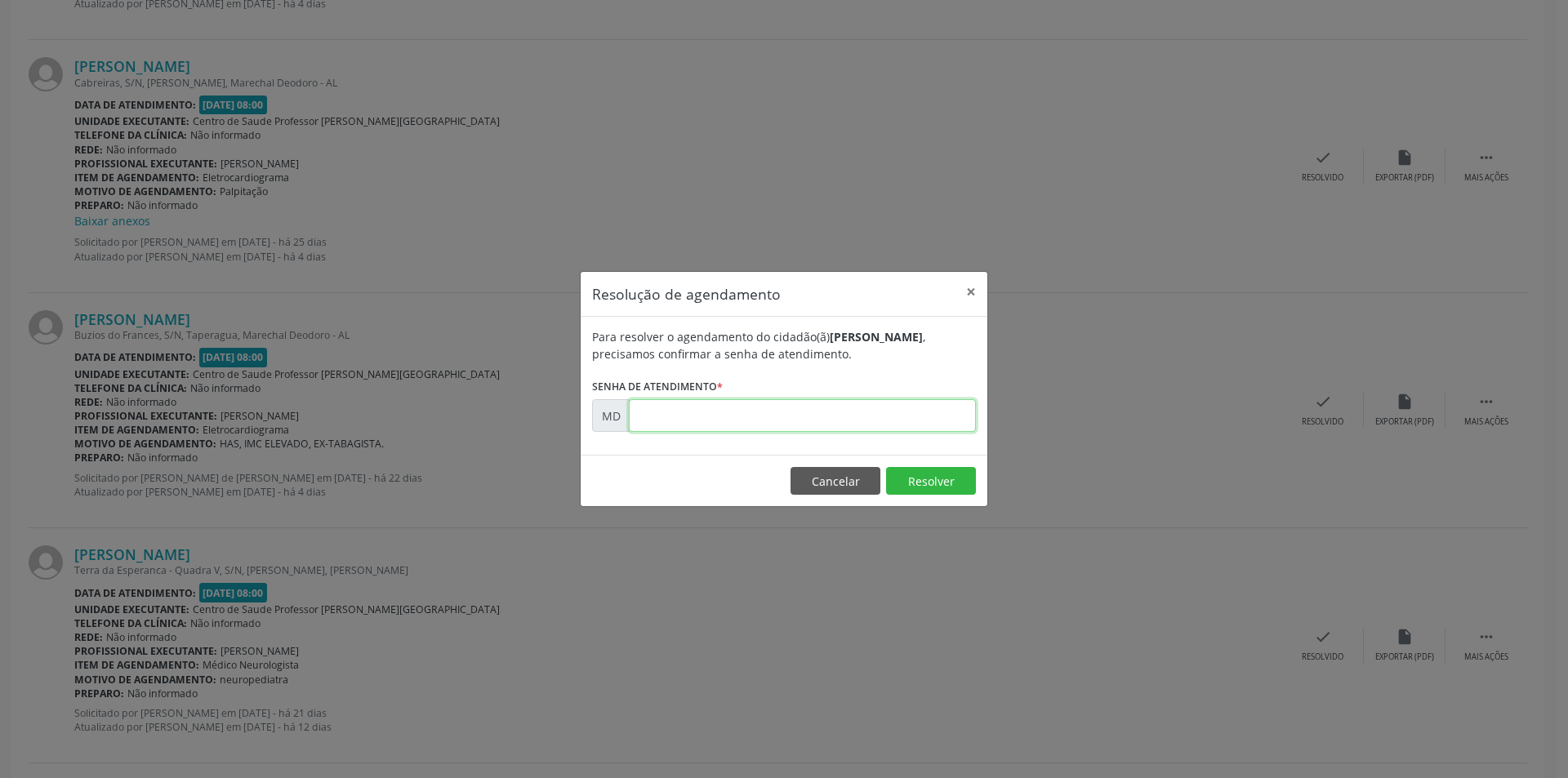
click at [908, 411] on input "text" at bounding box center [802, 416] width 347 height 32
click at [974, 289] on button "×" at bounding box center [971, 291] width 32 height 40
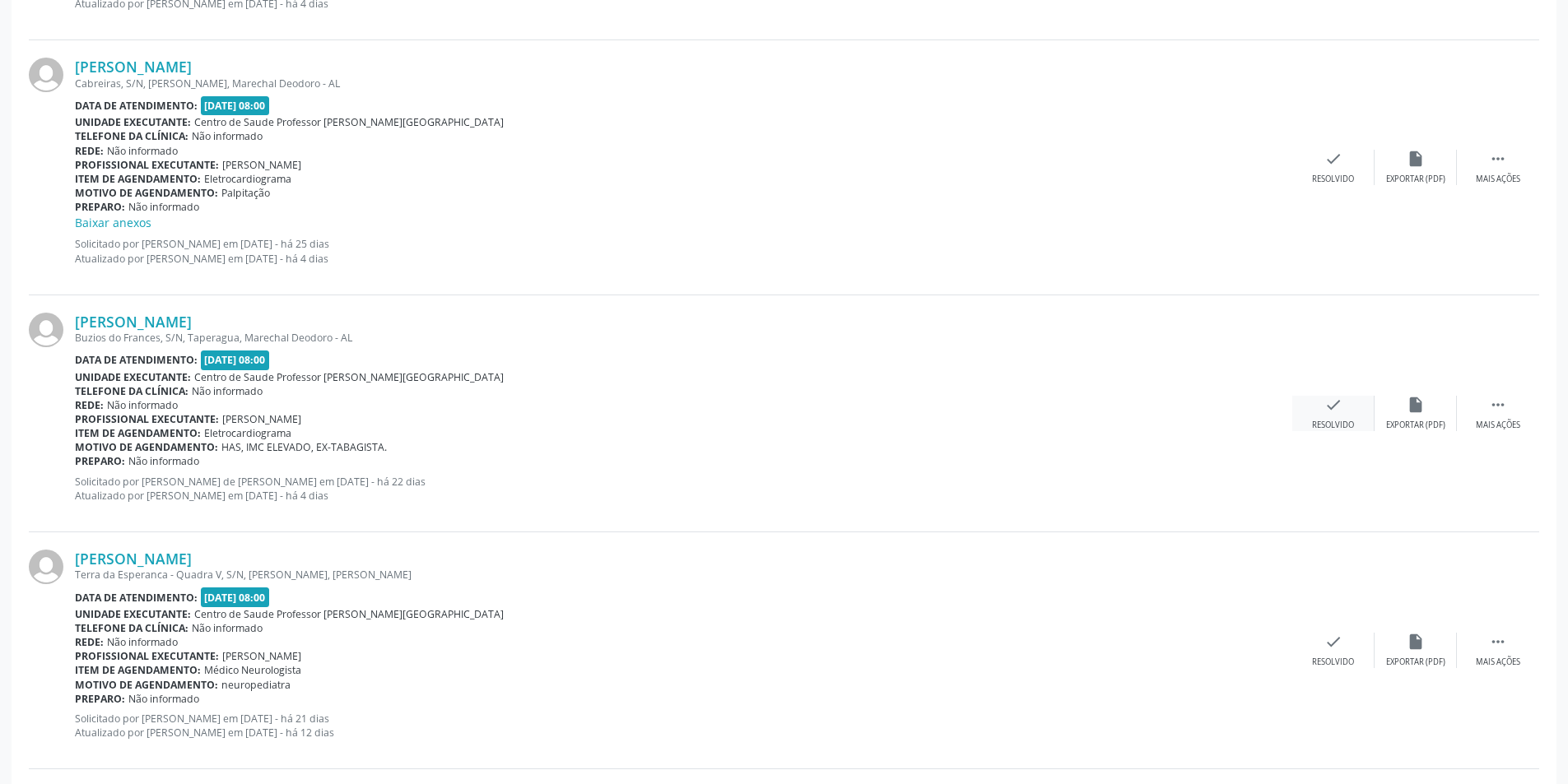
click at [1332, 407] on icon "check" at bounding box center [1333, 405] width 18 height 18
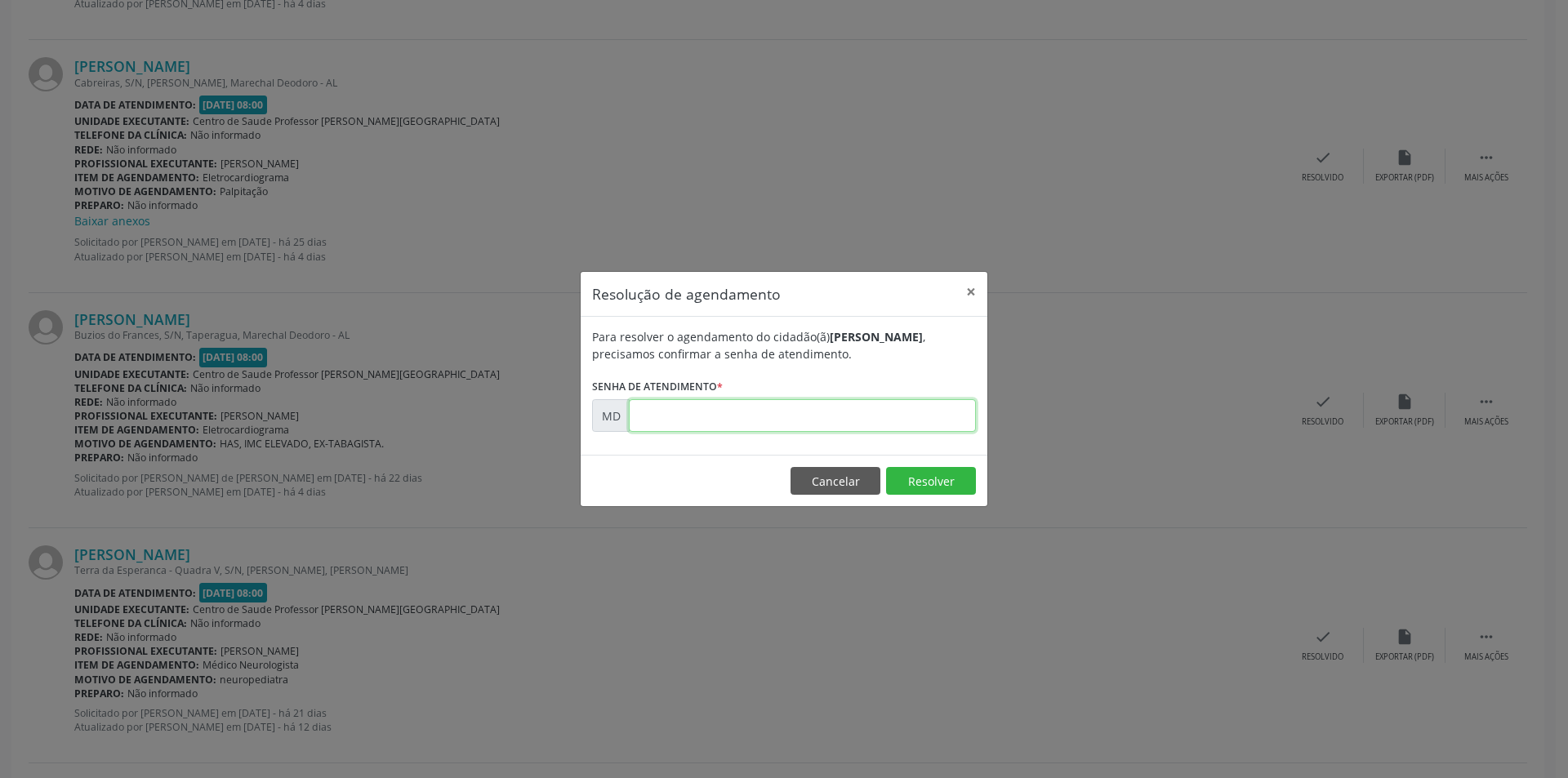
paste input "00010962"
type input "00010962"
click at [943, 480] on button "Resolver" at bounding box center [931, 480] width 90 height 28
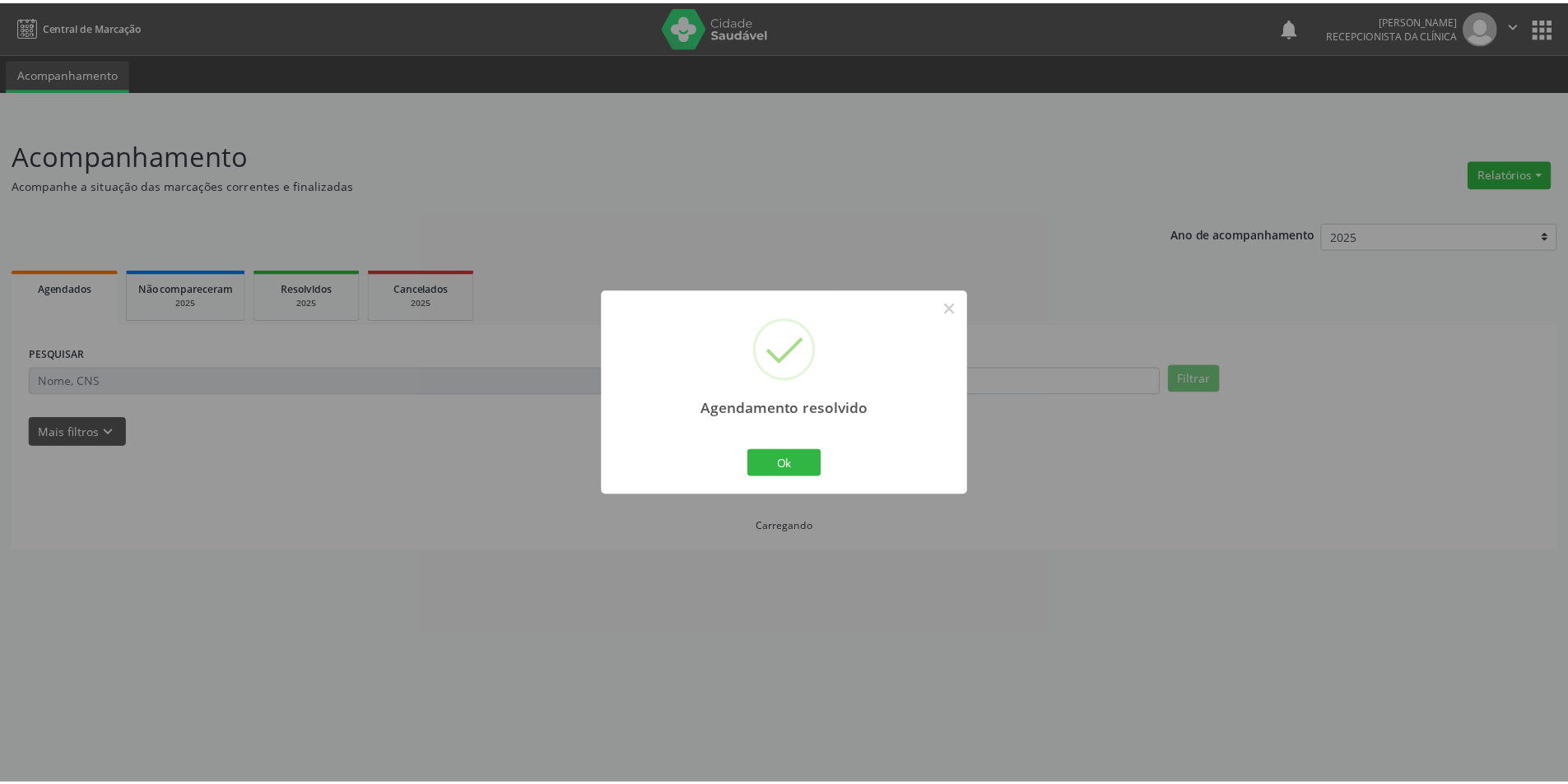
scroll to position [0, 0]
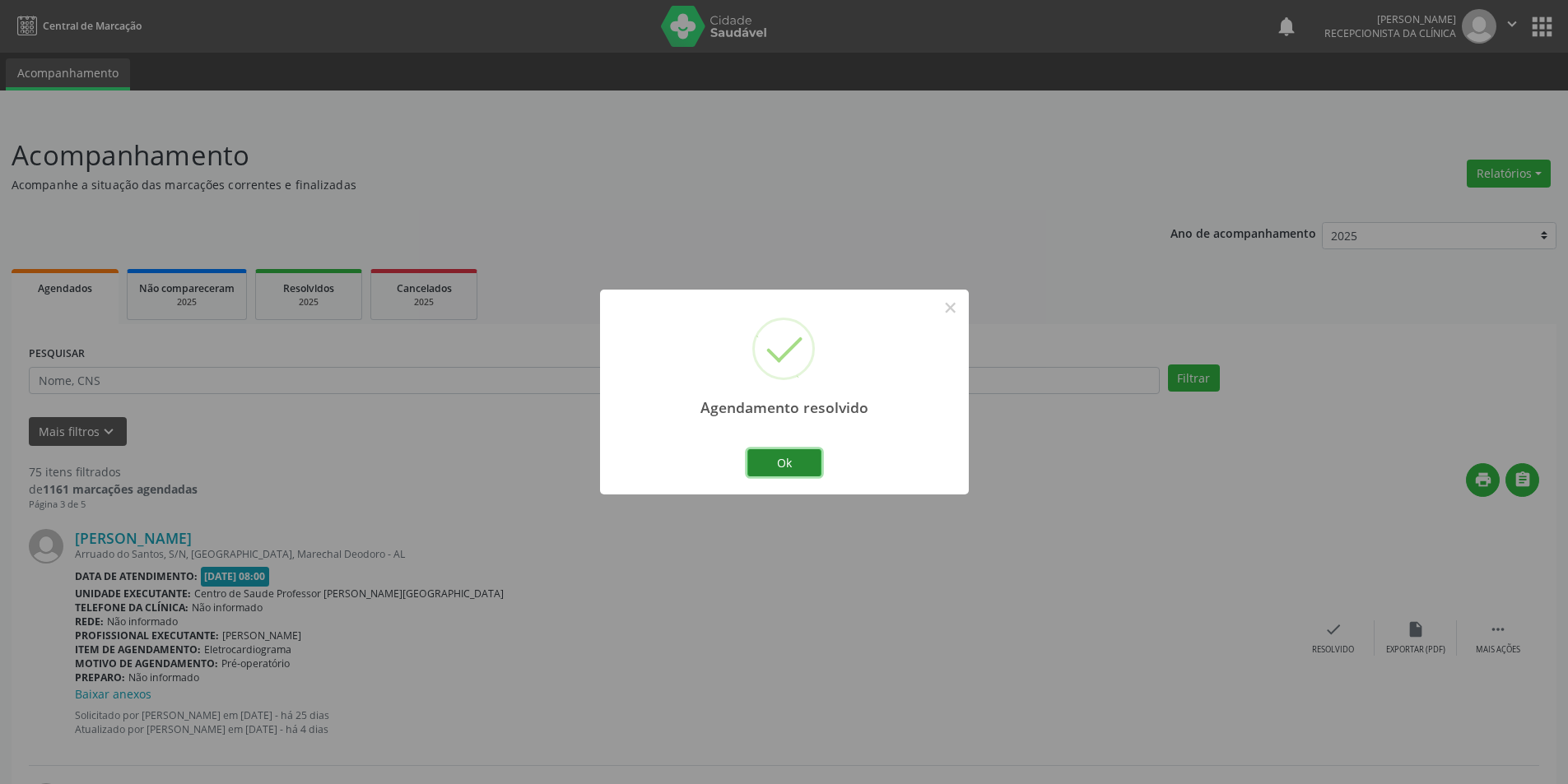
click at [782, 464] on button "Ok" at bounding box center [784, 463] width 74 height 28
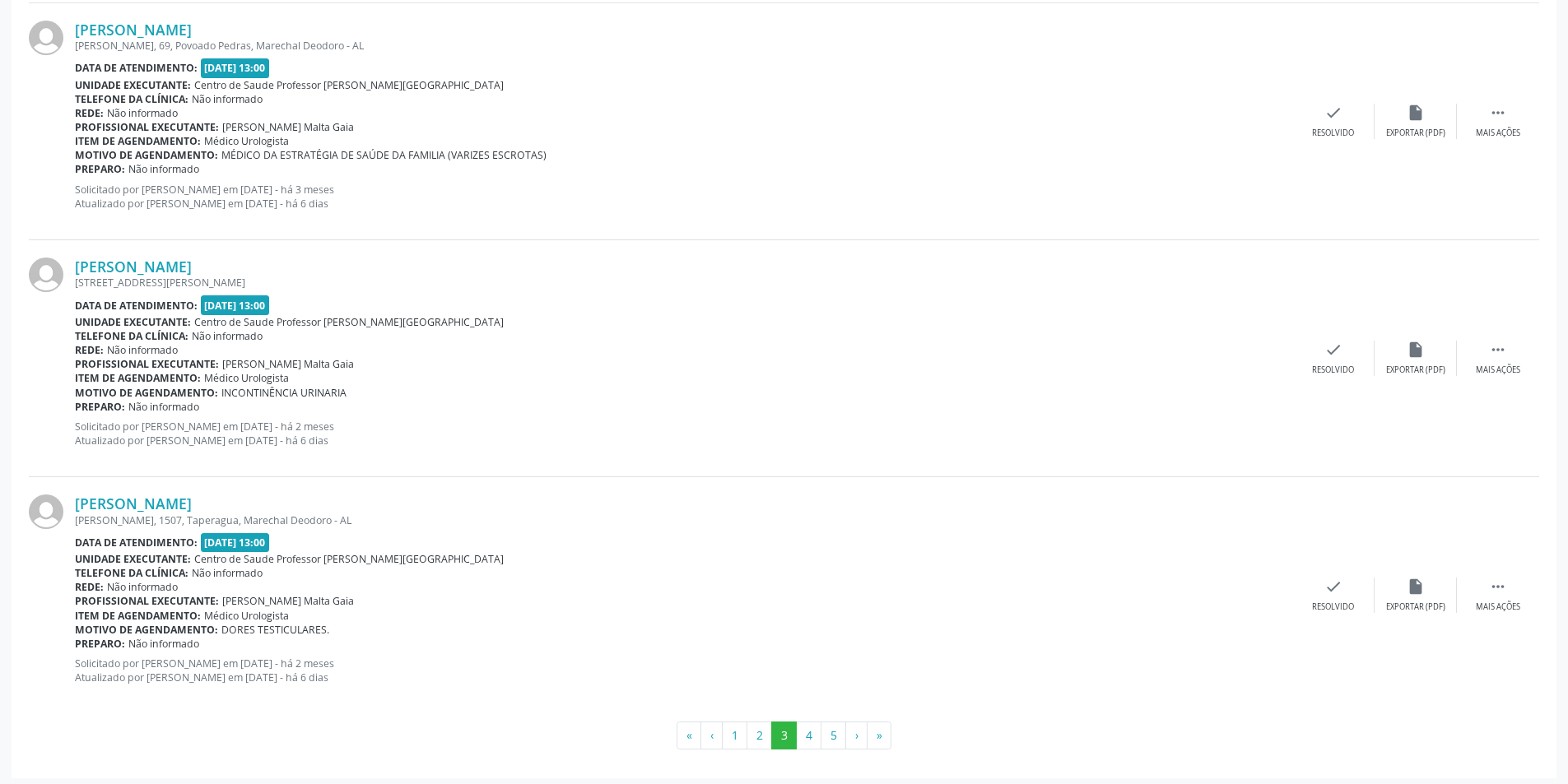
scroll to position [3465, 0]
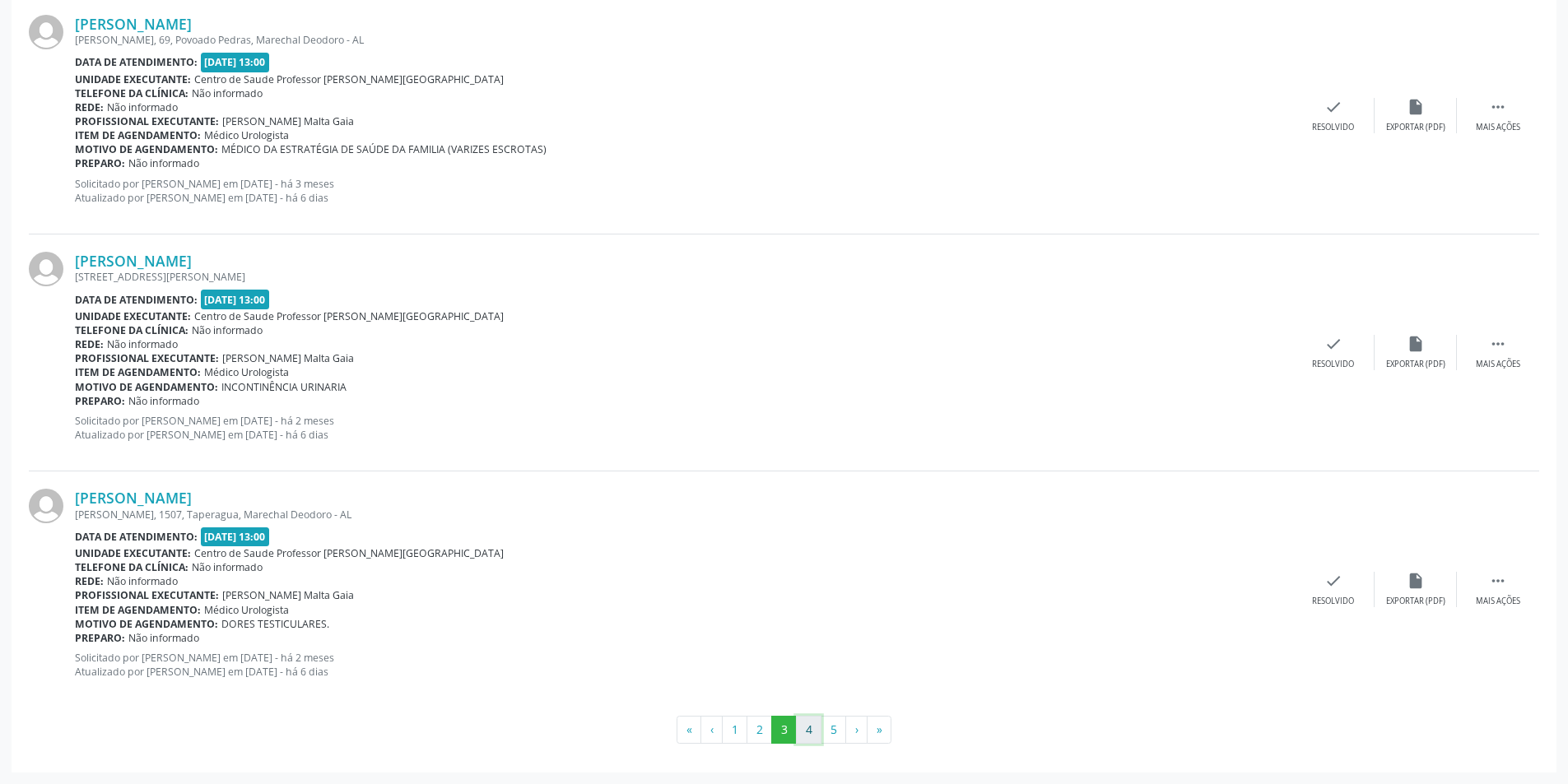
click at [810, 727] on button "4" at bounding box center [808, 730] width 25 height 28
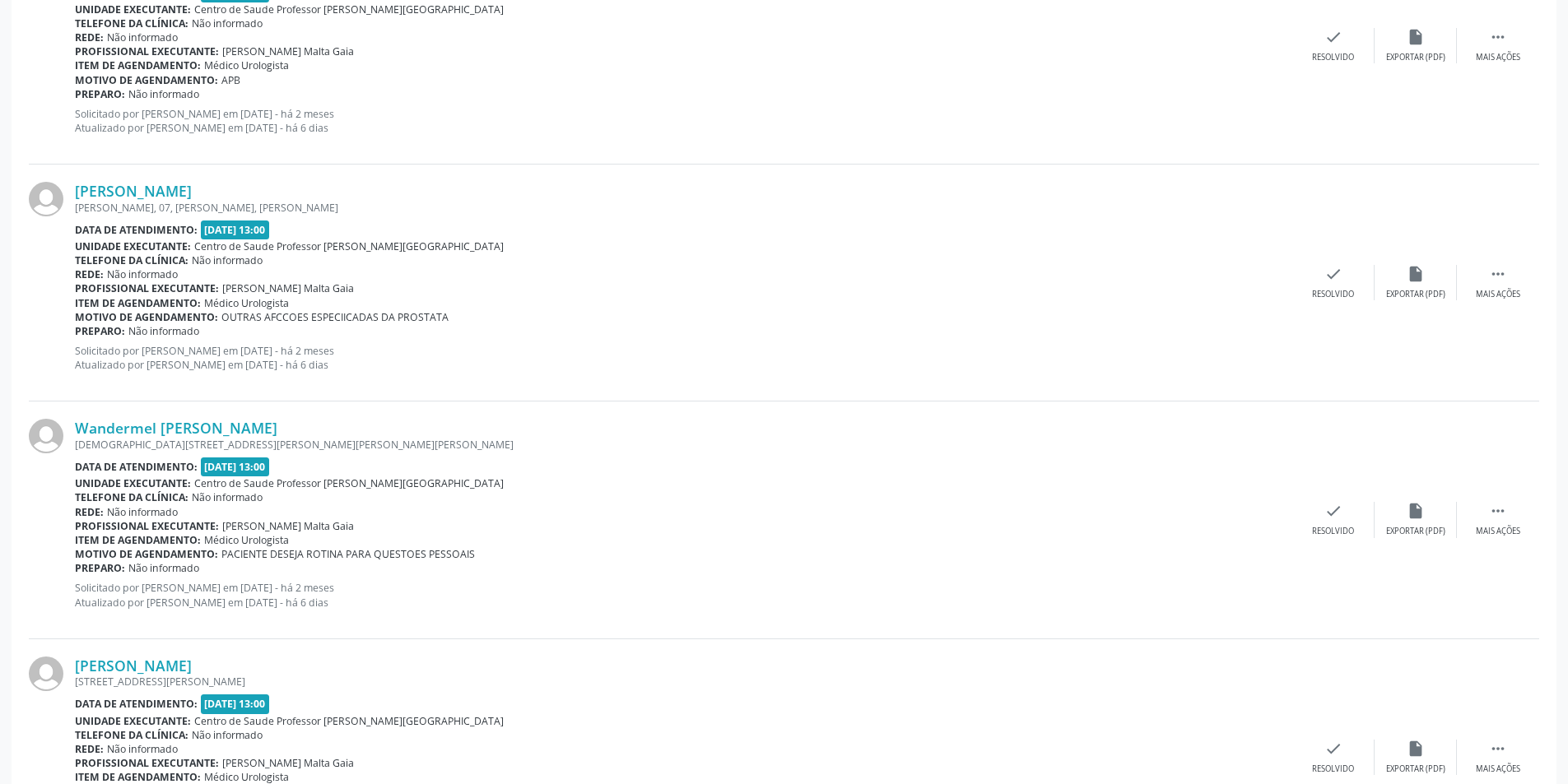
scroll to position [905, 0]
